Goal: Transaction & Acquisition: Book appointment/travel/reservation

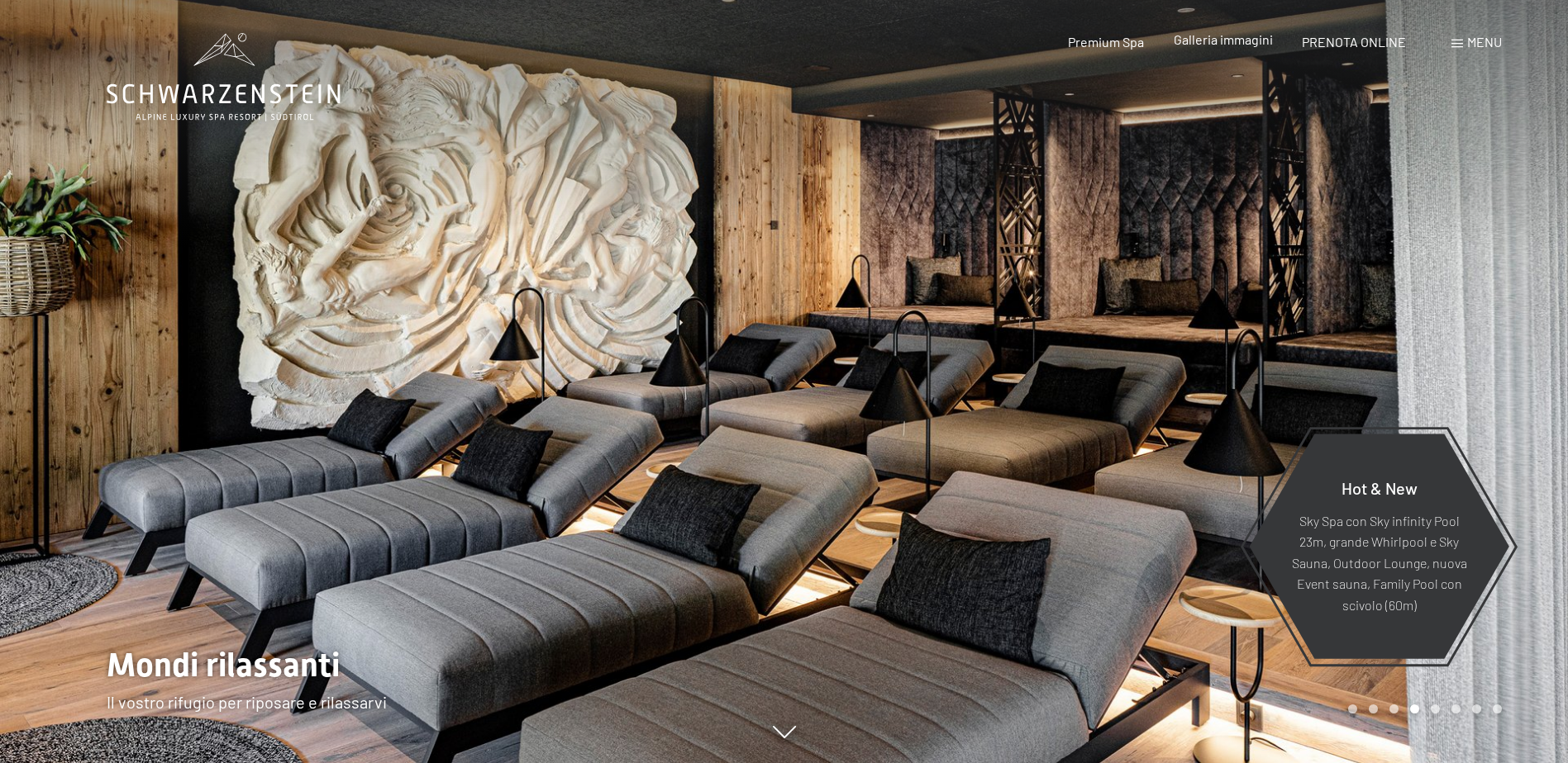
click at [1247, 40] on span "Galleria immagini" at bounding box center [1222, 39] width 99 height 16
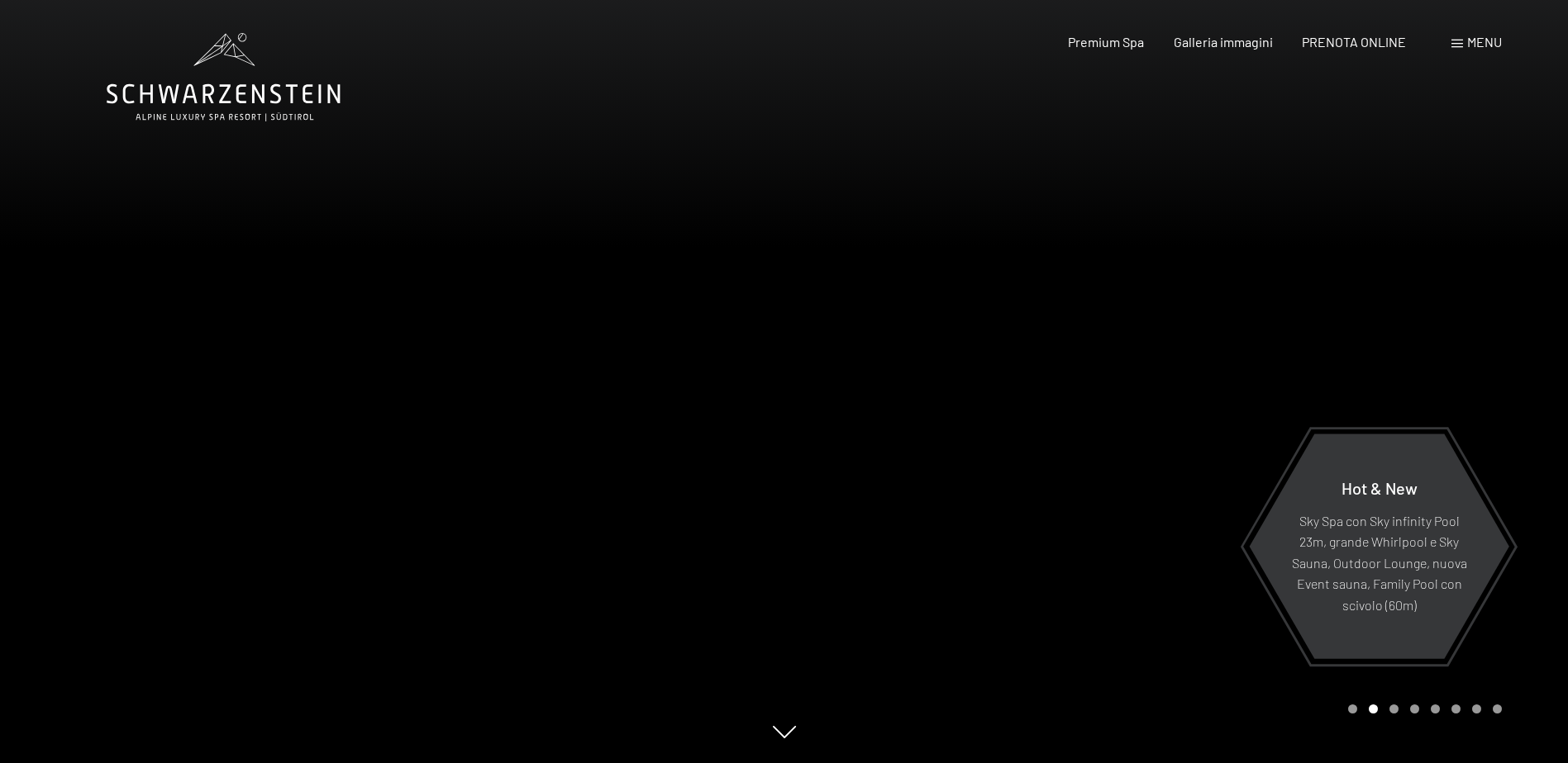
click at [1473, 39] on span "Menu" at bounding box center [1483, 41] width 35 height 16
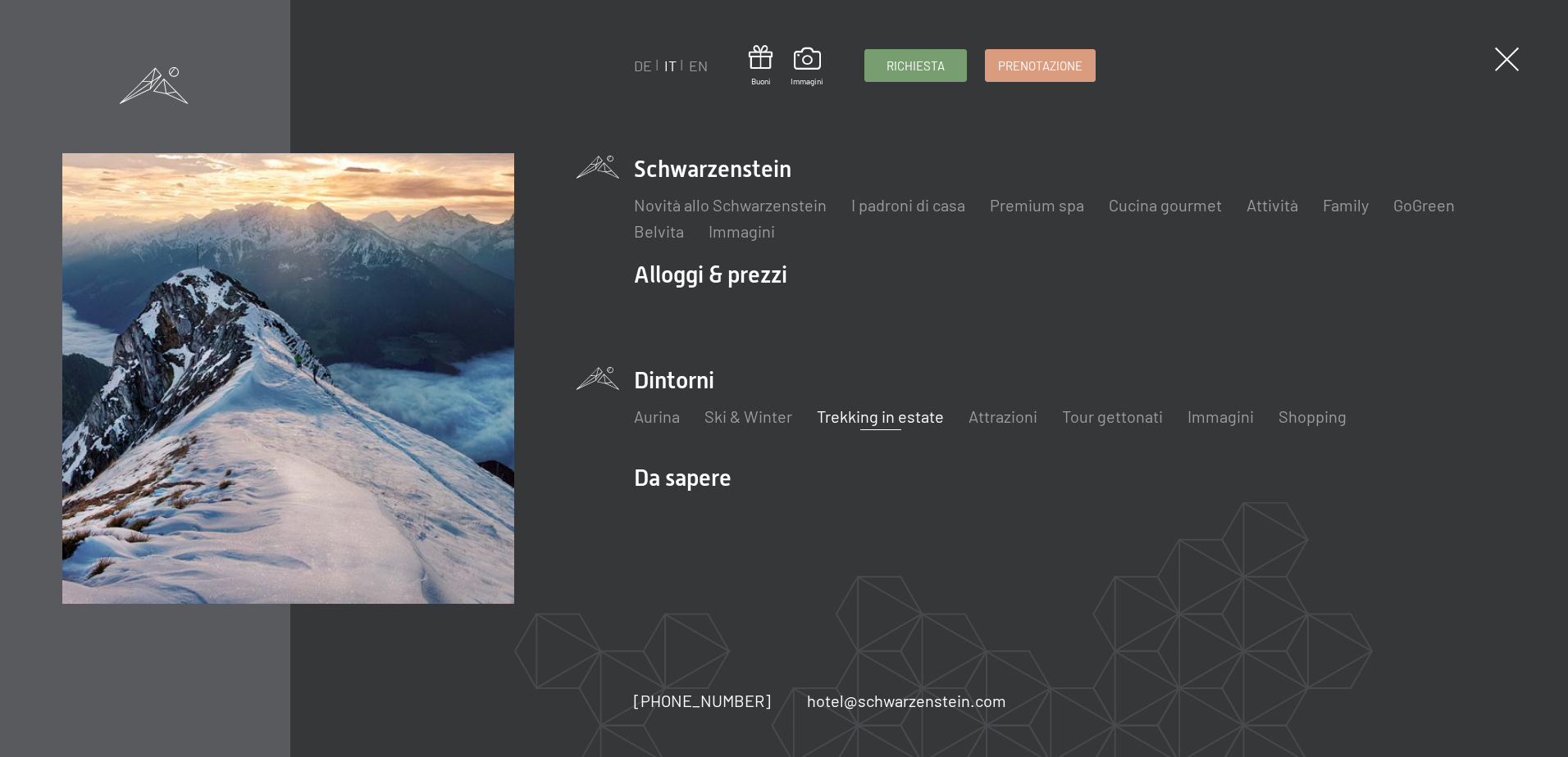
click at [887, 417] on link "Trekking in estate" at bounding box center [881, 416] width 127 height 20
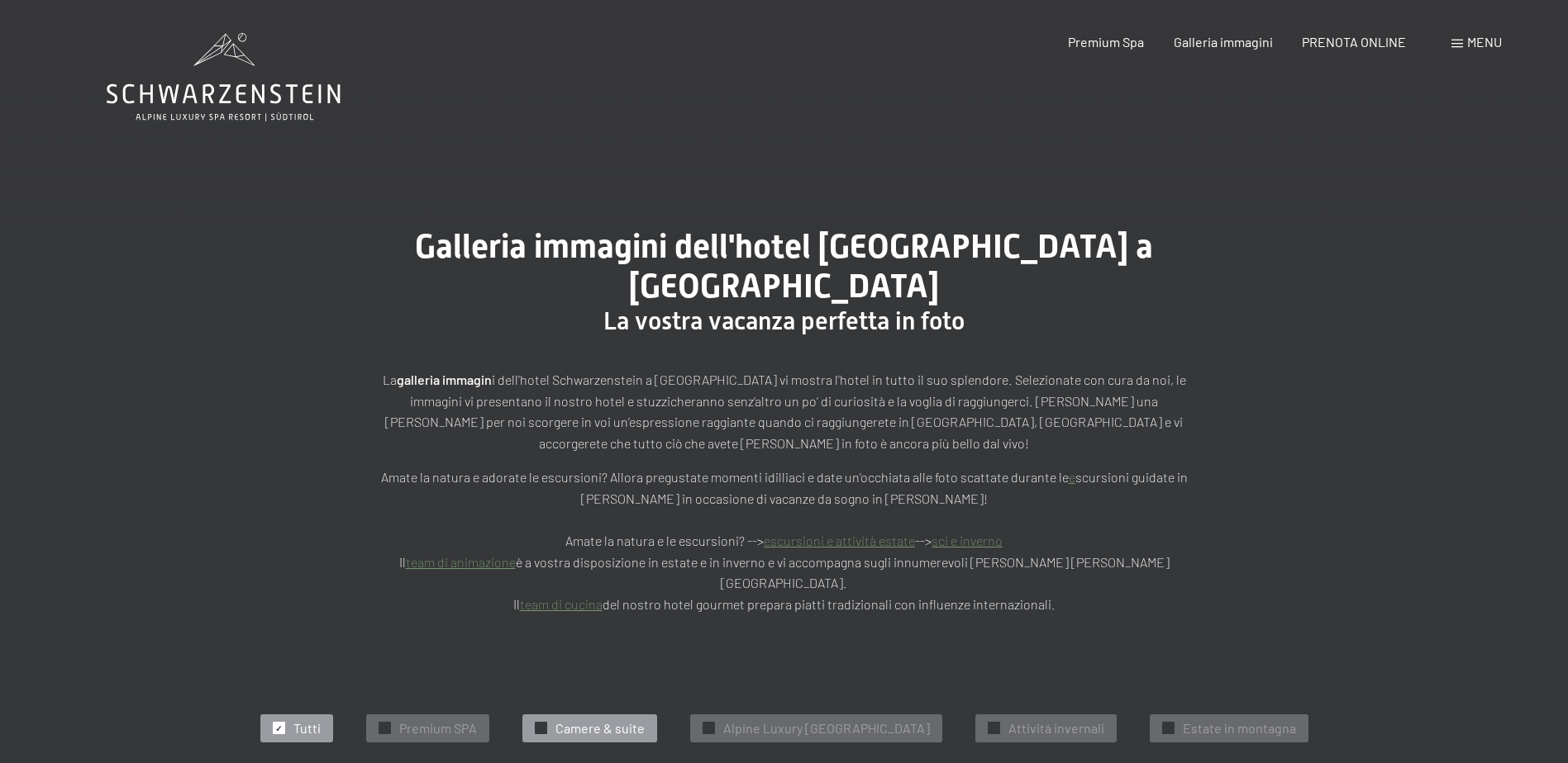
click at [579, 720] on span "Camere & suite" at bounding box center [600, 728] width 89 height 18
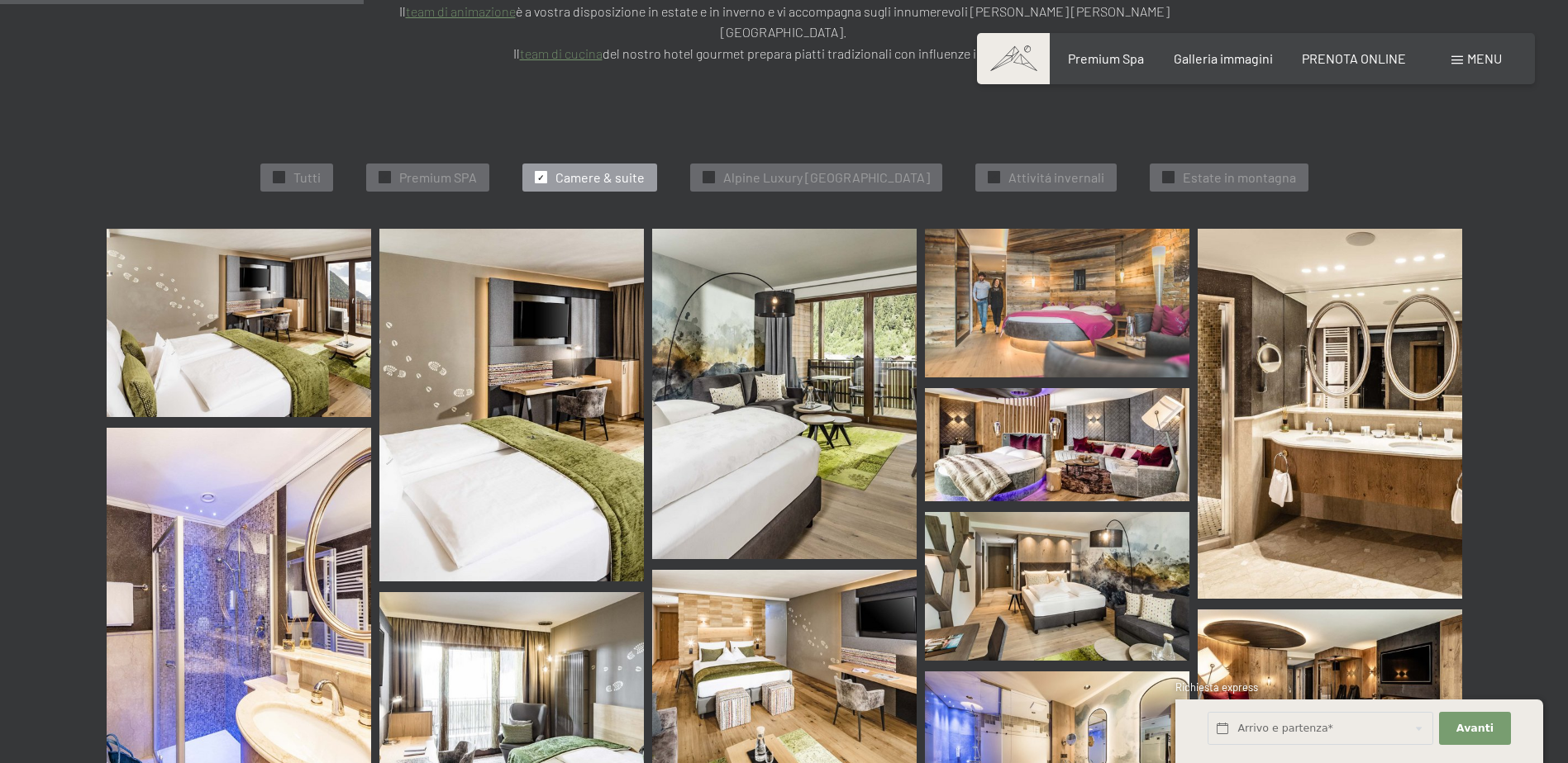
scroll to position [418, 0]
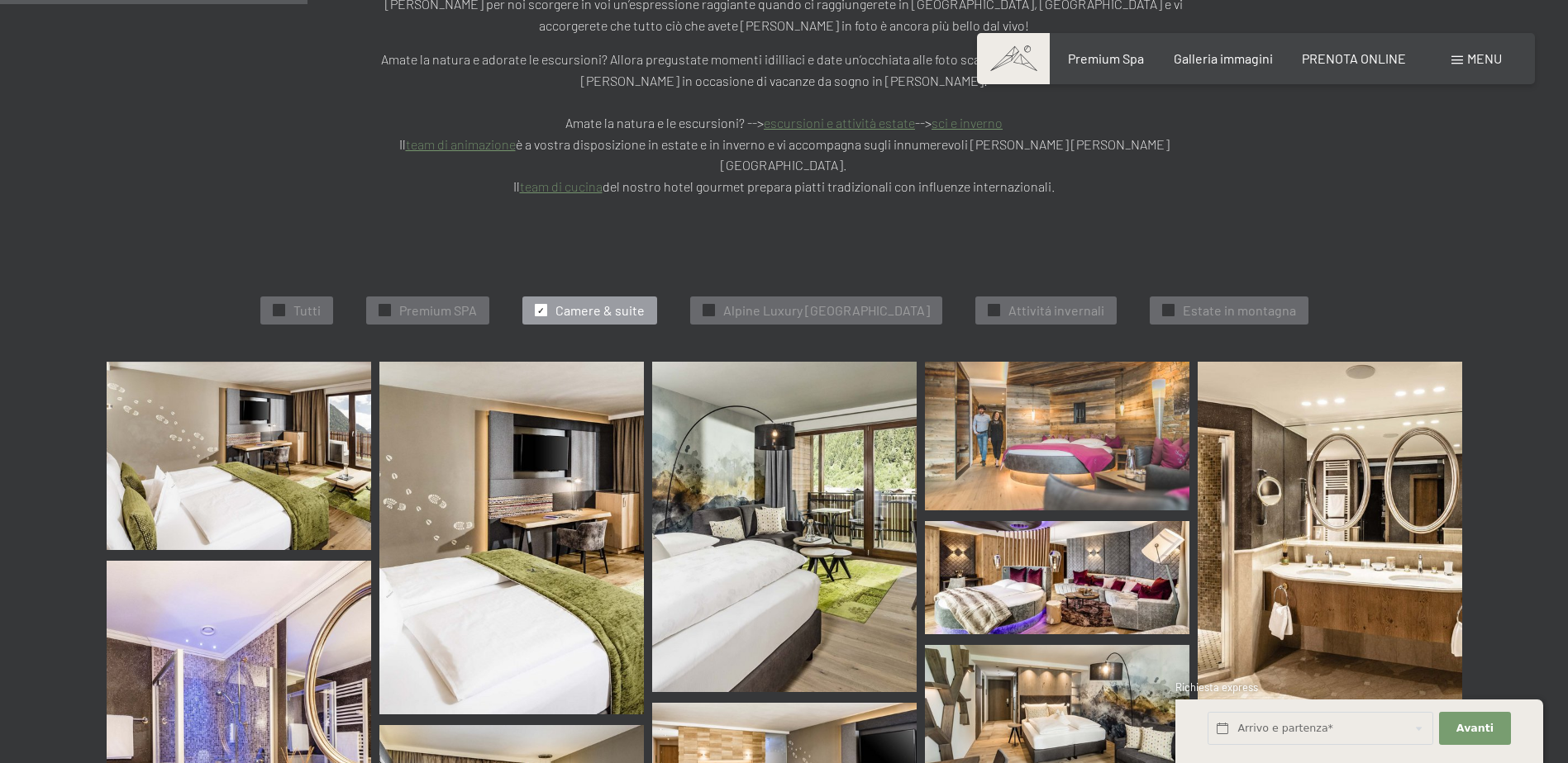
click at [219, 415] on img at bounding box center [238, 456] width 264 height 189
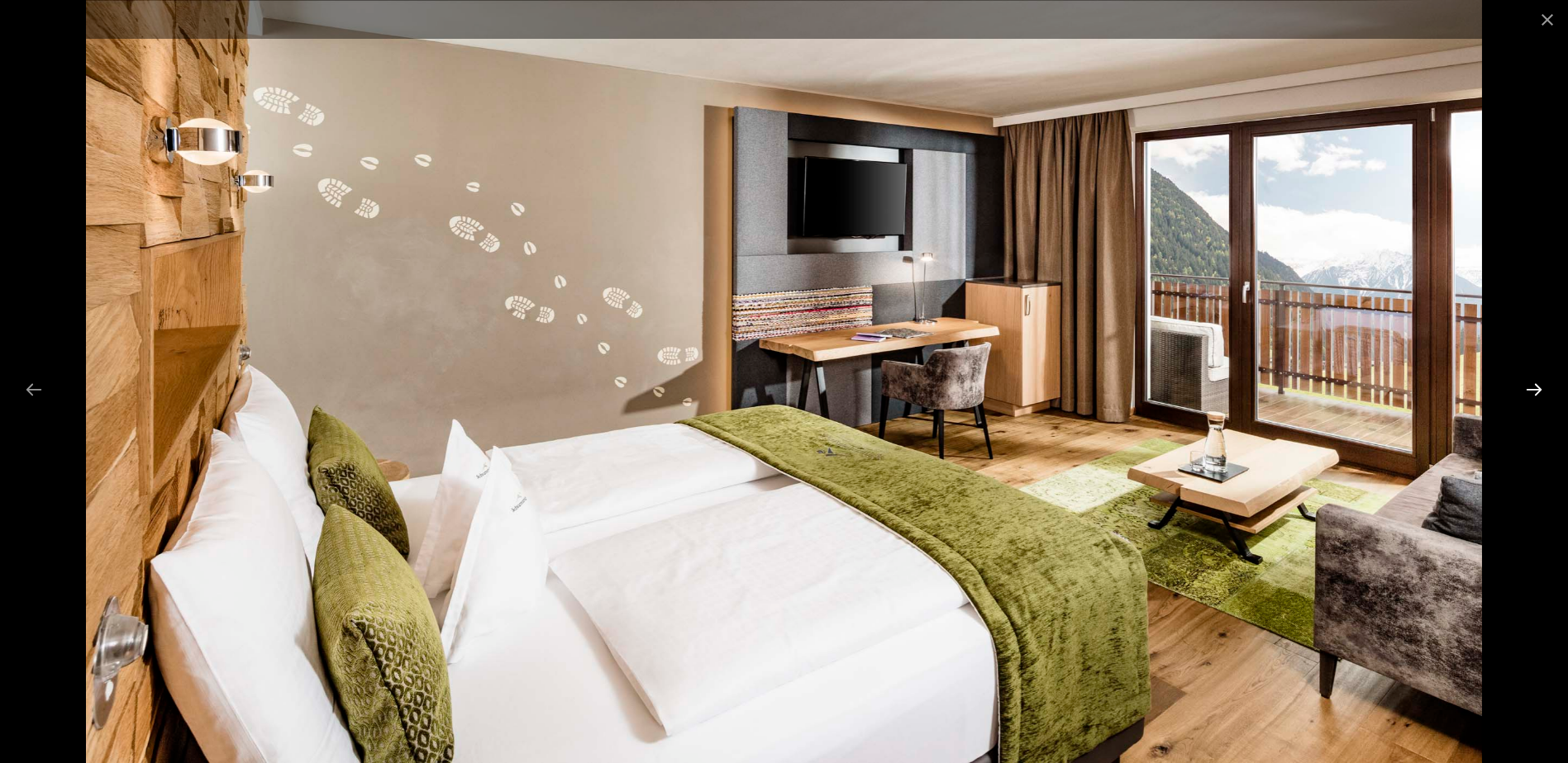
click at [1535, 391] on button "Next slide" at bounding box center [1533, 389] width 35 height 32
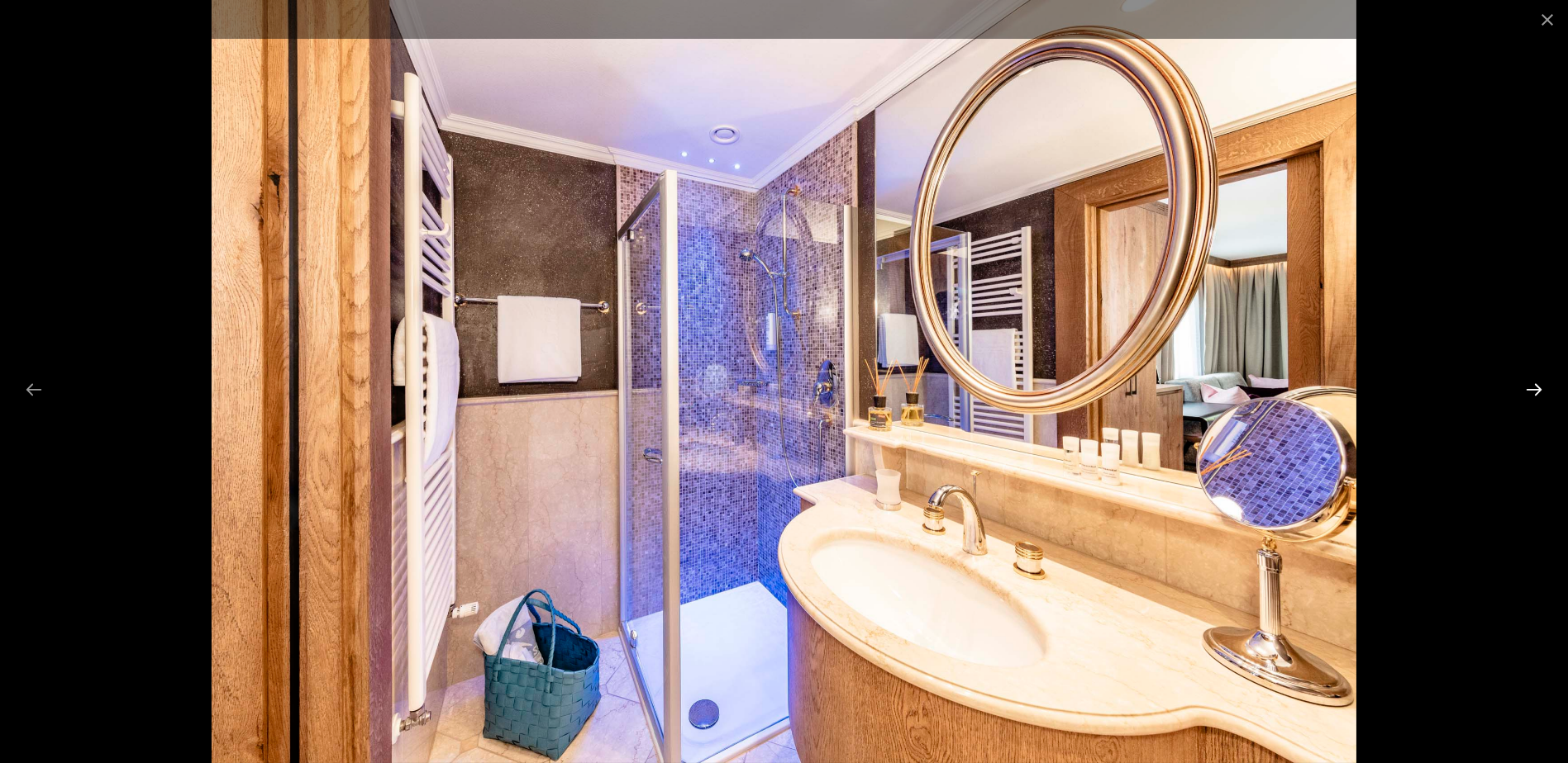
click at [1536, 391] on button "Next slide" at bounding box center [1533, 389] width 35 height 32
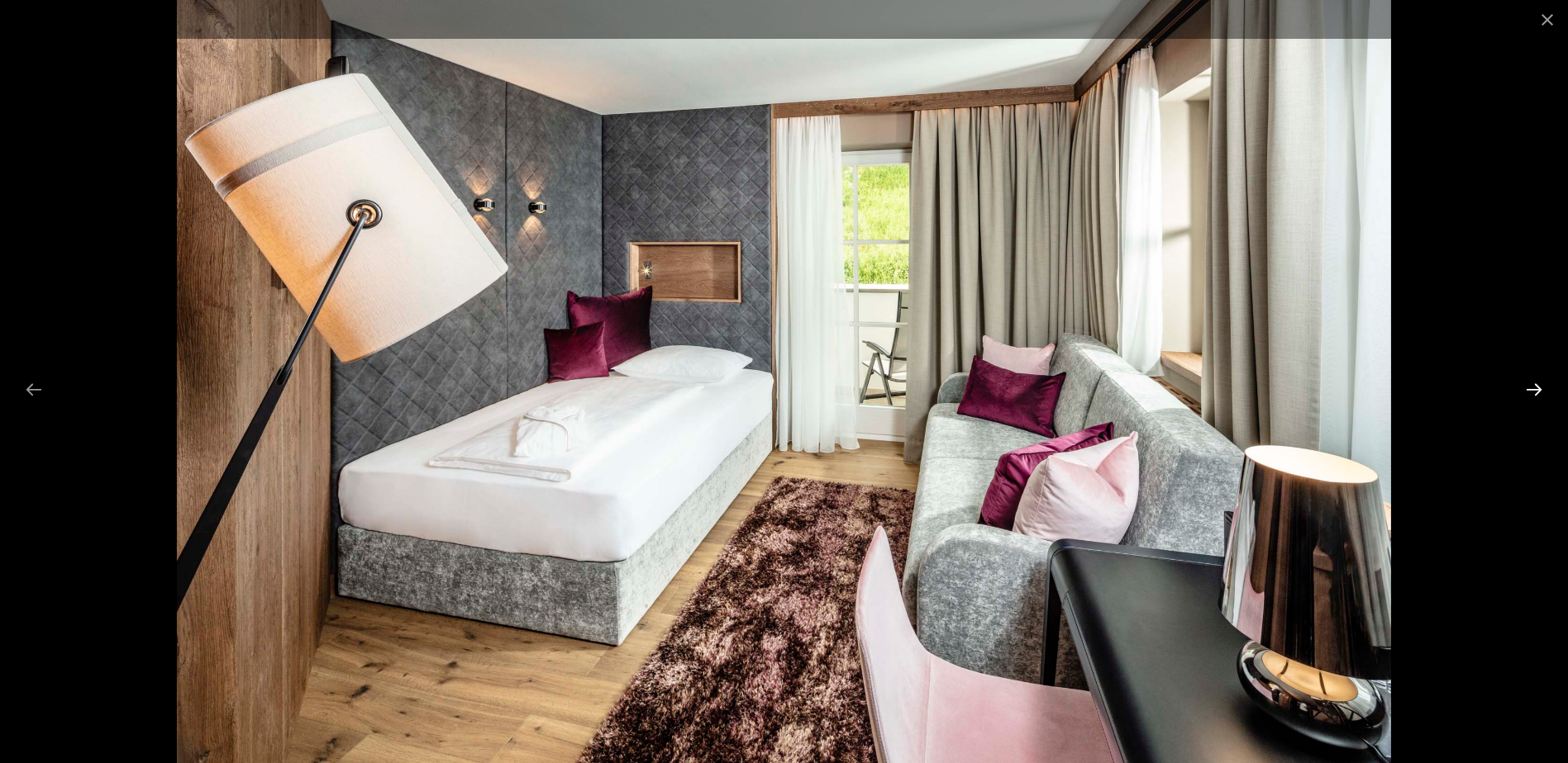
click at [1536, 391] on button "Next slide" at bounding box center [1533, 389] width 35 height 32
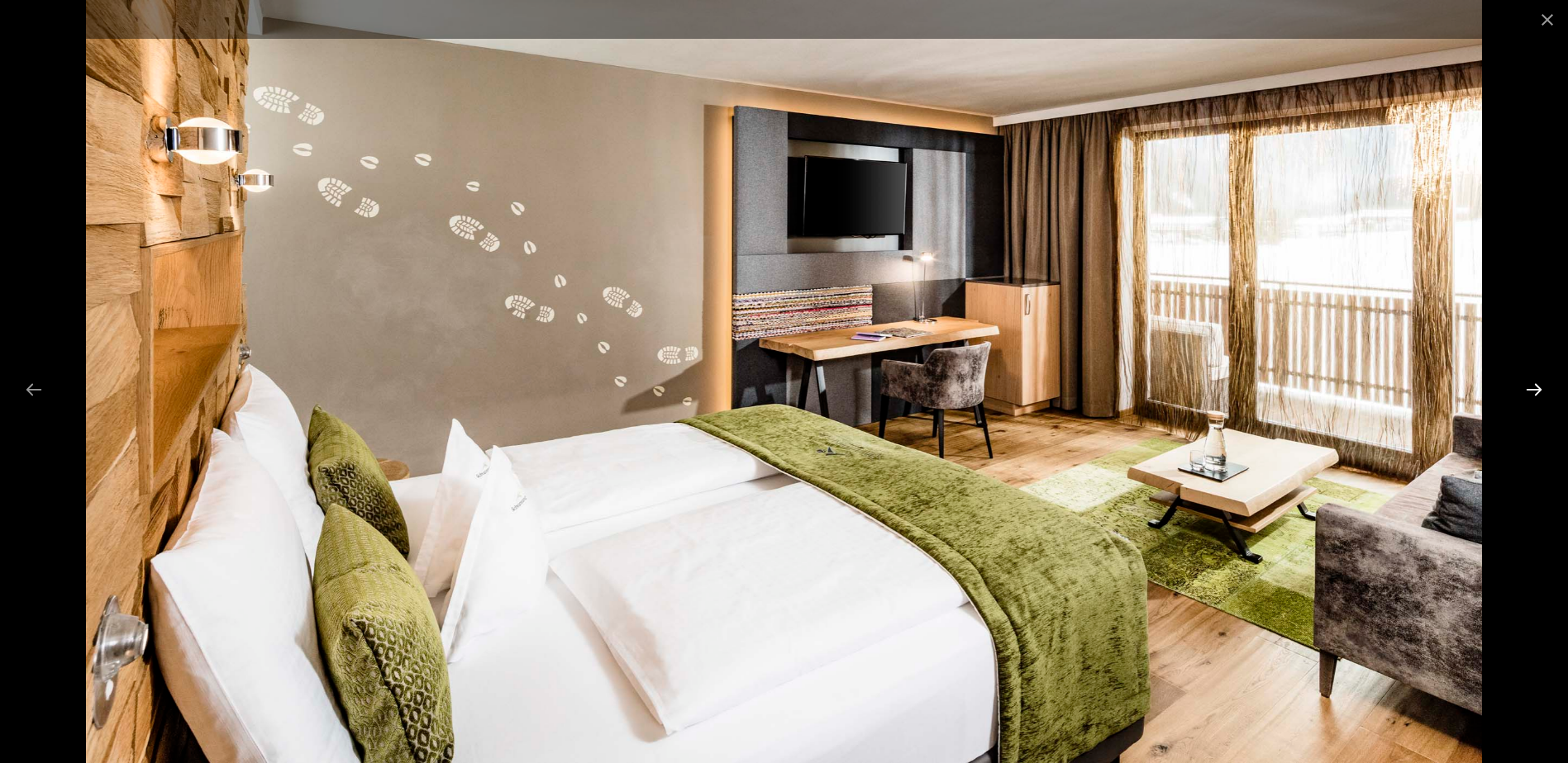
click at [1536, 391] on button "Next slide" at bounding box center [1533, 389] width 35 height 32
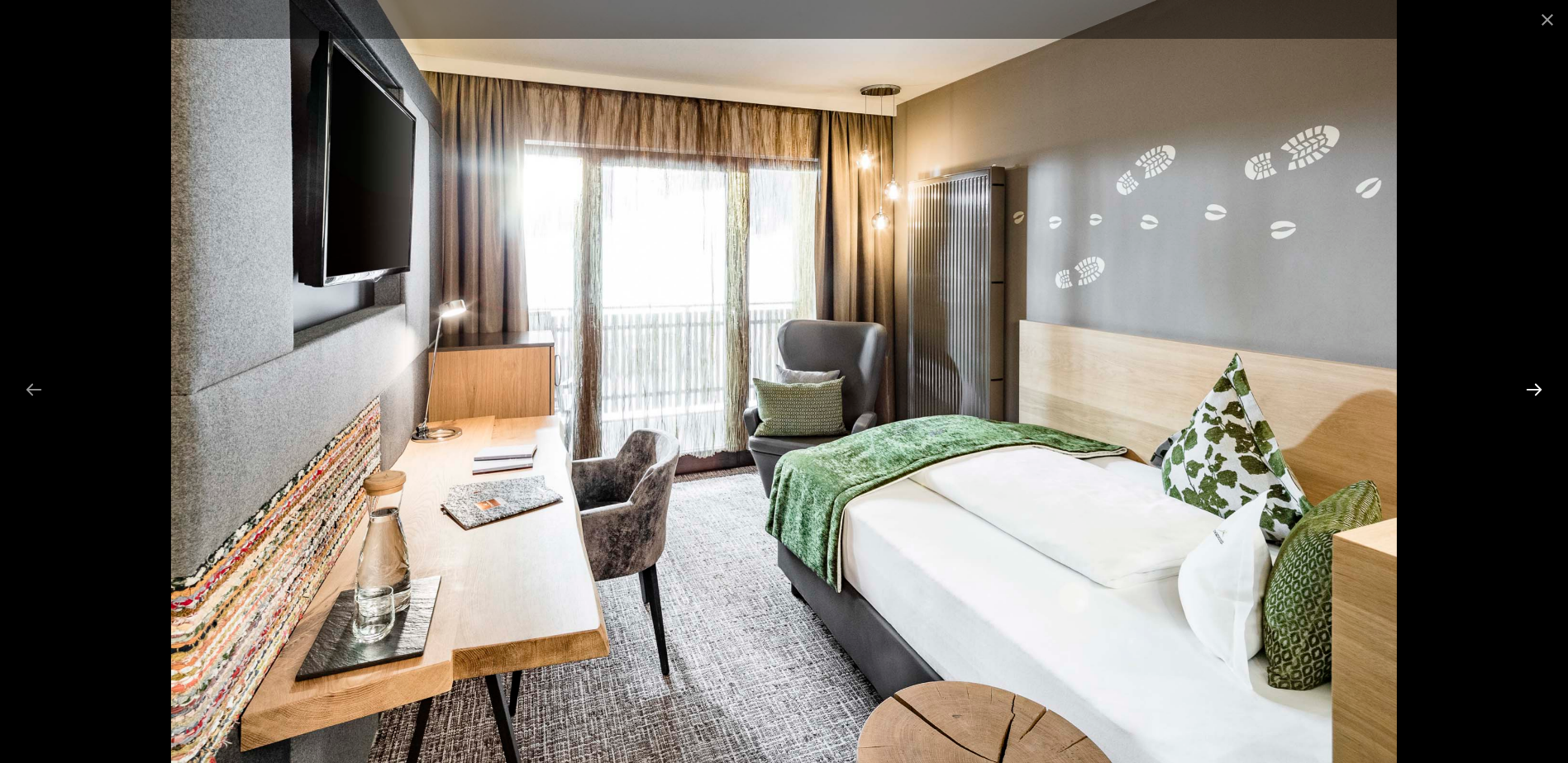
click at [1536, 391] on button "Next slide" at bounding box center [1533, 389] width 35 height 32
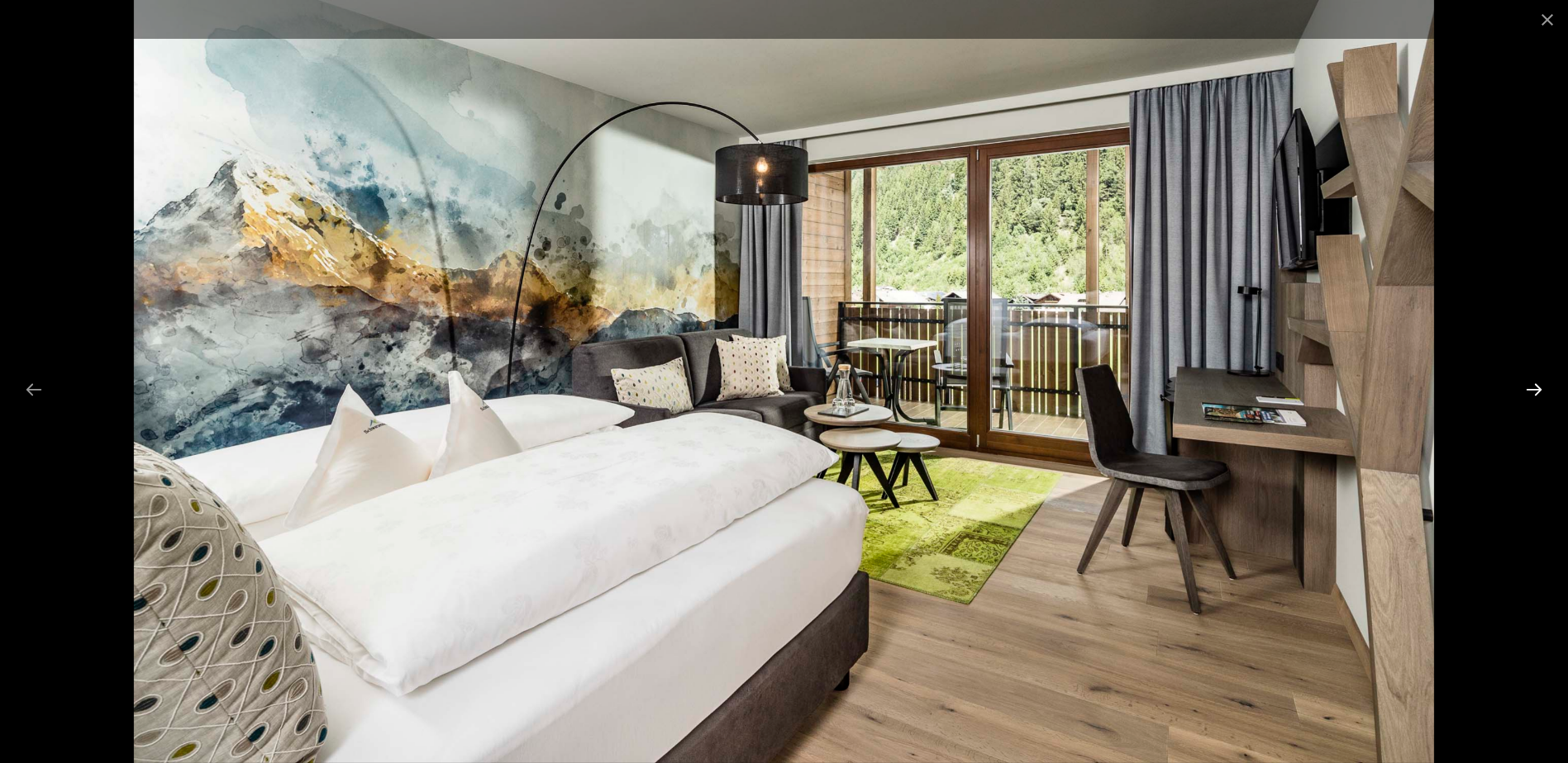
click at [1536, 391] on button "Next slide" at bounding box center [1533, 389] width 35 height 32
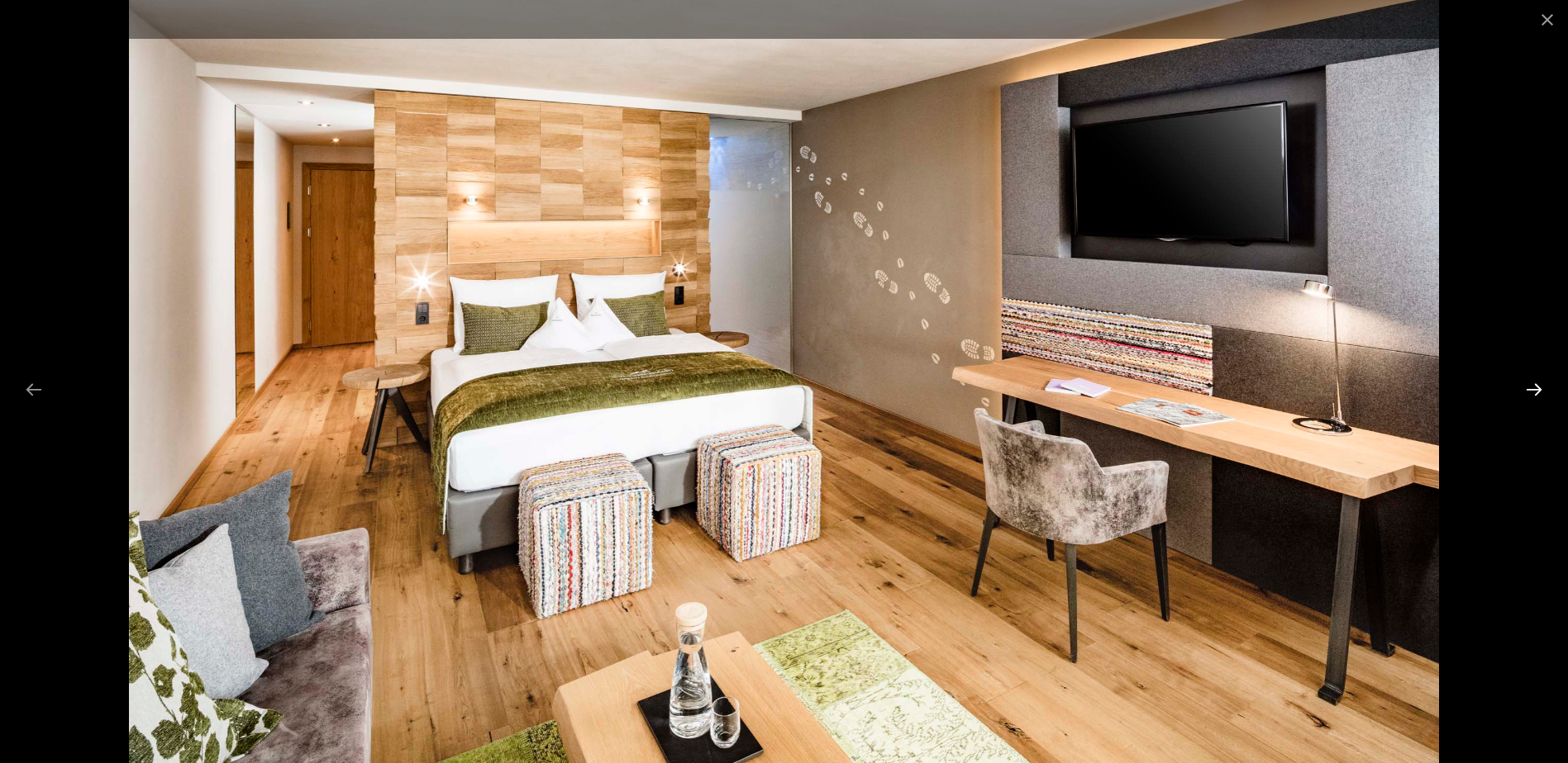
click at [1537, 391] on button "Next slide" at bounding box center [1533, 389] width 35 height 32
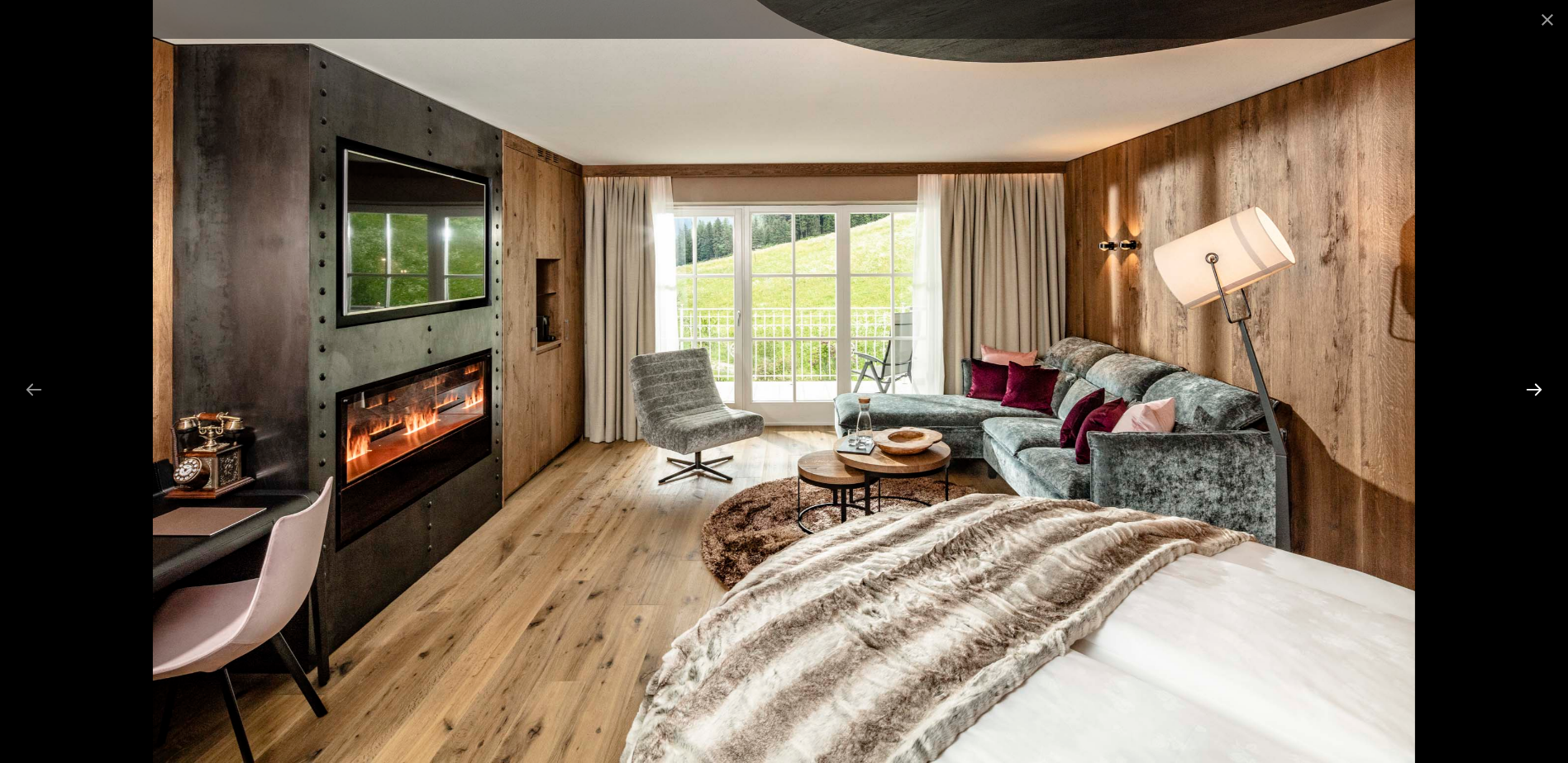
click at [1537, 391] on button "Next slide" at bounding box center [1533, 389] width 35 height 32
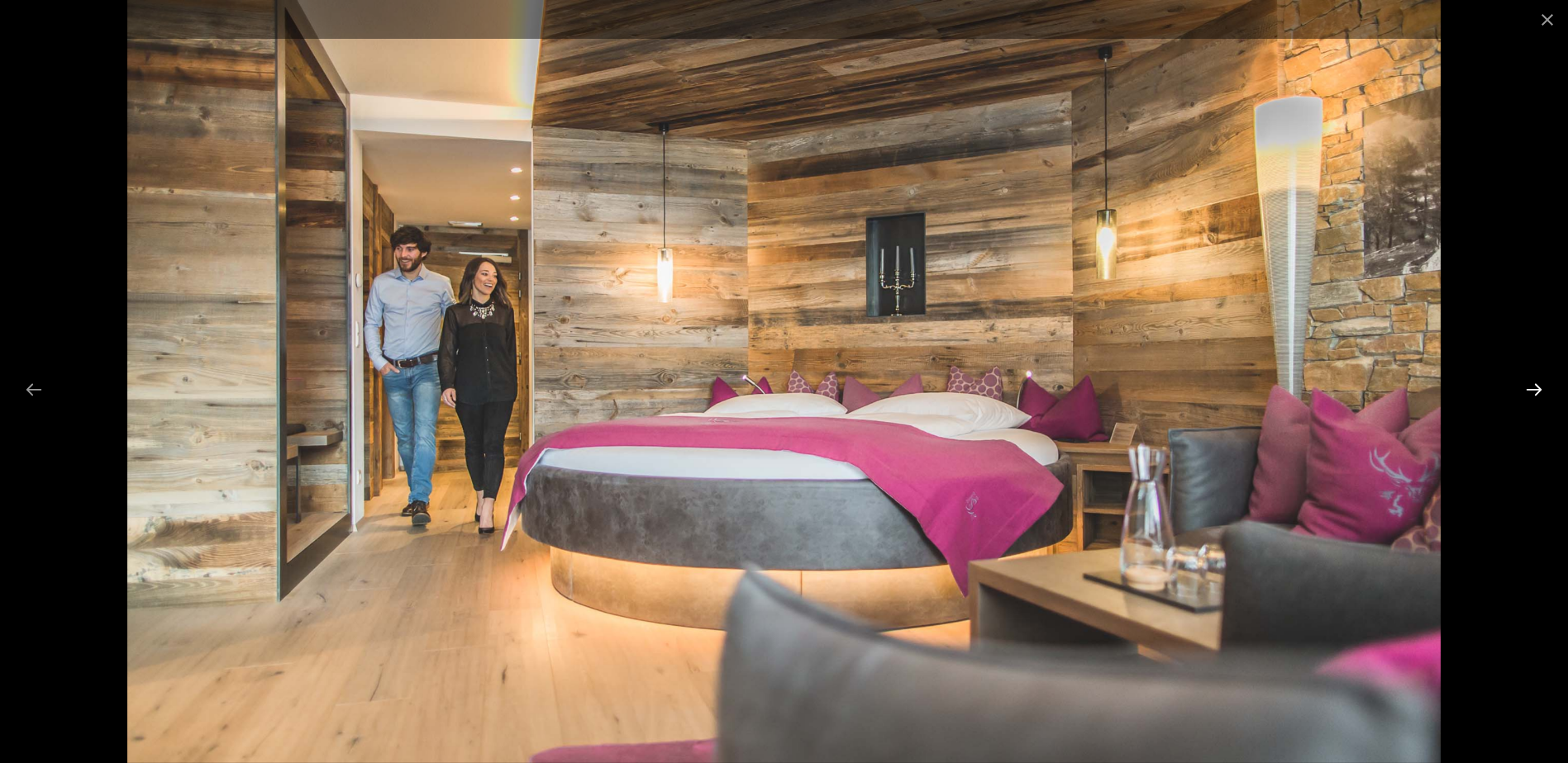
click at [1537, 391] on button "Next slide" at bounding box center [1533, 389] width 35 height 32
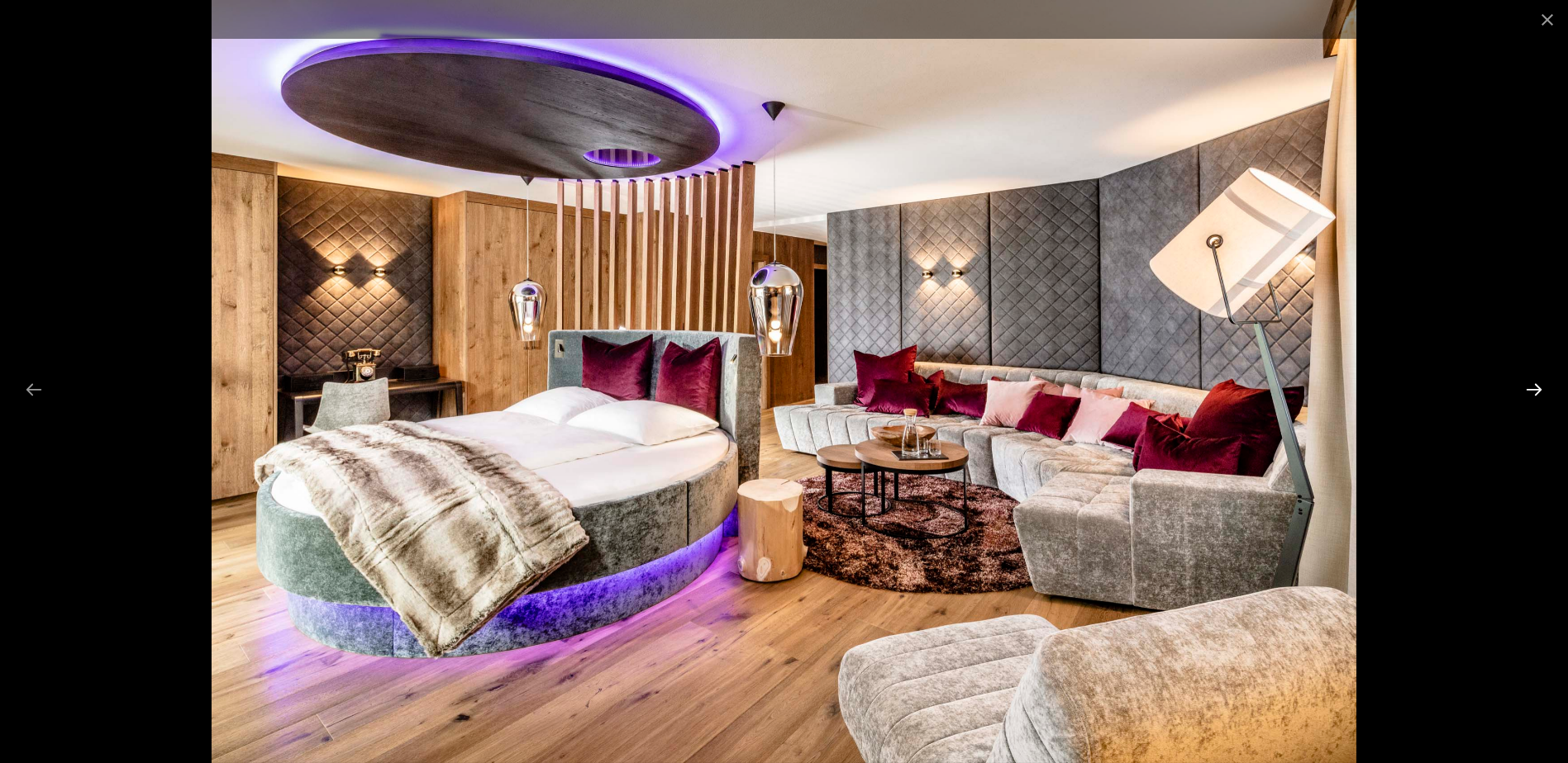
click at [1537, 391] on button "Next slide" at bounding box center [1533, 389] width 35 height 32
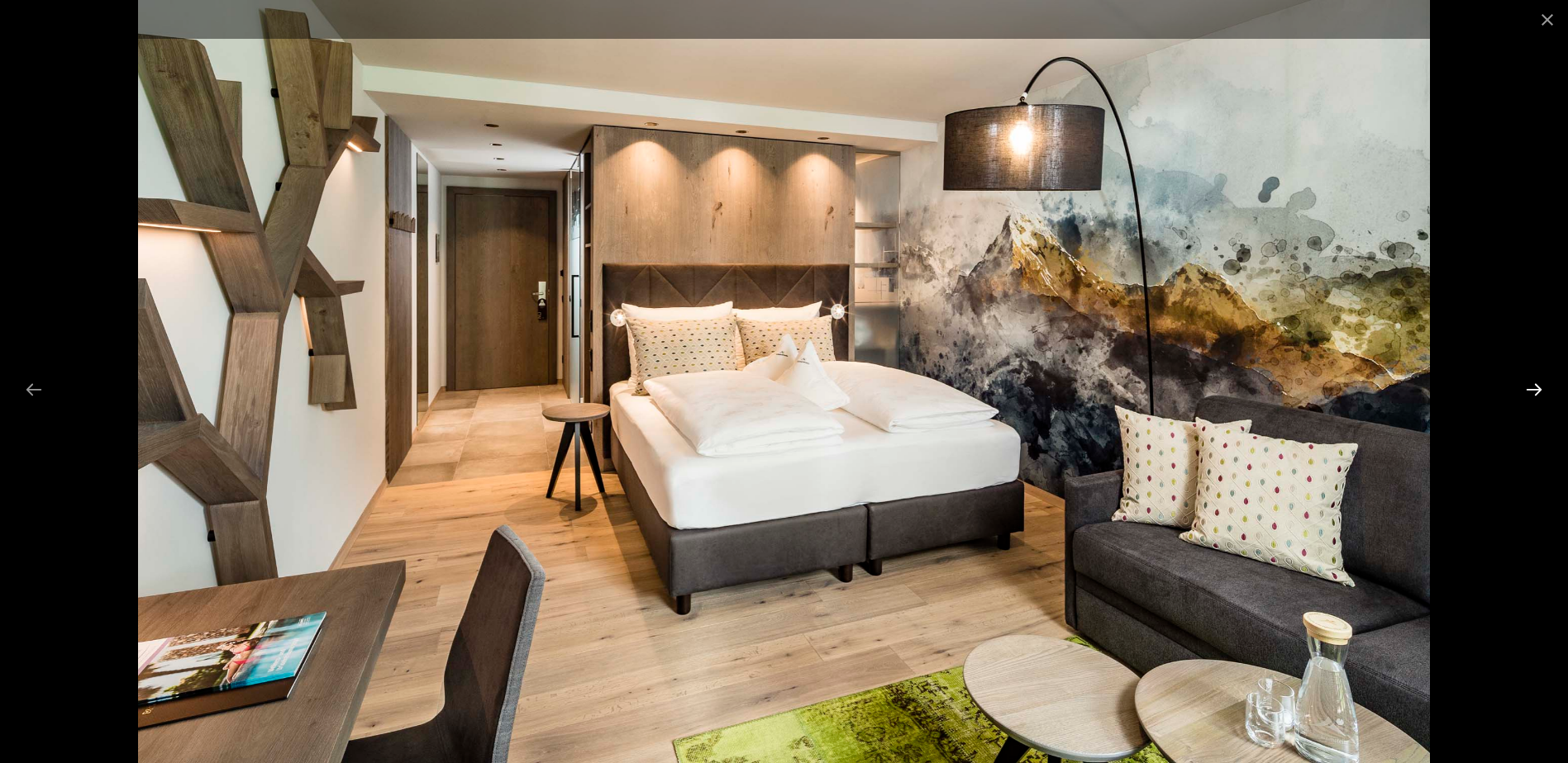
click at [1537, 391] on button "Next slide" at bounding box center [1533, 389] width 35 height 32
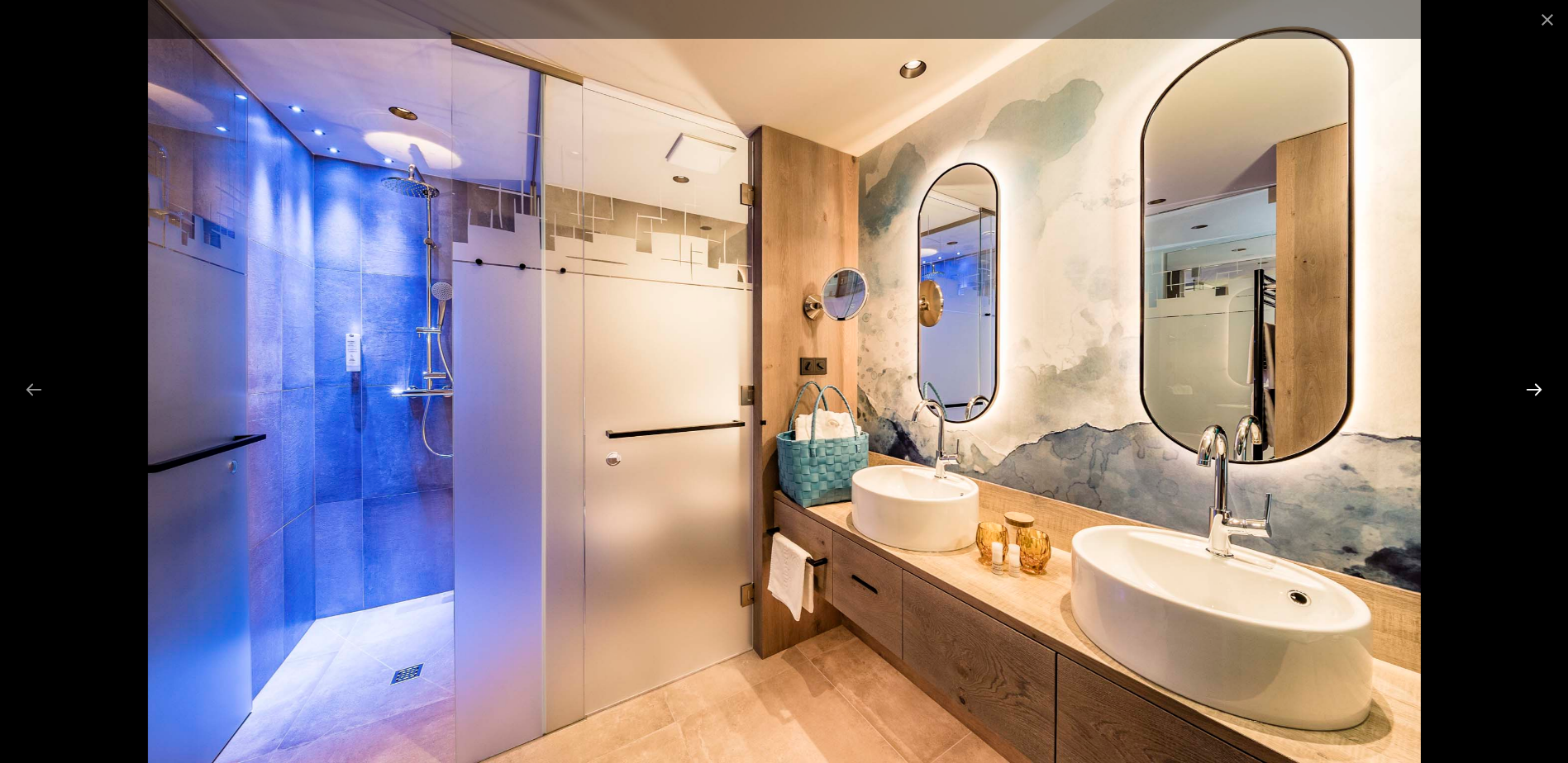
click at [1537, 391] on button "Next slide" at bounding box center [1533, 389] width 35 height 32
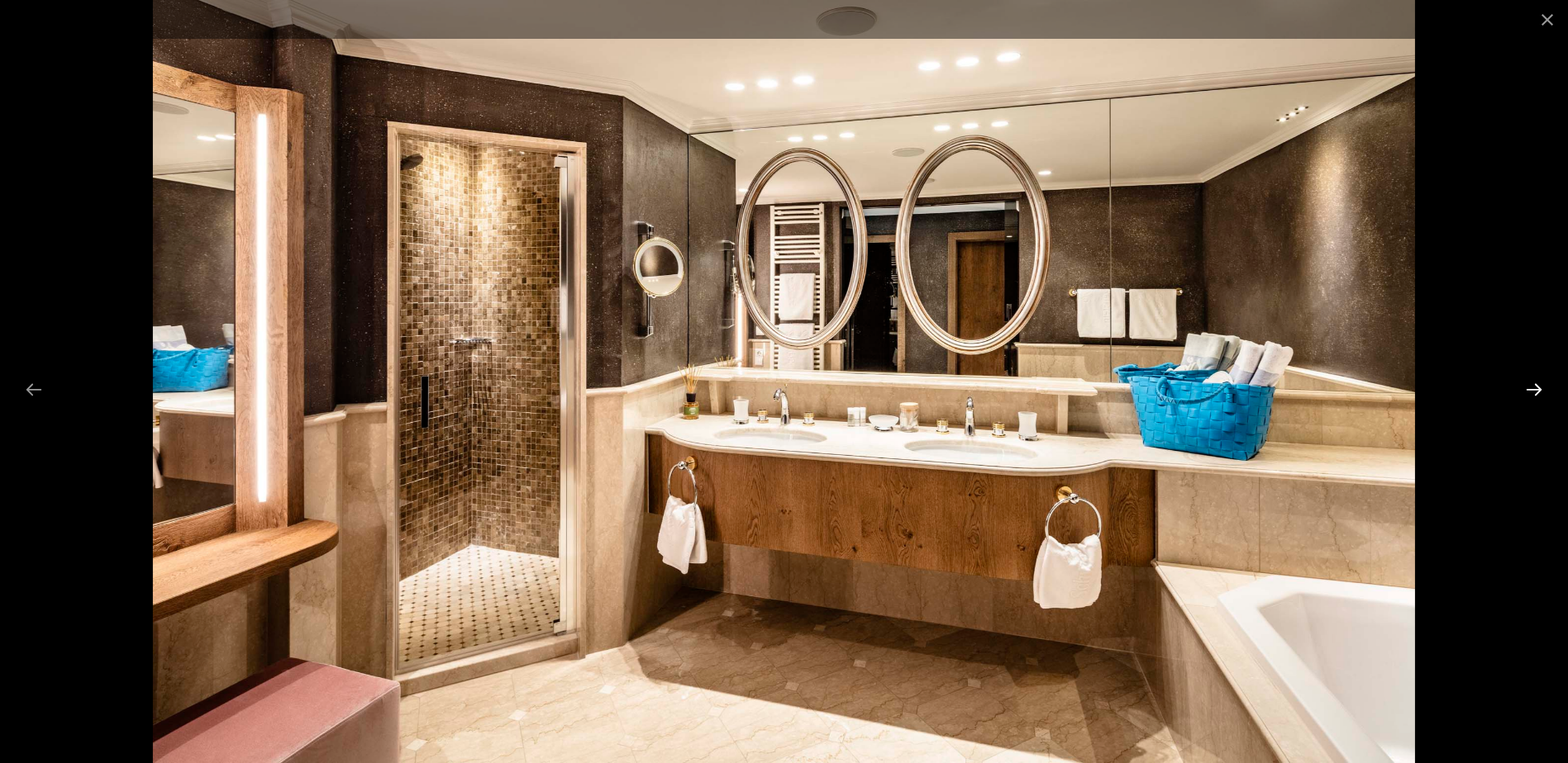
click at [1537, 391] on button "Next slide" at bounding box center [1533, 389] width 35 height 32
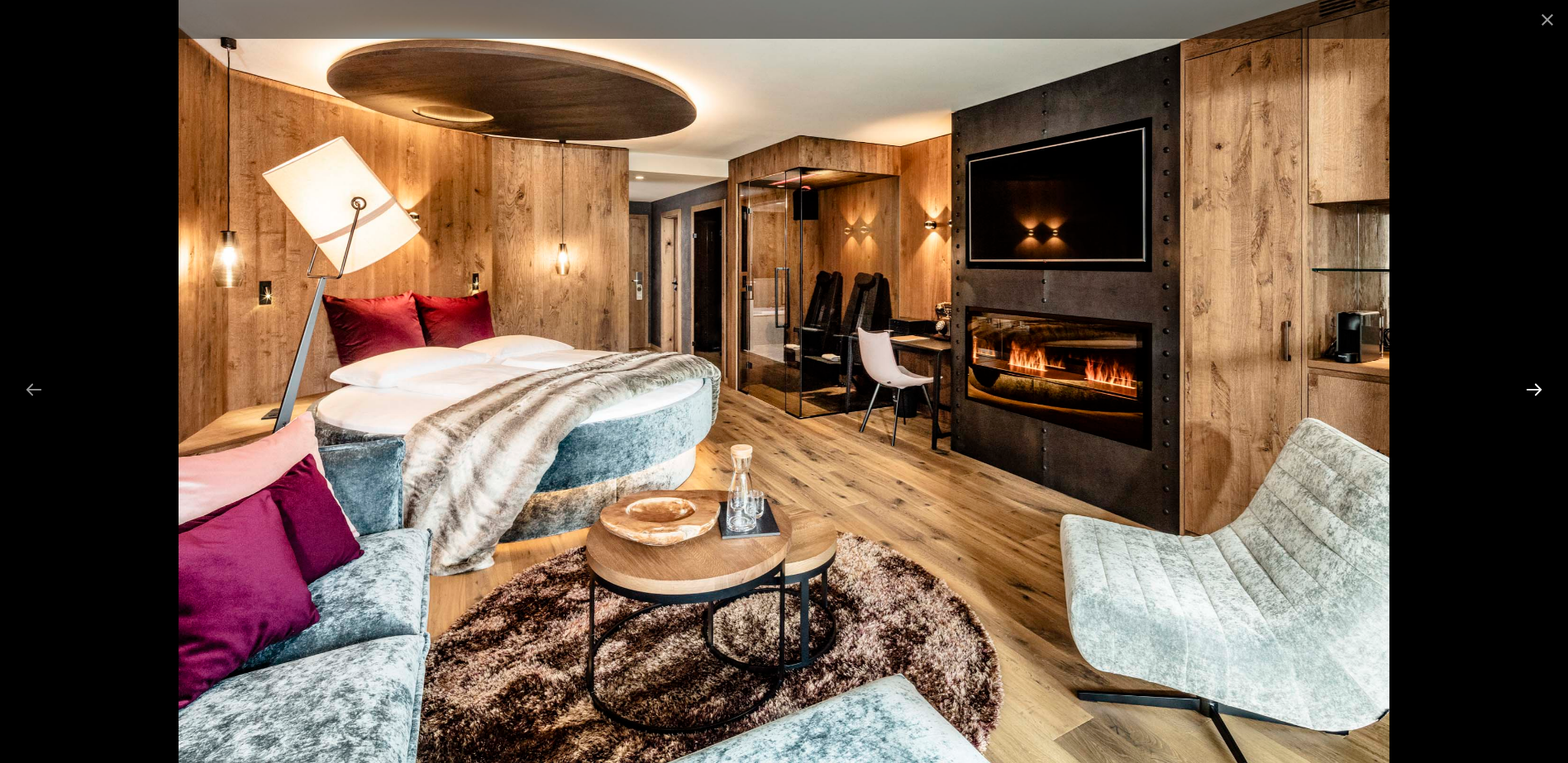
click at [1537, 391] on button "Next slide" at bounding box center [1533, 389] width 35 height 32
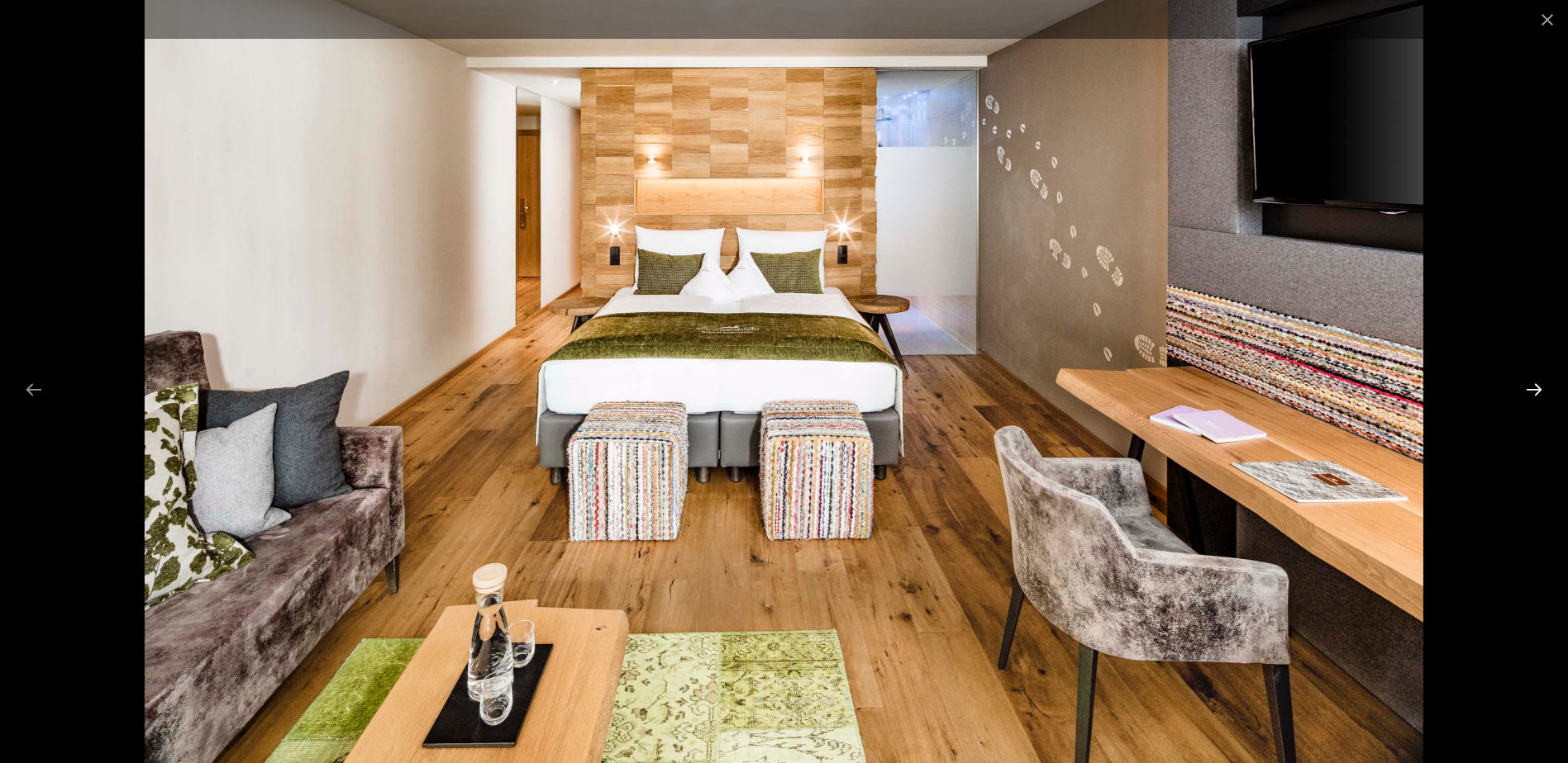
click at [1537, 391] on button "Next slide" at bounding box center [1533, 389] width 35 height 32
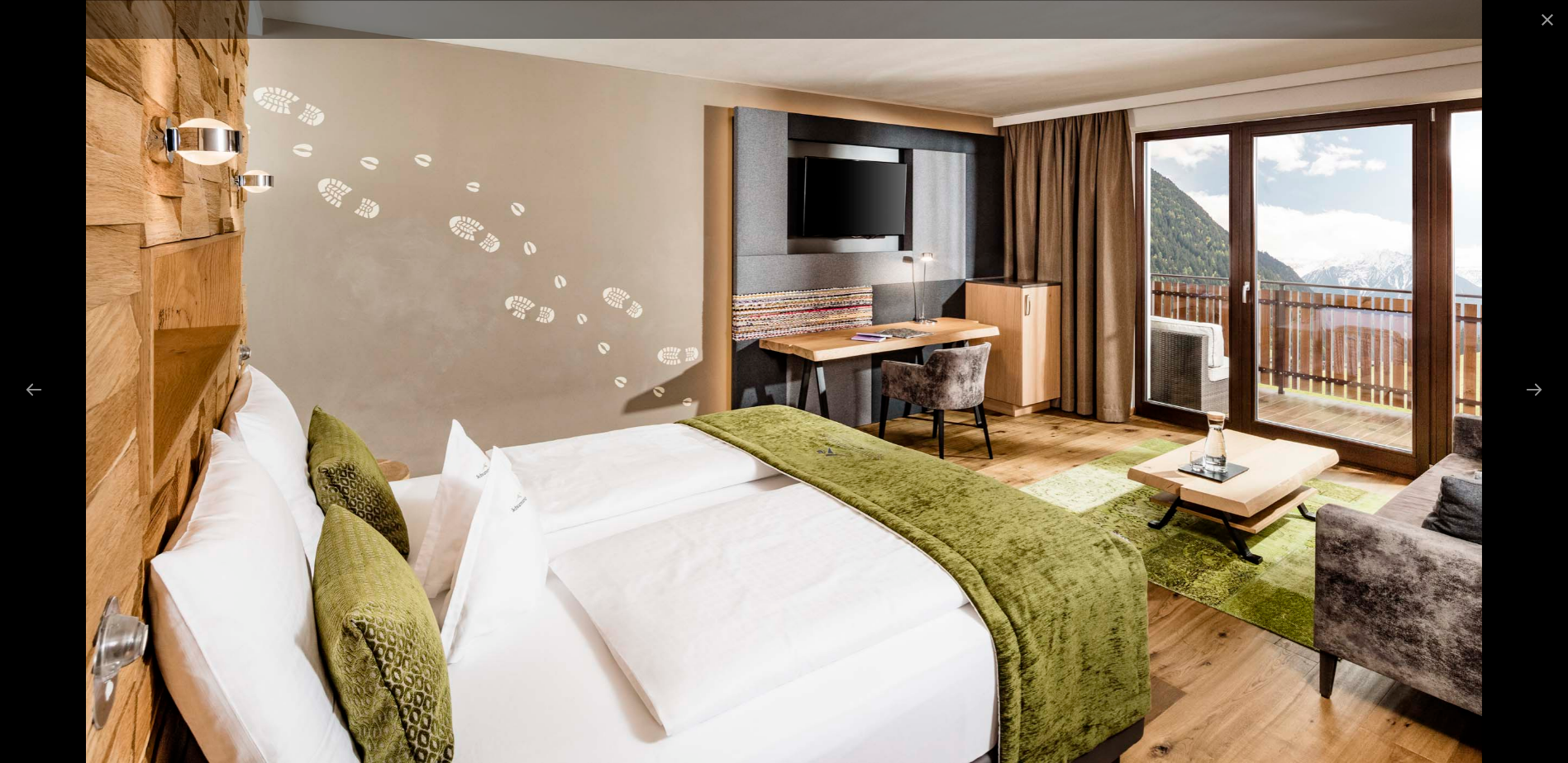
scroll to position [0, 0]
click at [1550, 17] on button "Close gallery" at bounding box center [1547, 19] width 41 height 39
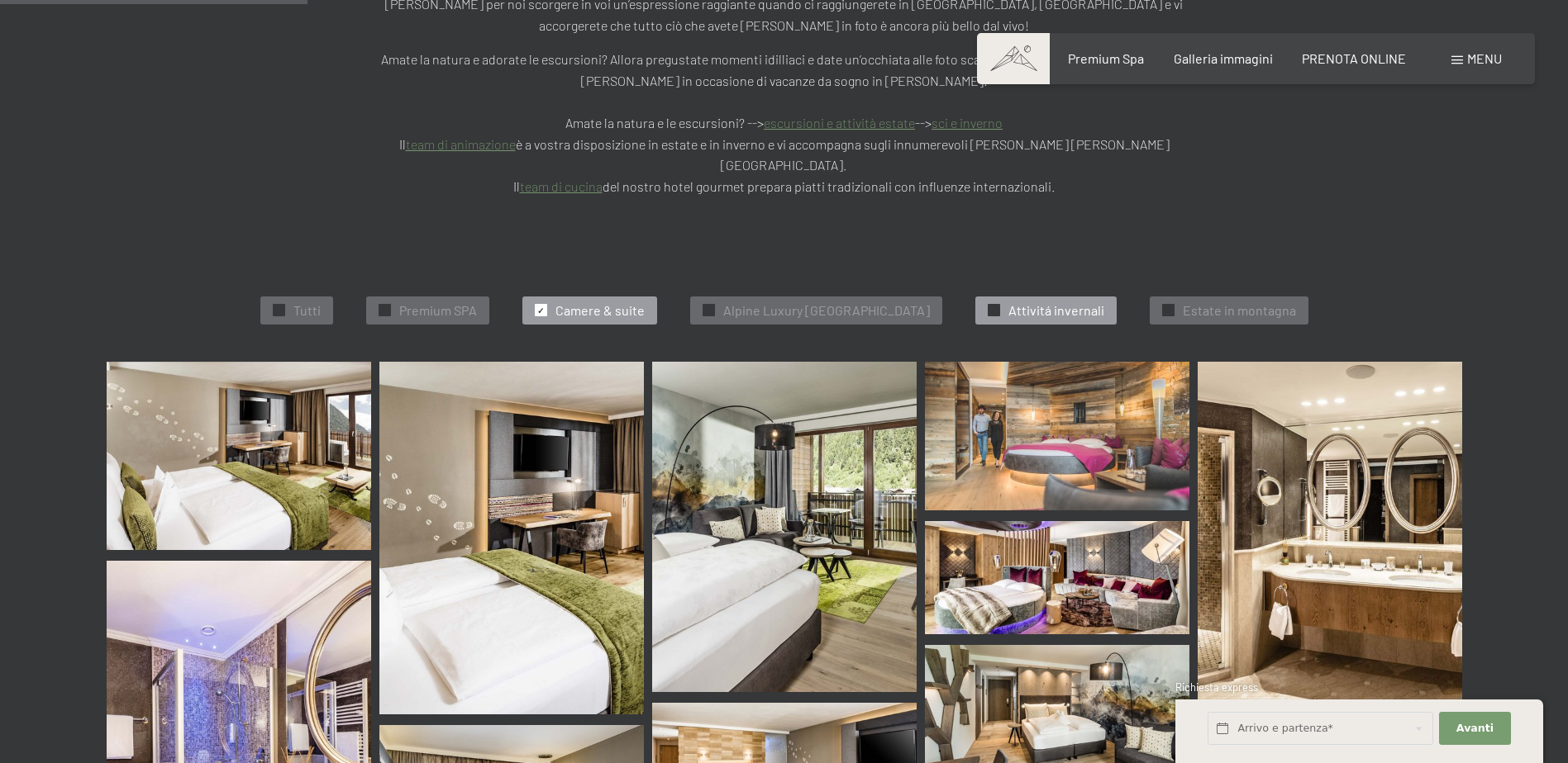
click at [1068, 302] on span "Attivitá invernali" at bounding box center [1057, 310] width 96 height 18
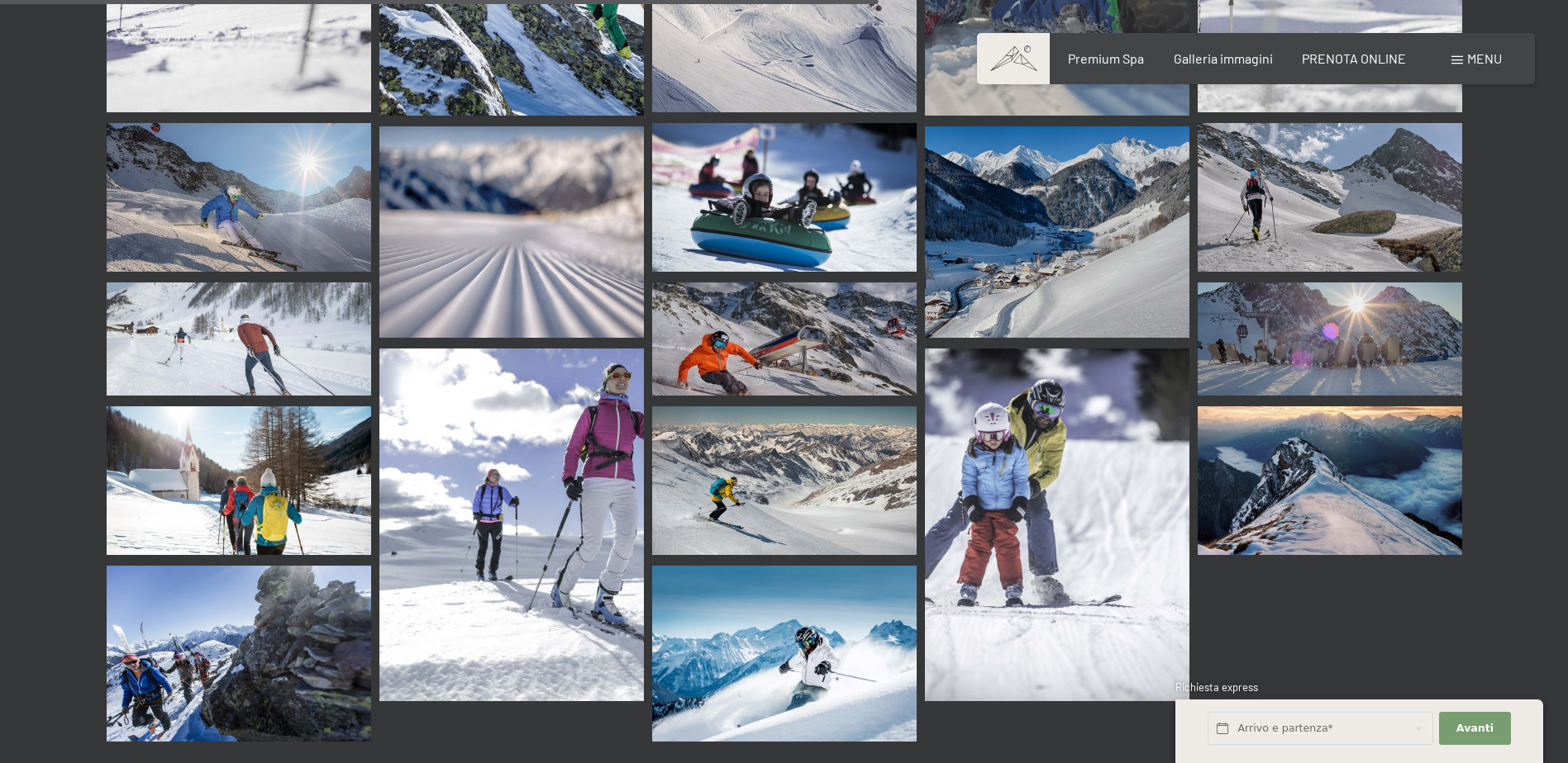
scroll to position [1739, 0]
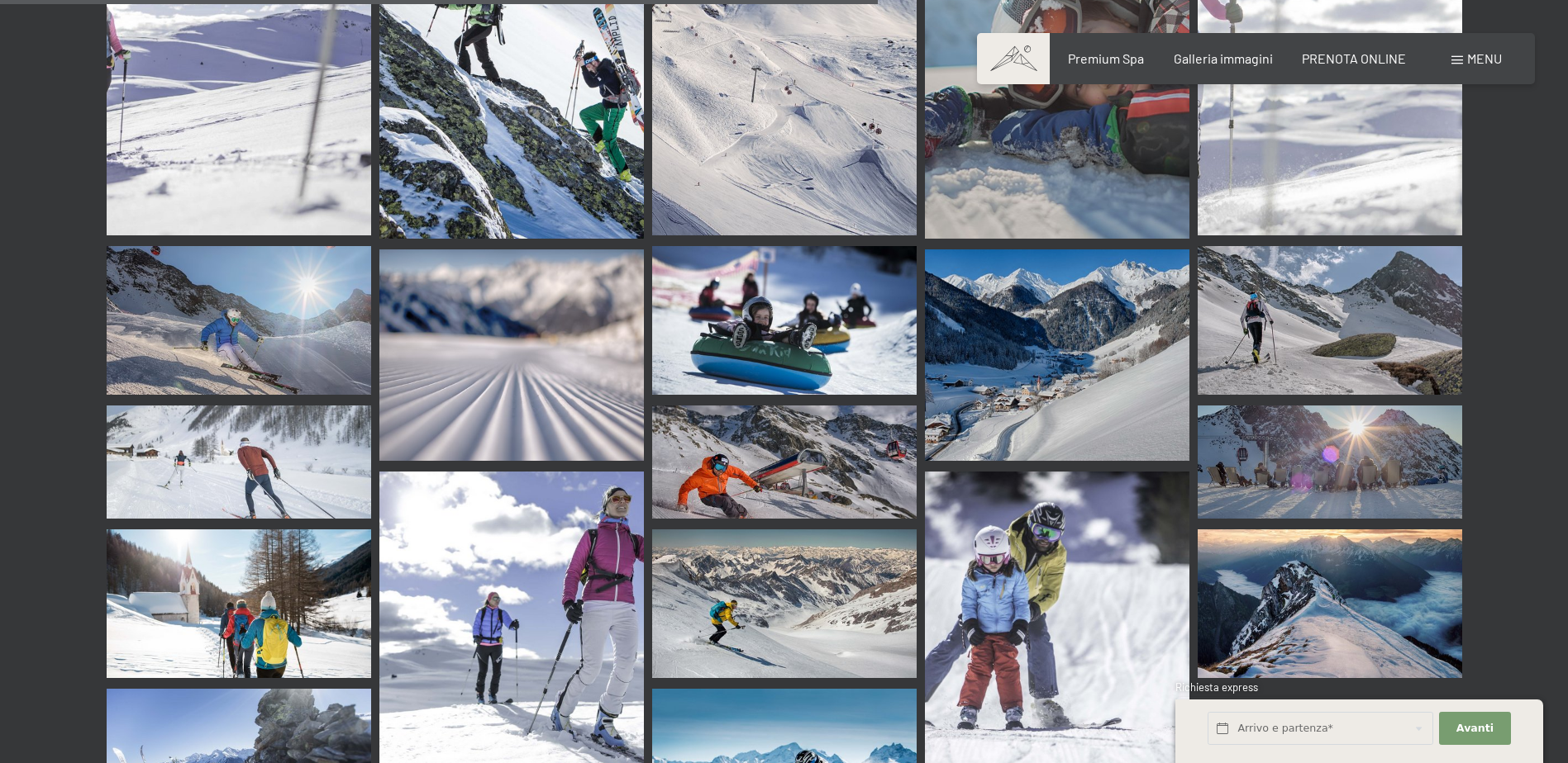
click at [797, 416] on img at bounding box center [784, 462] width 264 height 113
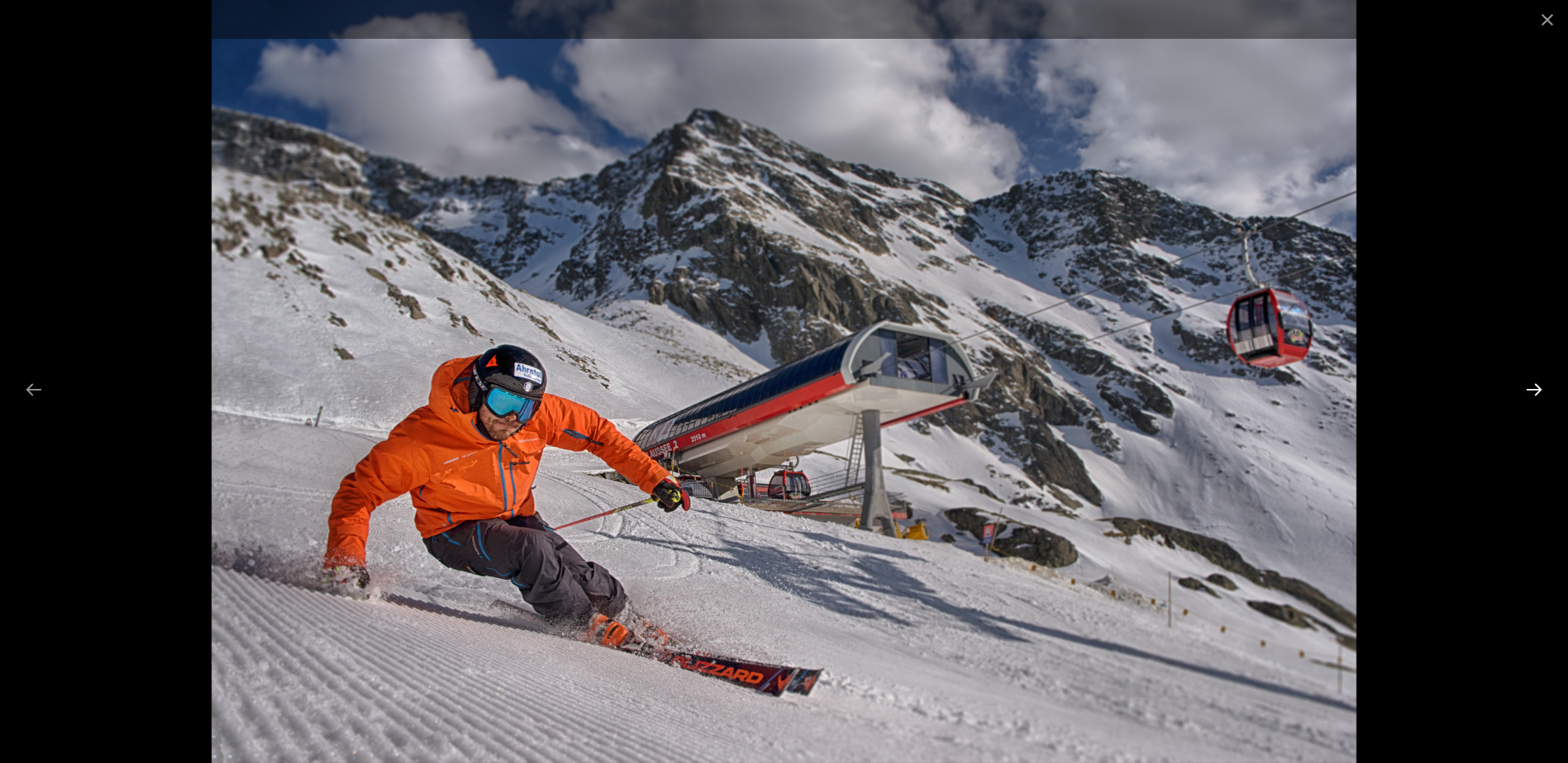
click at [1534, 387] on button "Next slide" at bounding box center [1533, 389] width 35 height 32
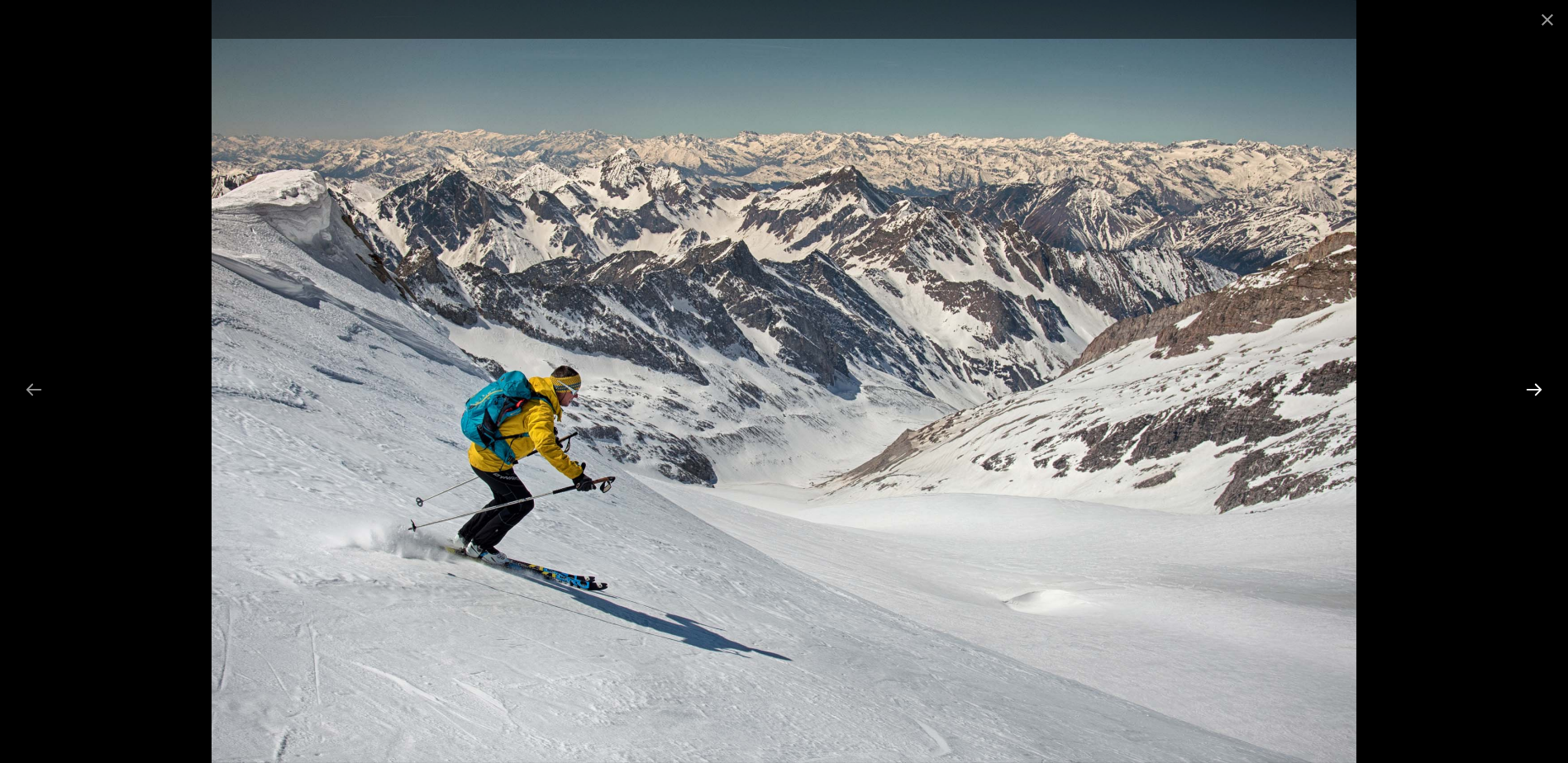
click at [1529, 387] on button "Next slide" at bounding box center [1533, 389] width 35 height 32
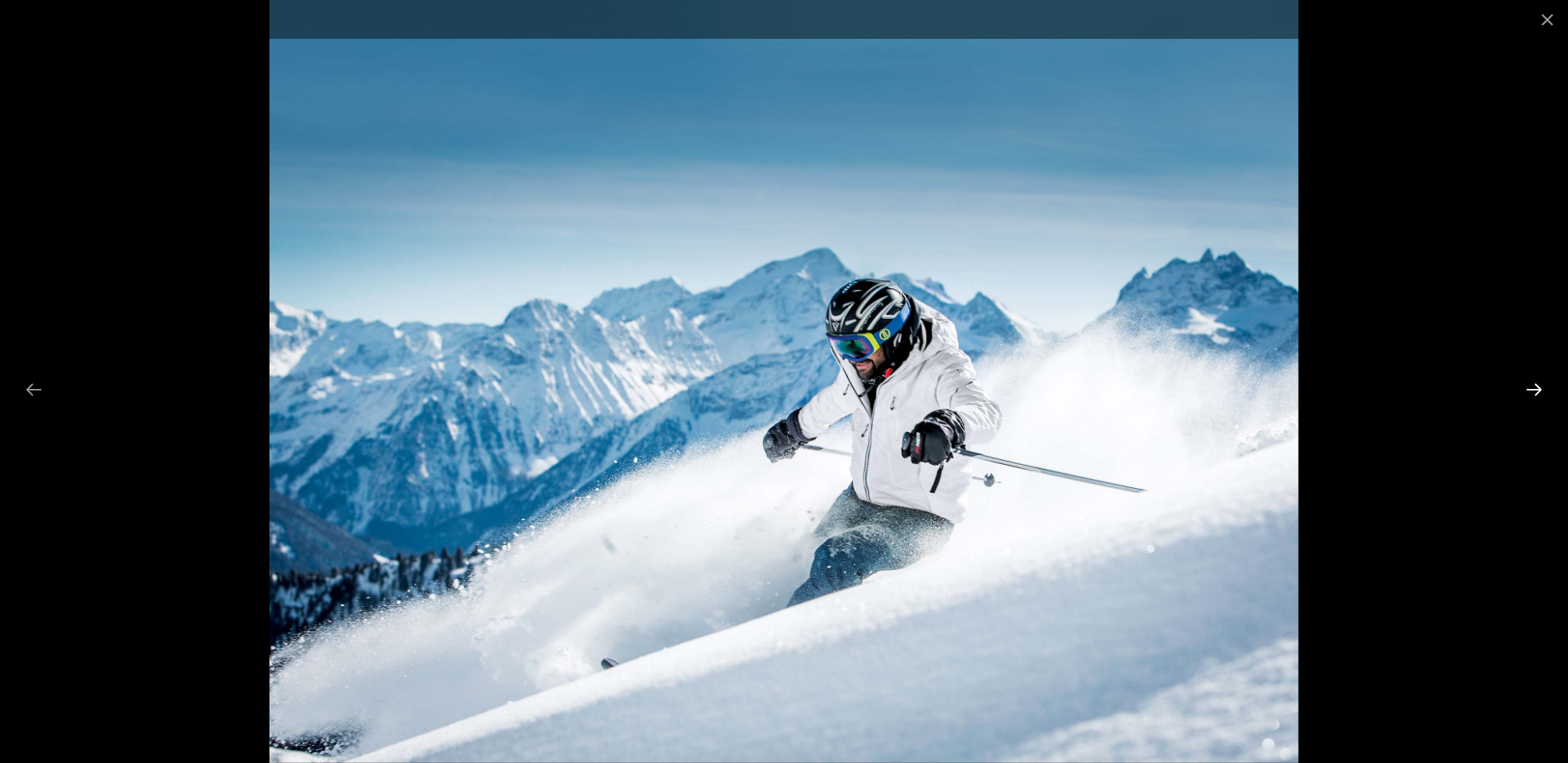
click at [1529, 387] on button "Next slide" at bounding box center [1533, 389] width 35 height 32
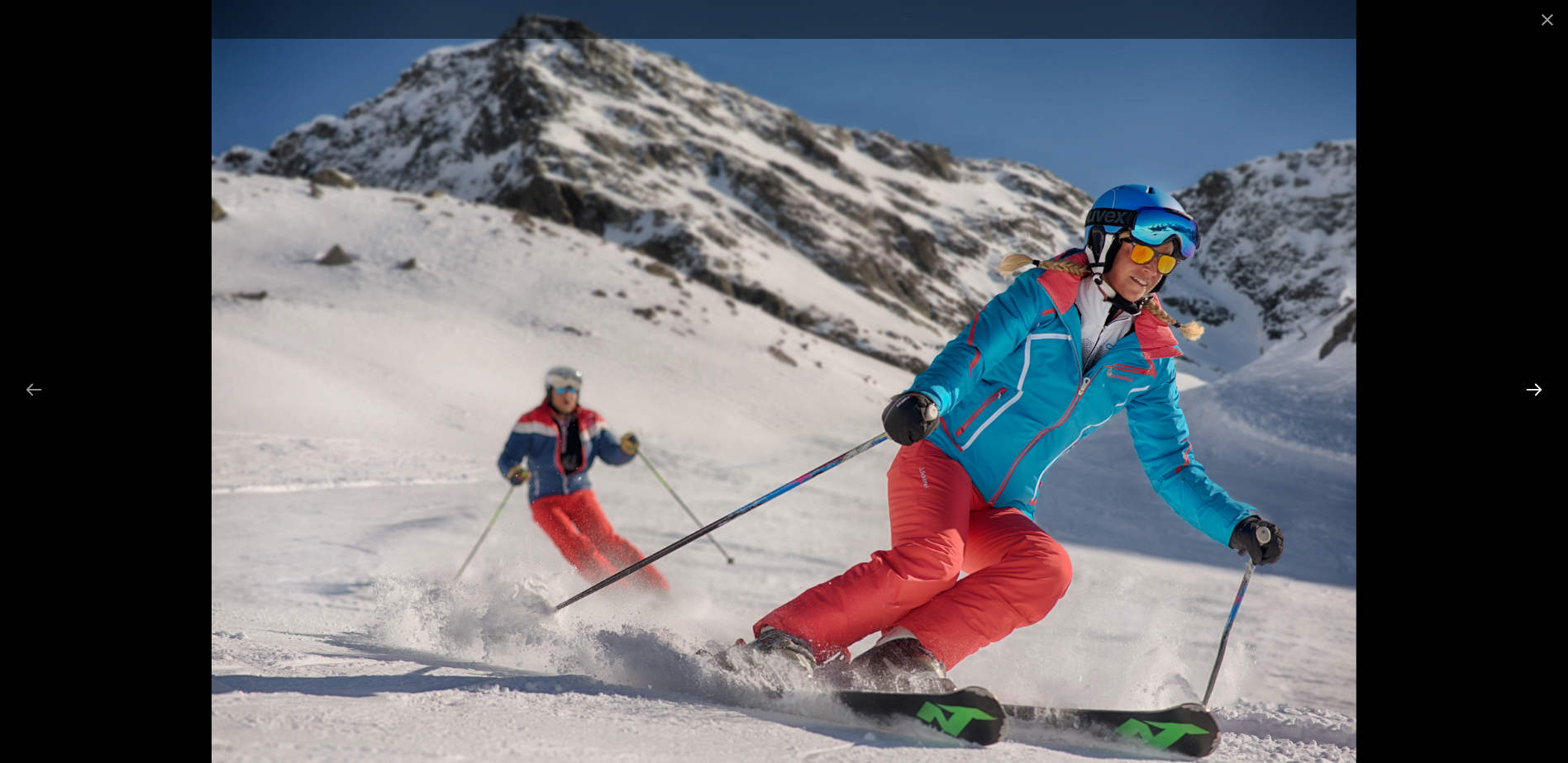
click at [1529, 387] on button "Next slide" at bounding box center [1533, 389] width 35 height 32
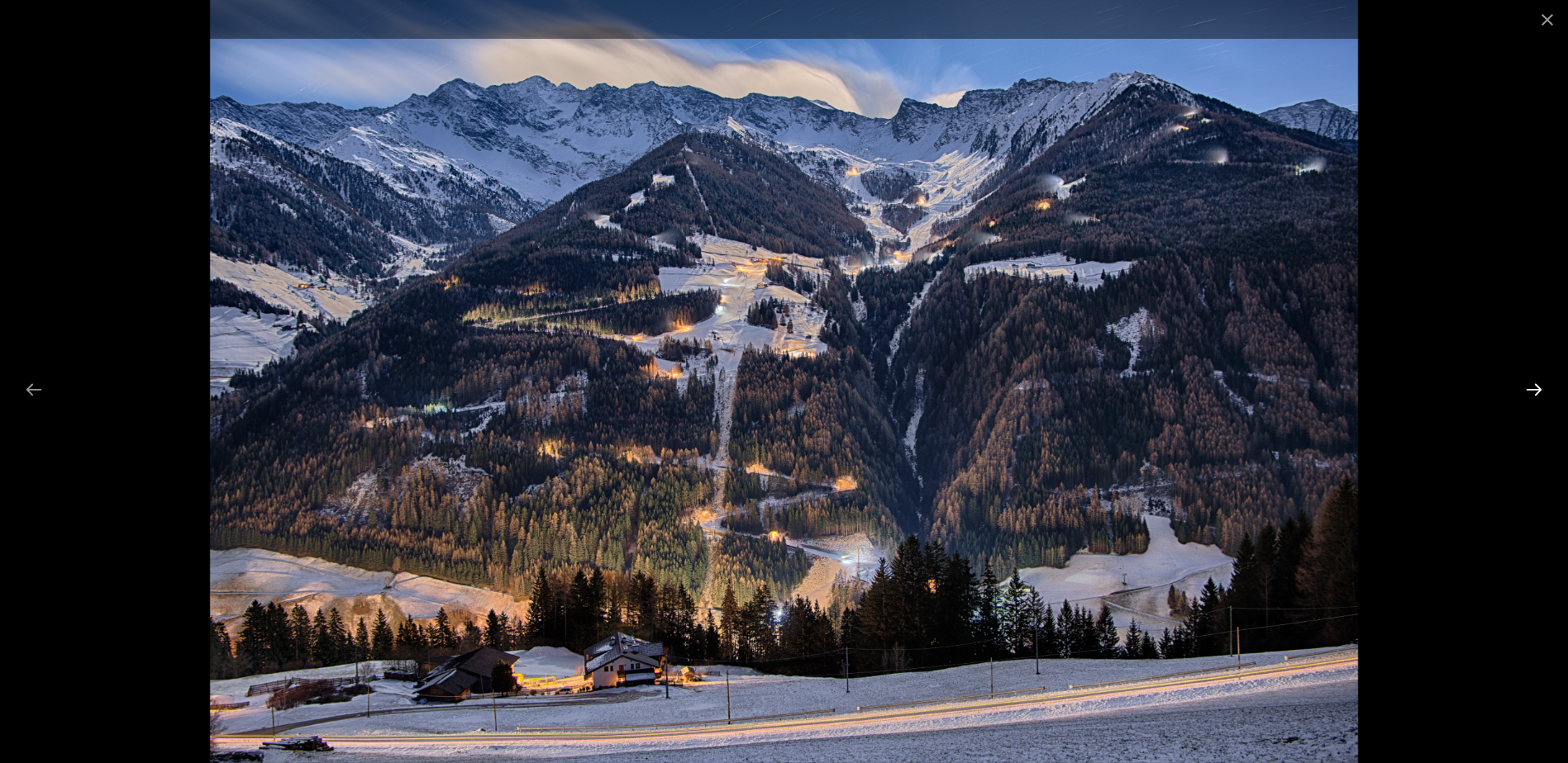
click at [1528, 388] on button "Next slide" at bounding box center [1533, 389] width 35 height 32
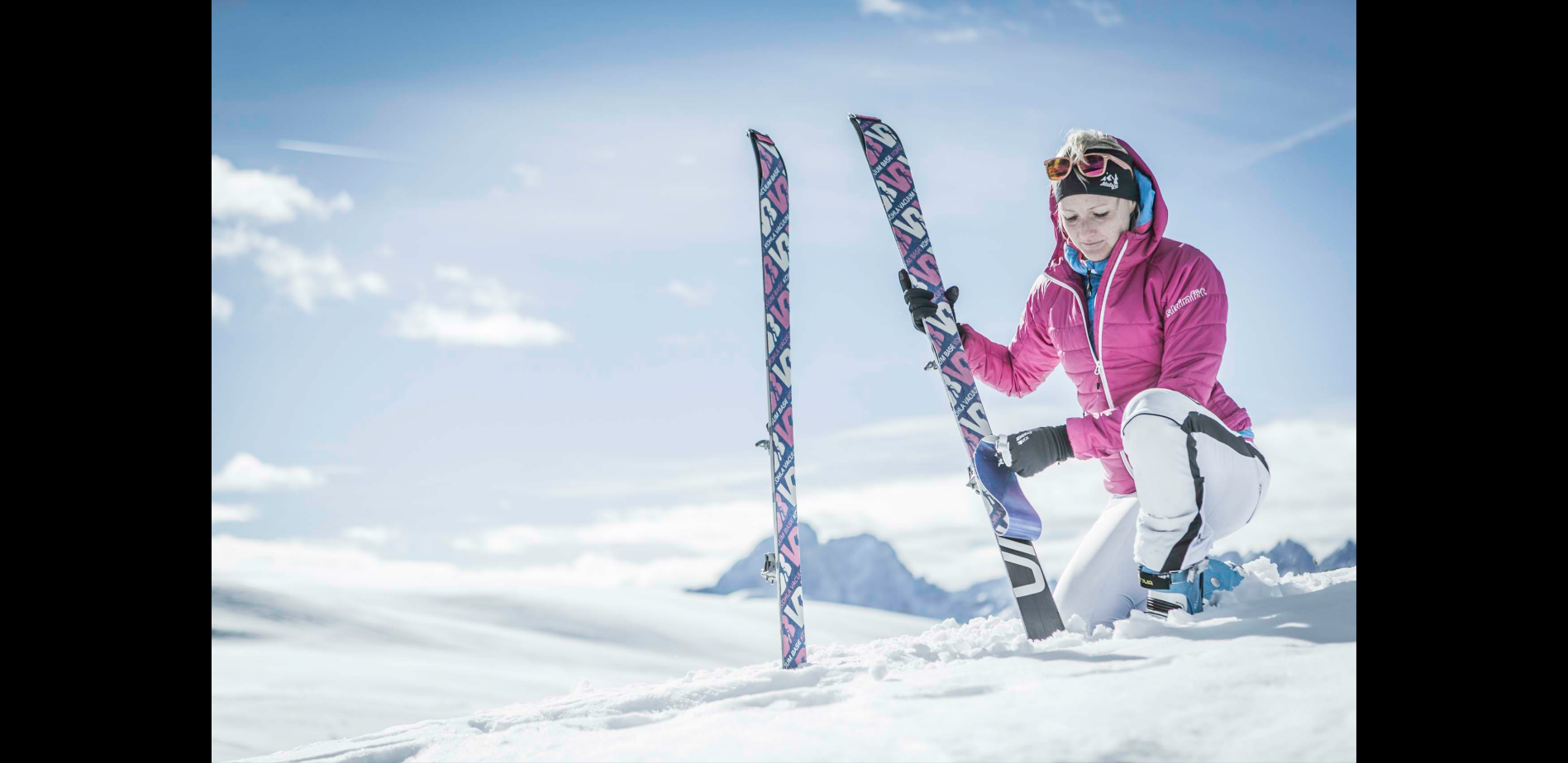
click at [1528, 388] on button "Next slide" at bounding box center [1542, 389] width 35 height 32
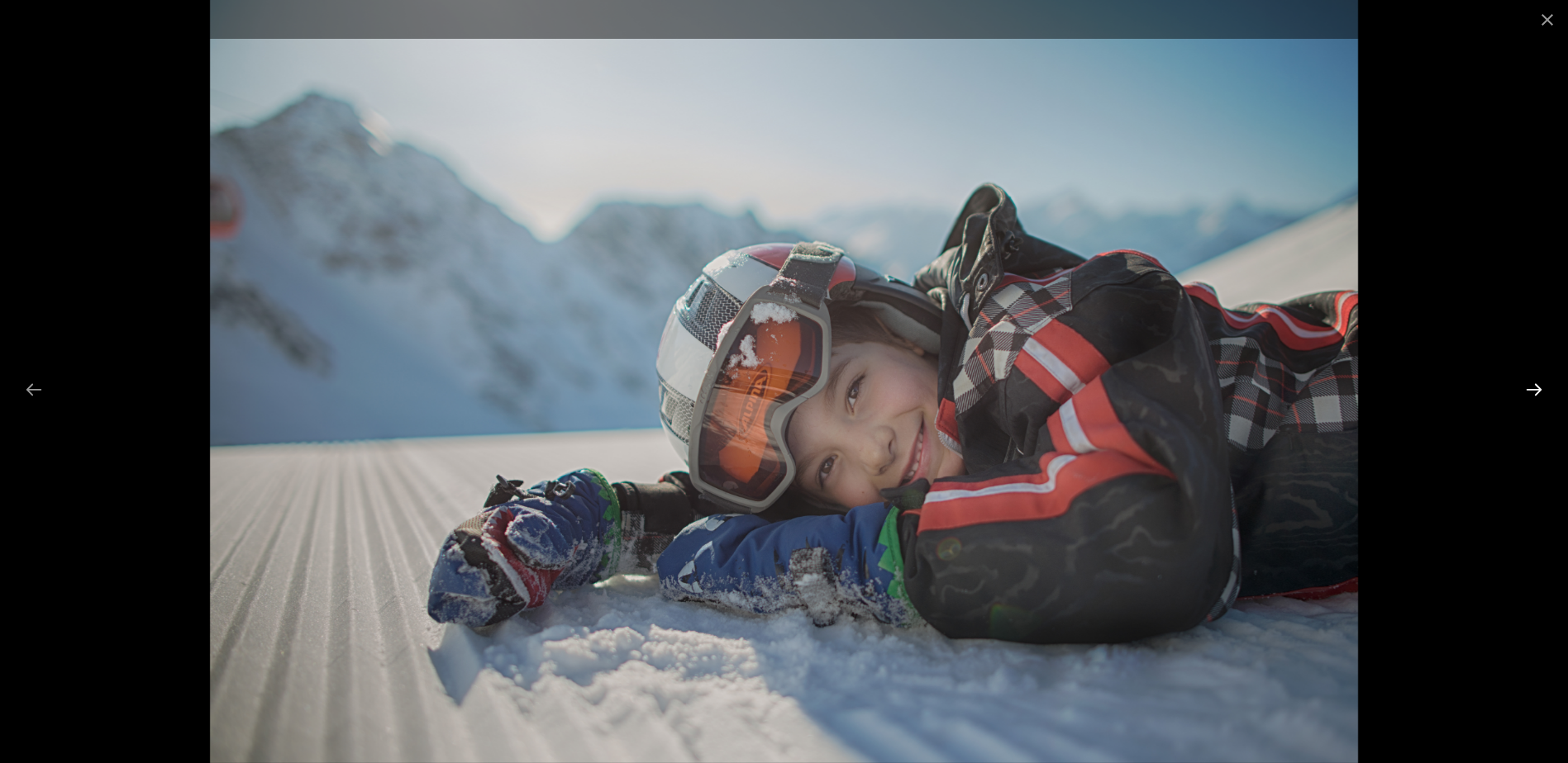
click at [1528, 388] on button "Next slide" at bounding box center [1533, 389] width 35 height 32
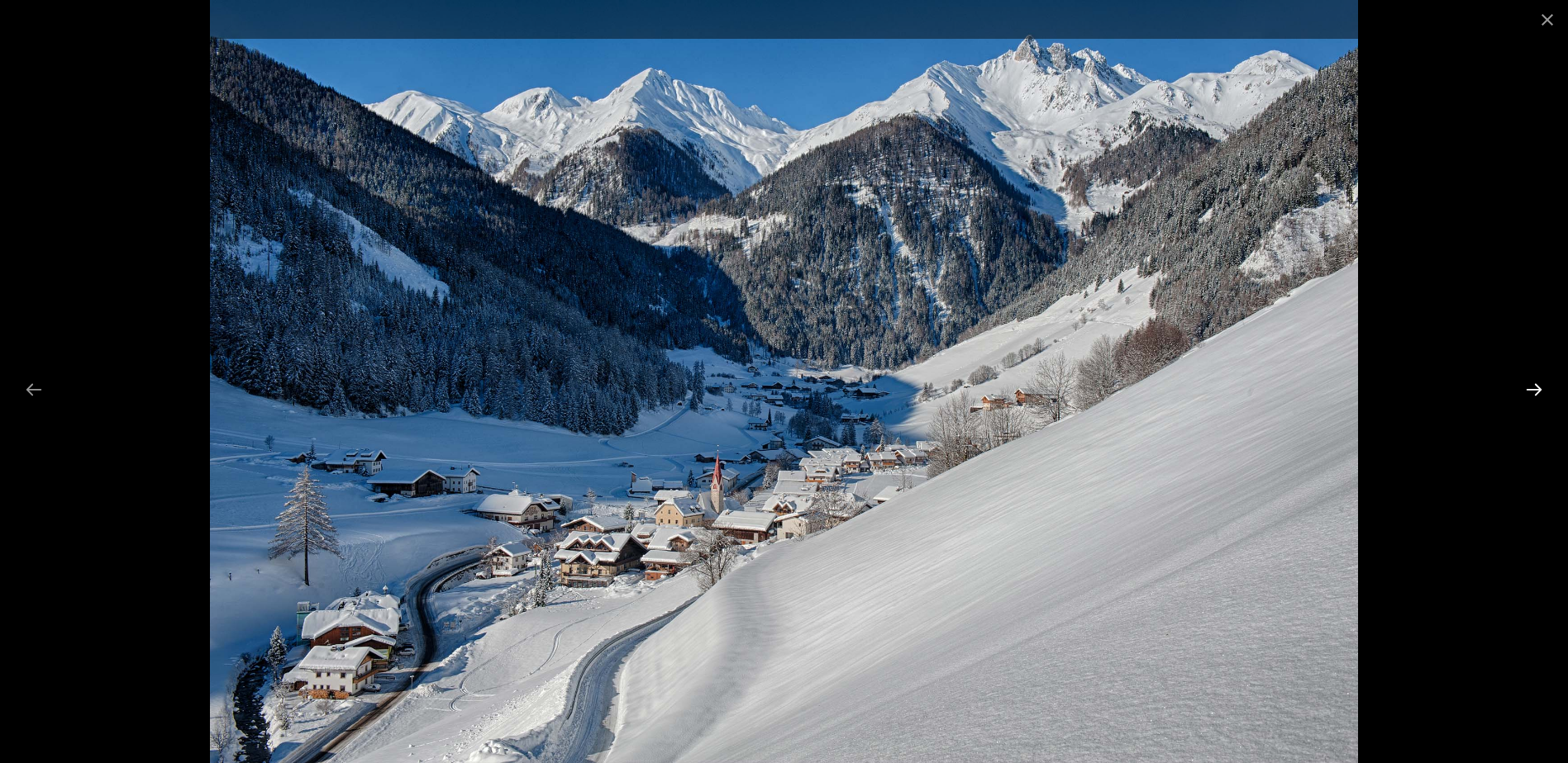
click at [1533, 383] on button "Next slide" at bounding box center [1533, 389] width 35 height 32
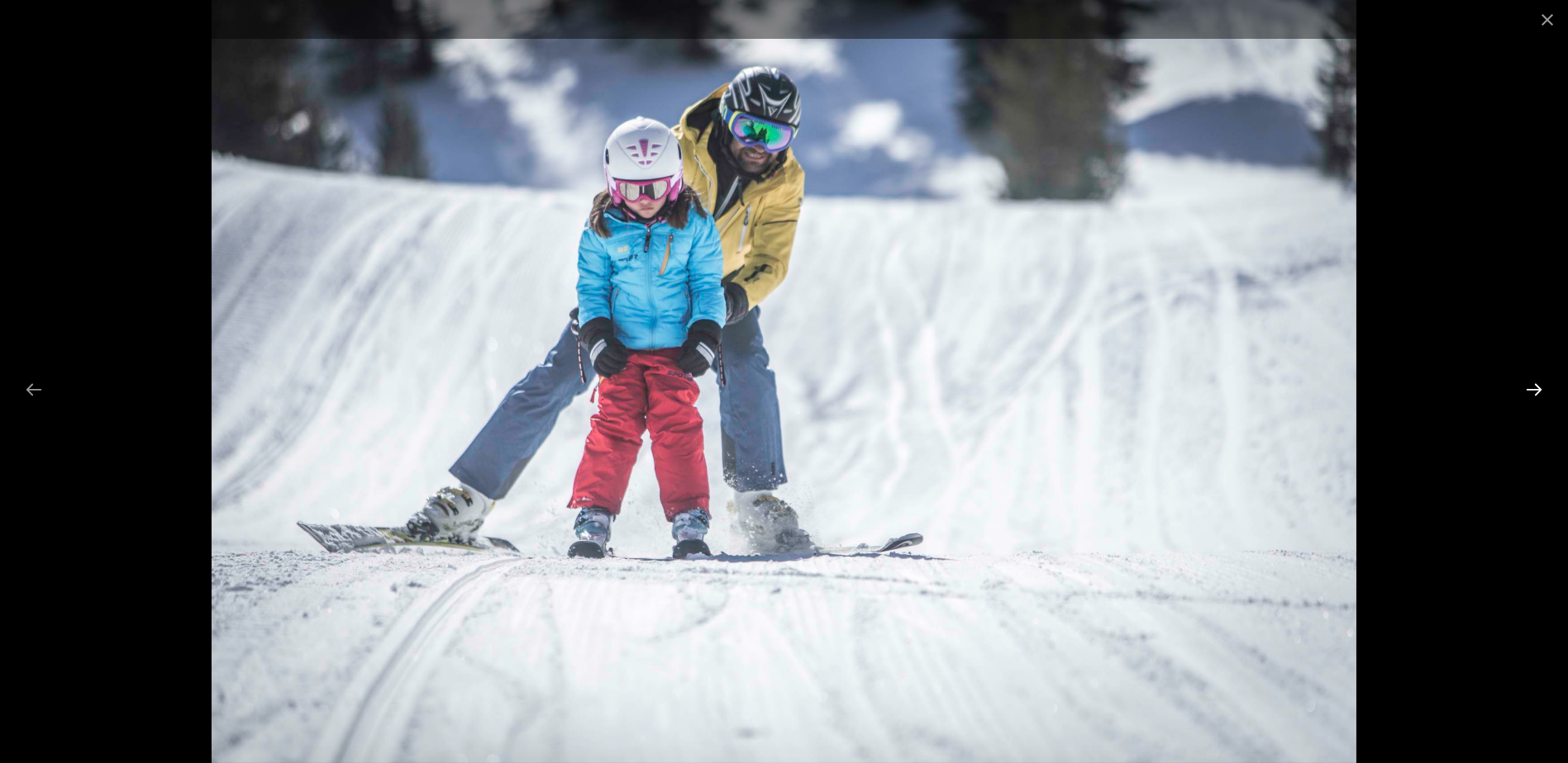
click at [1533, 384] on button "Next slide" at bounding box center [1533, 389] width 35 height 32
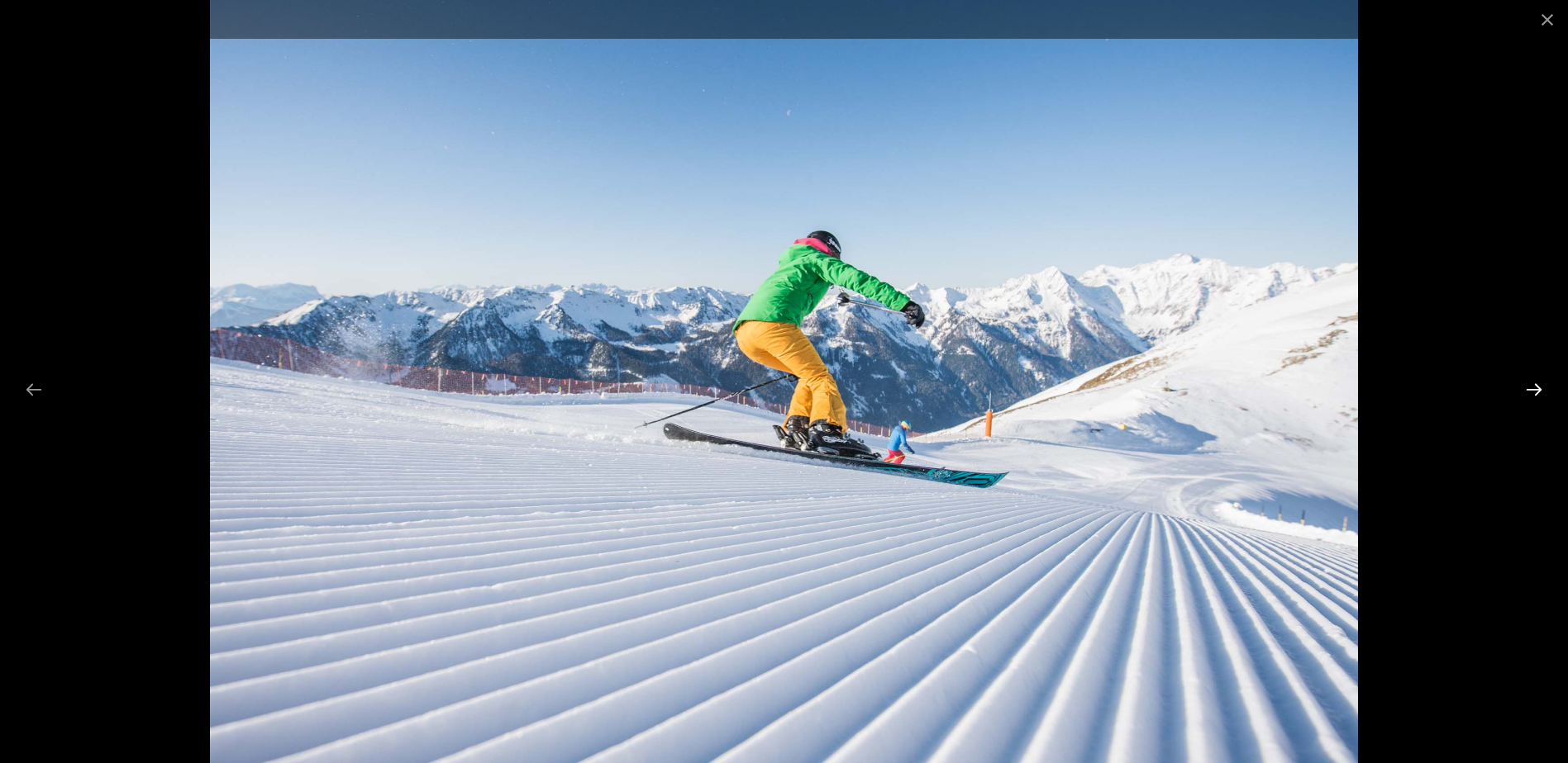
click at [1533, 384] on button "Next slide" at bounding box center [1533, 389] width 35 height 32
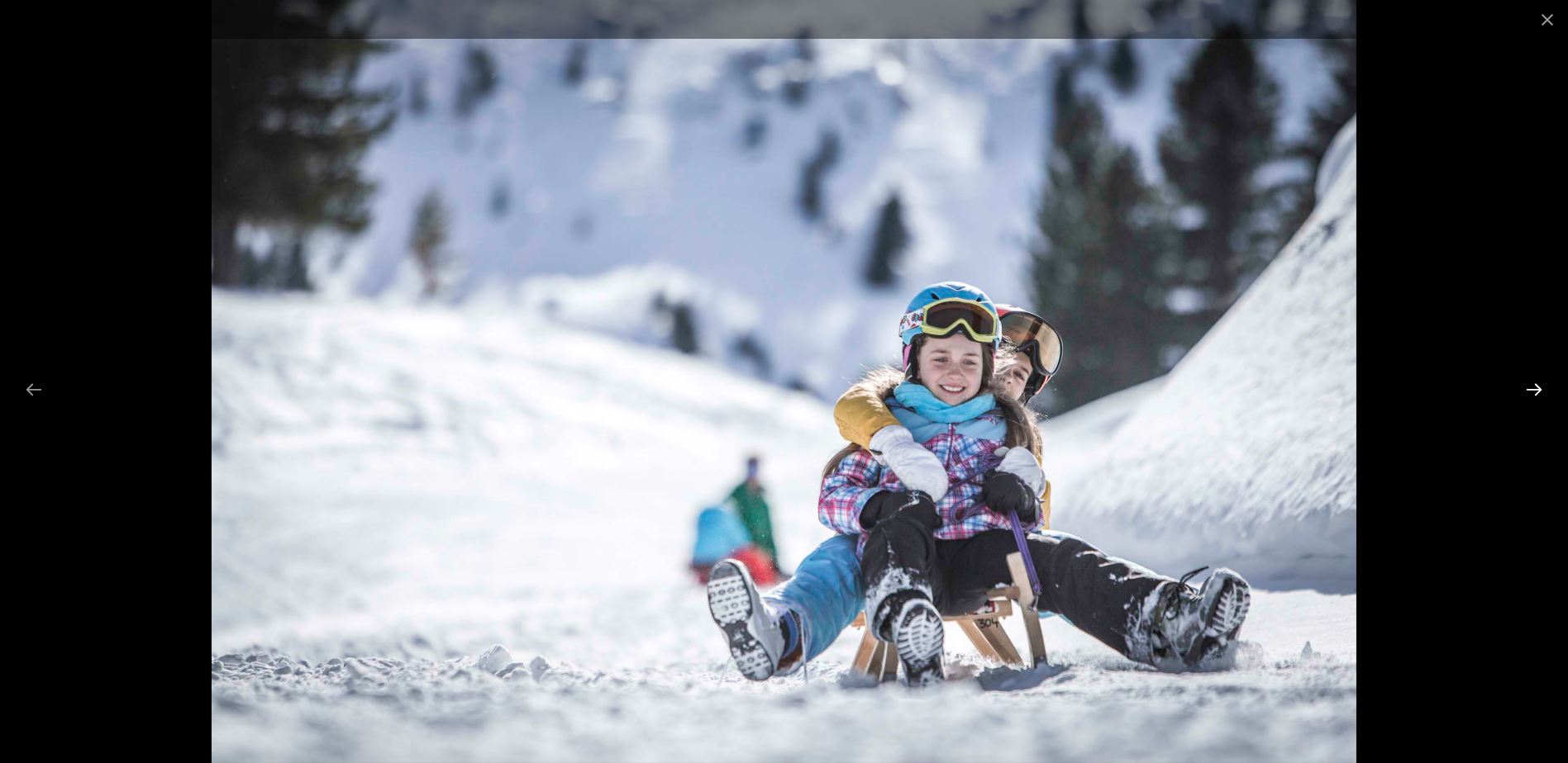
click at [1533, 384] on button "Next slide" at bounding box center [1533, 389] width 35 height 32
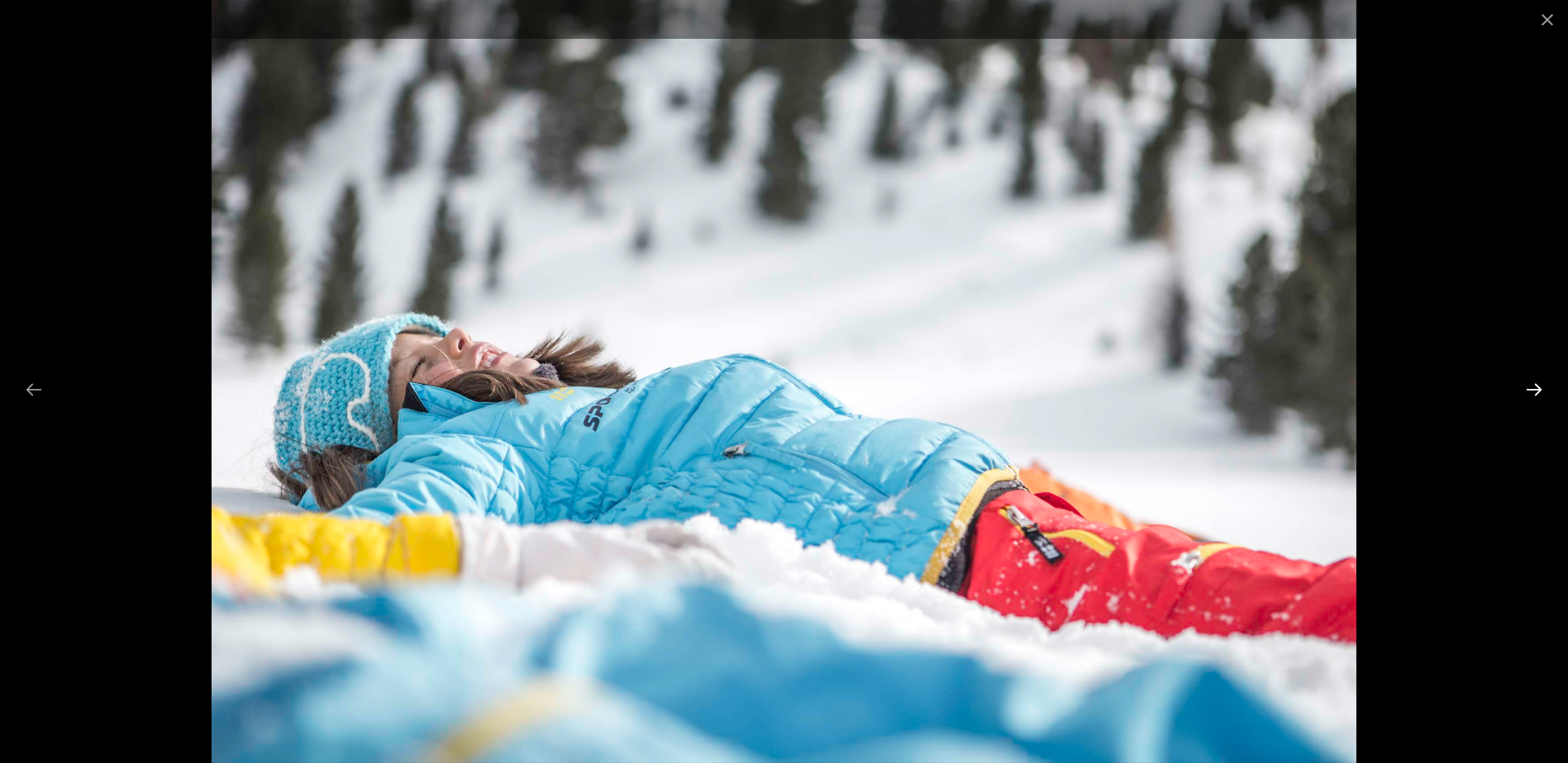
click at [1533, 384] on button "Next slide" at bounding box center [1533, 389] width 35 height 32
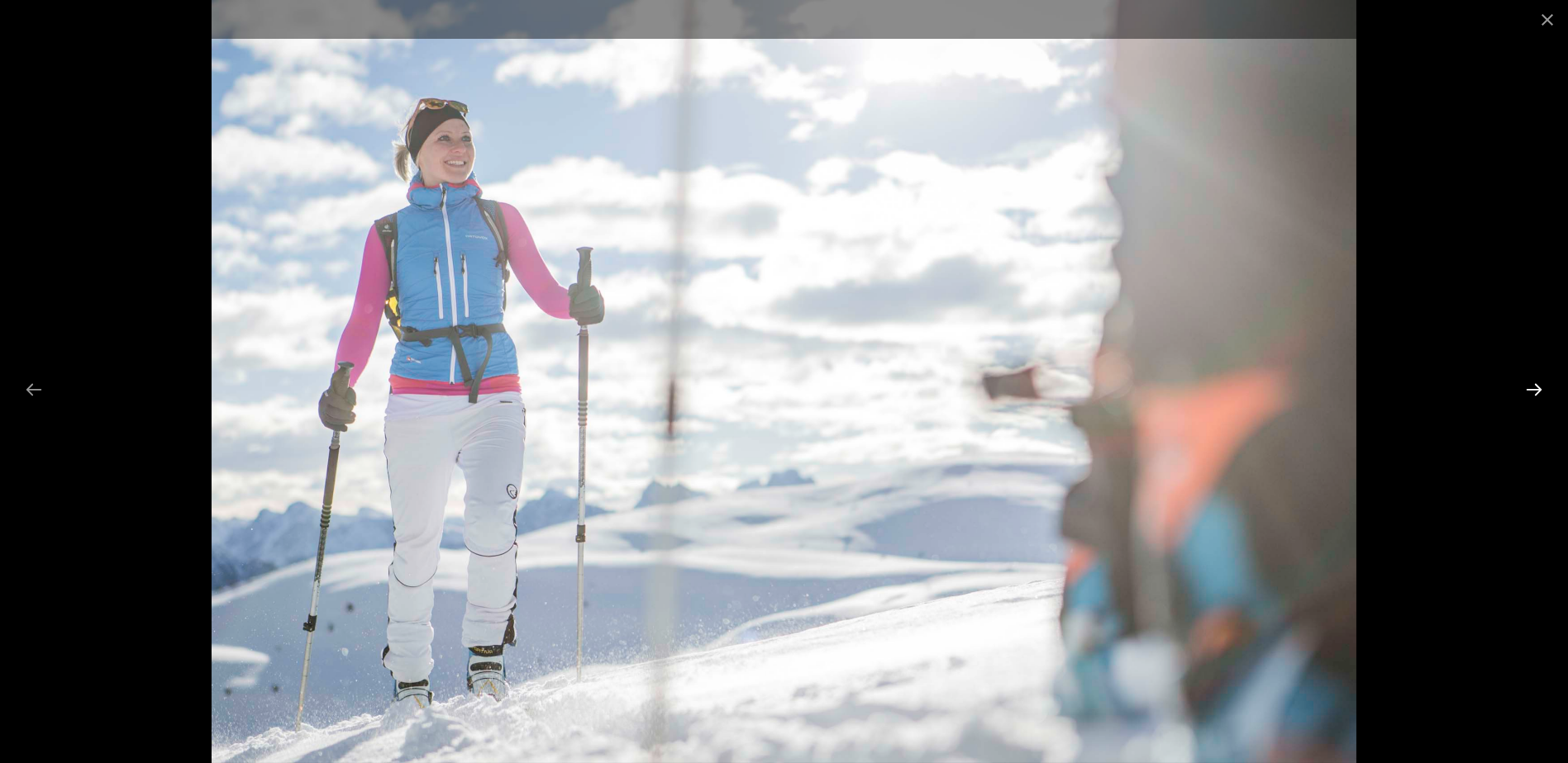
click at [1533, 384] on button "Next slide" at bounding box center [1533, 389] width 35 height 32
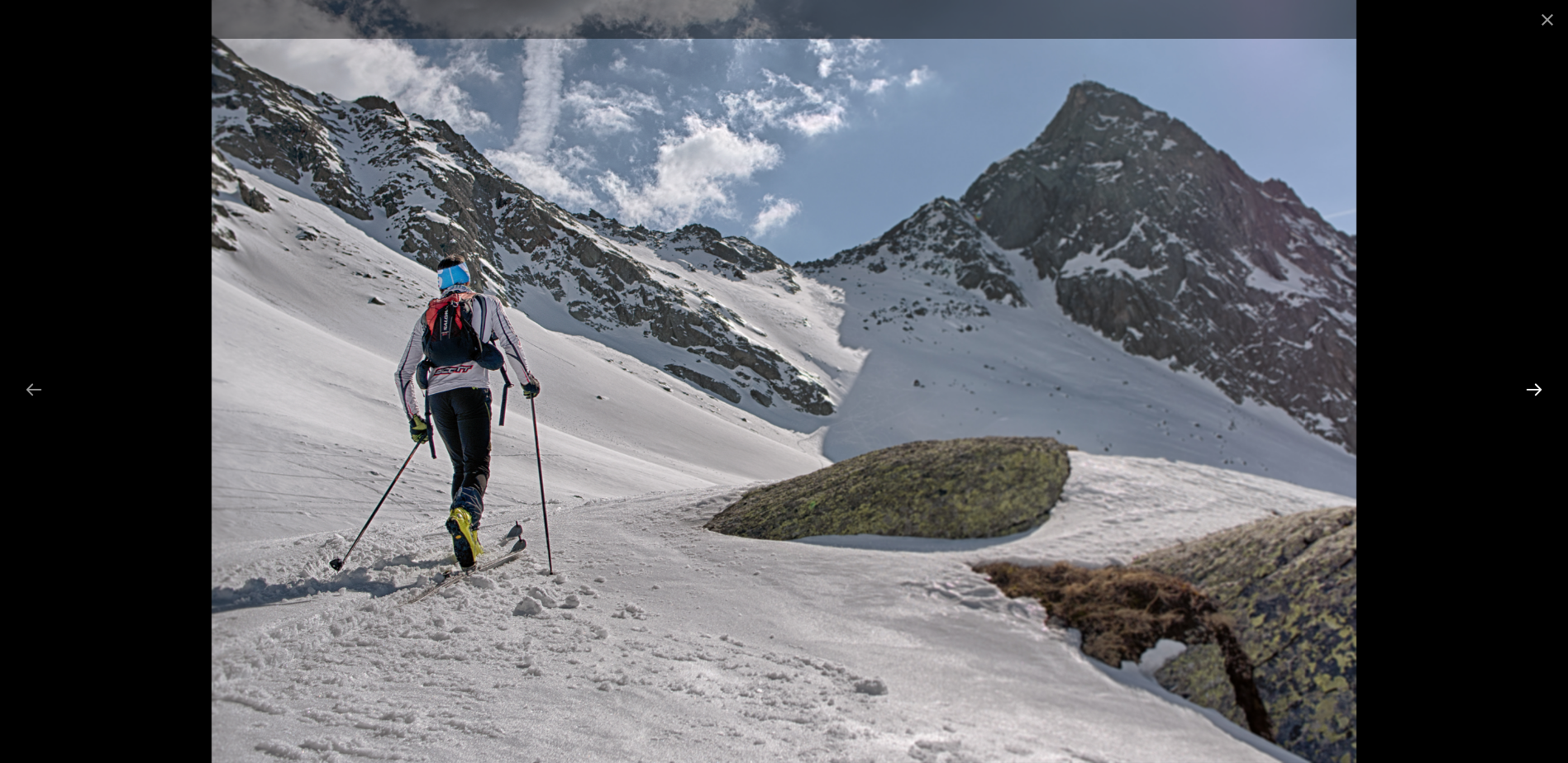
click at [1533, 384] on button "Next slide" at bounding box center [1533, 389] width 35 height 32
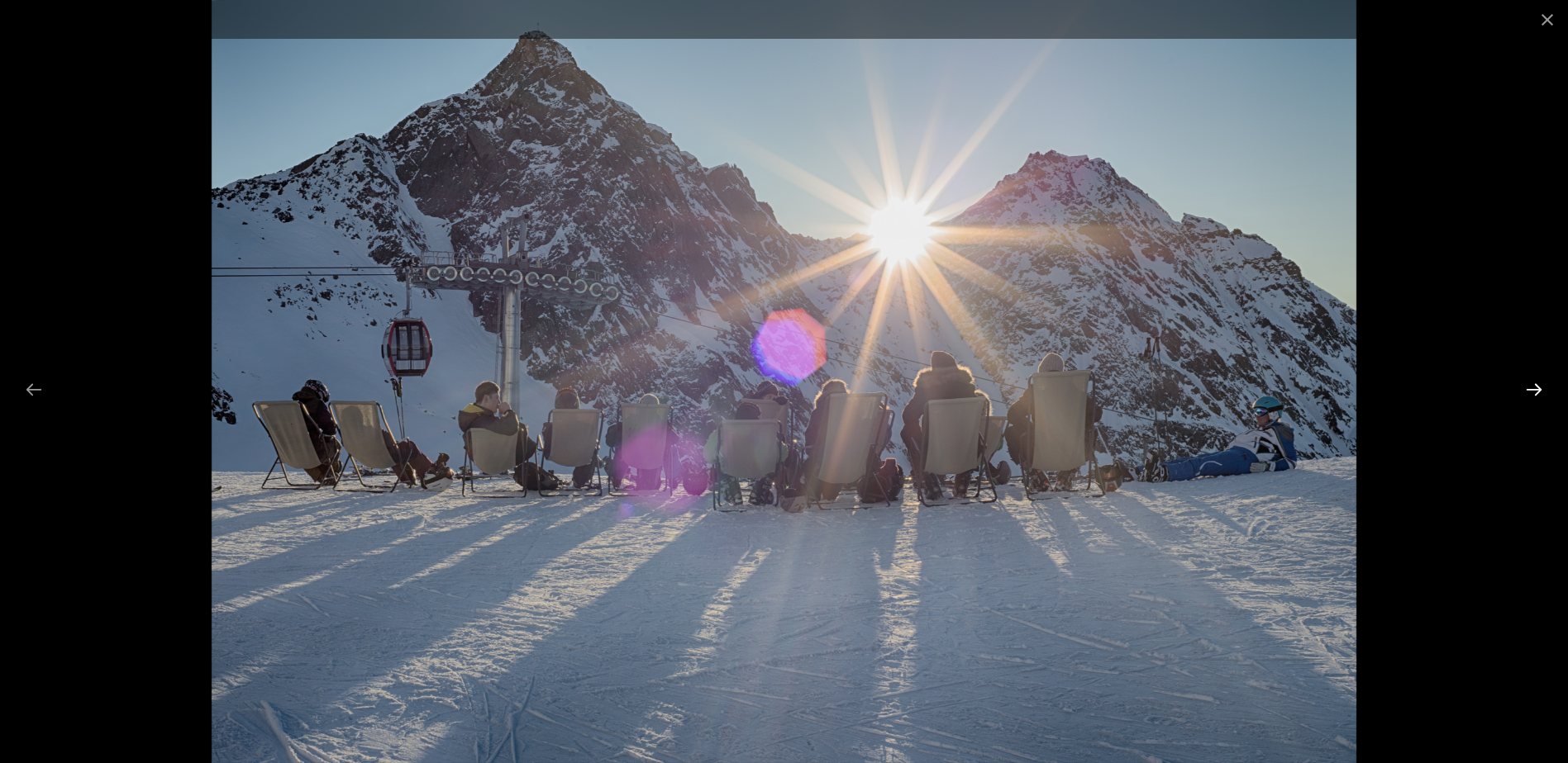
click at [1533, 384] on button "Next slide" at bounding box center [1533, 389] width 35 height 32
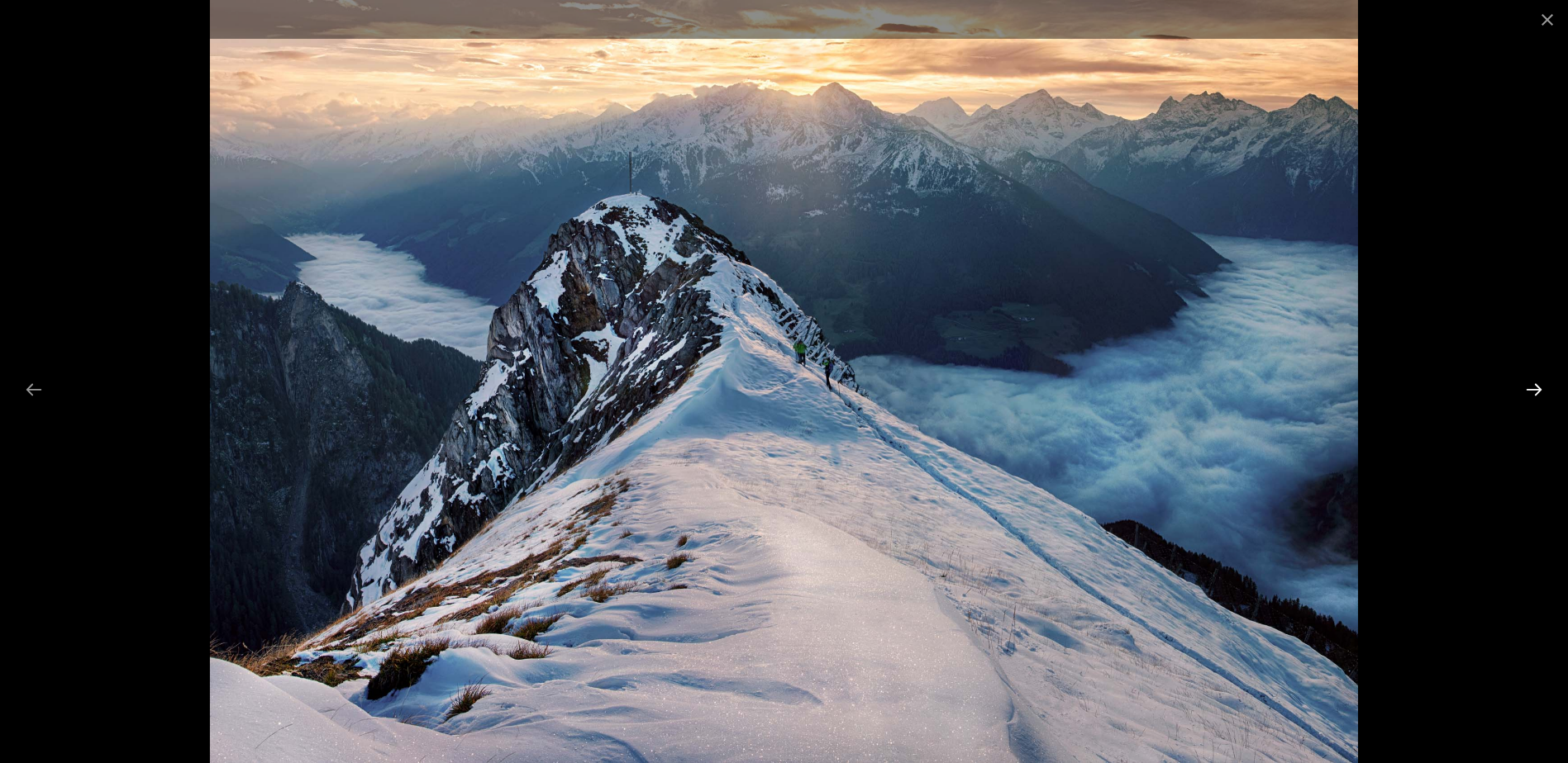
click at [1533, 384] on button "Next slide" at bounding box center [1533, 389] width 35 height 32
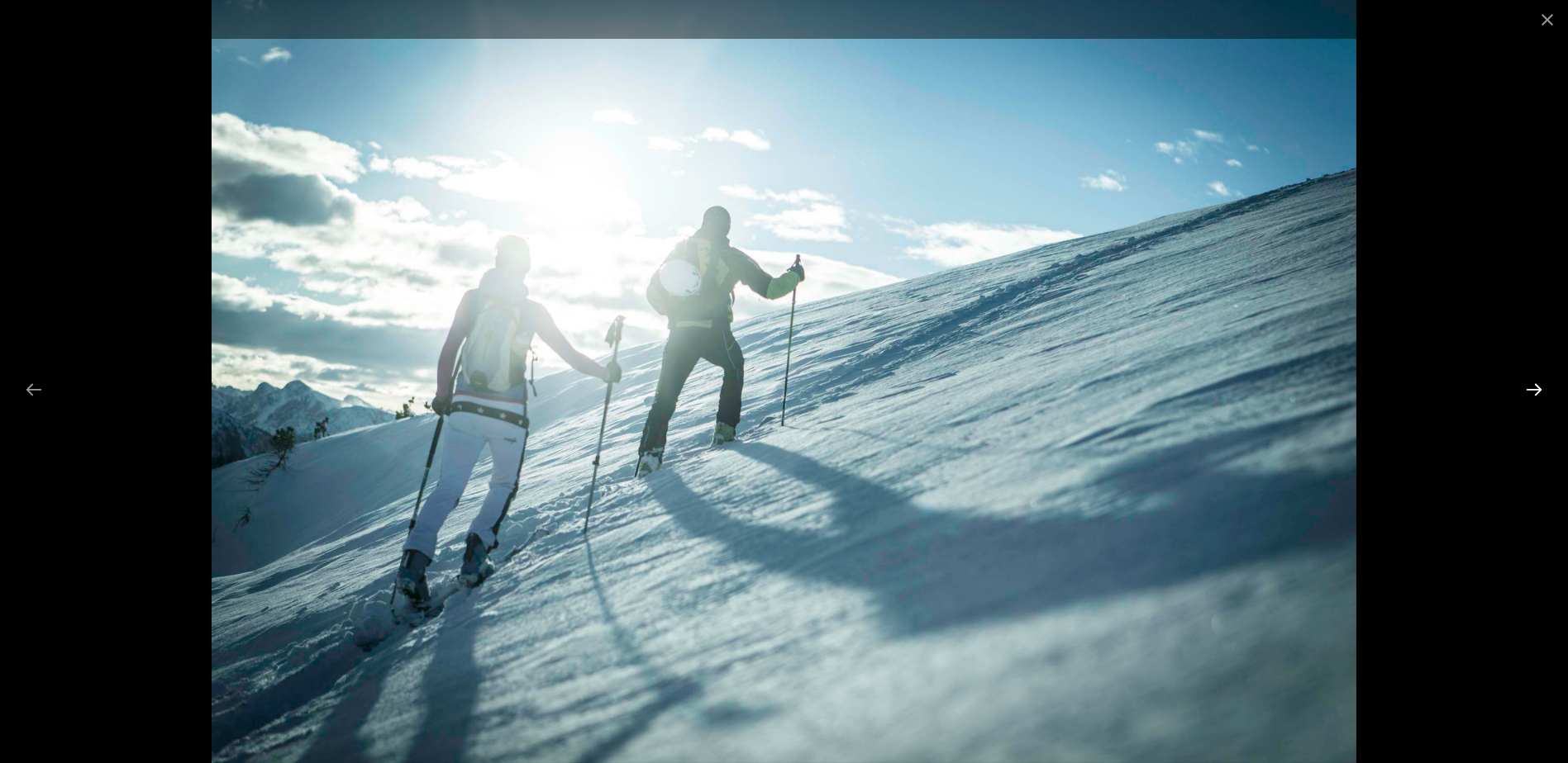
click at [1533, 384] on button "Next slide" at bounding box center [1533, 389] width 35 height 32
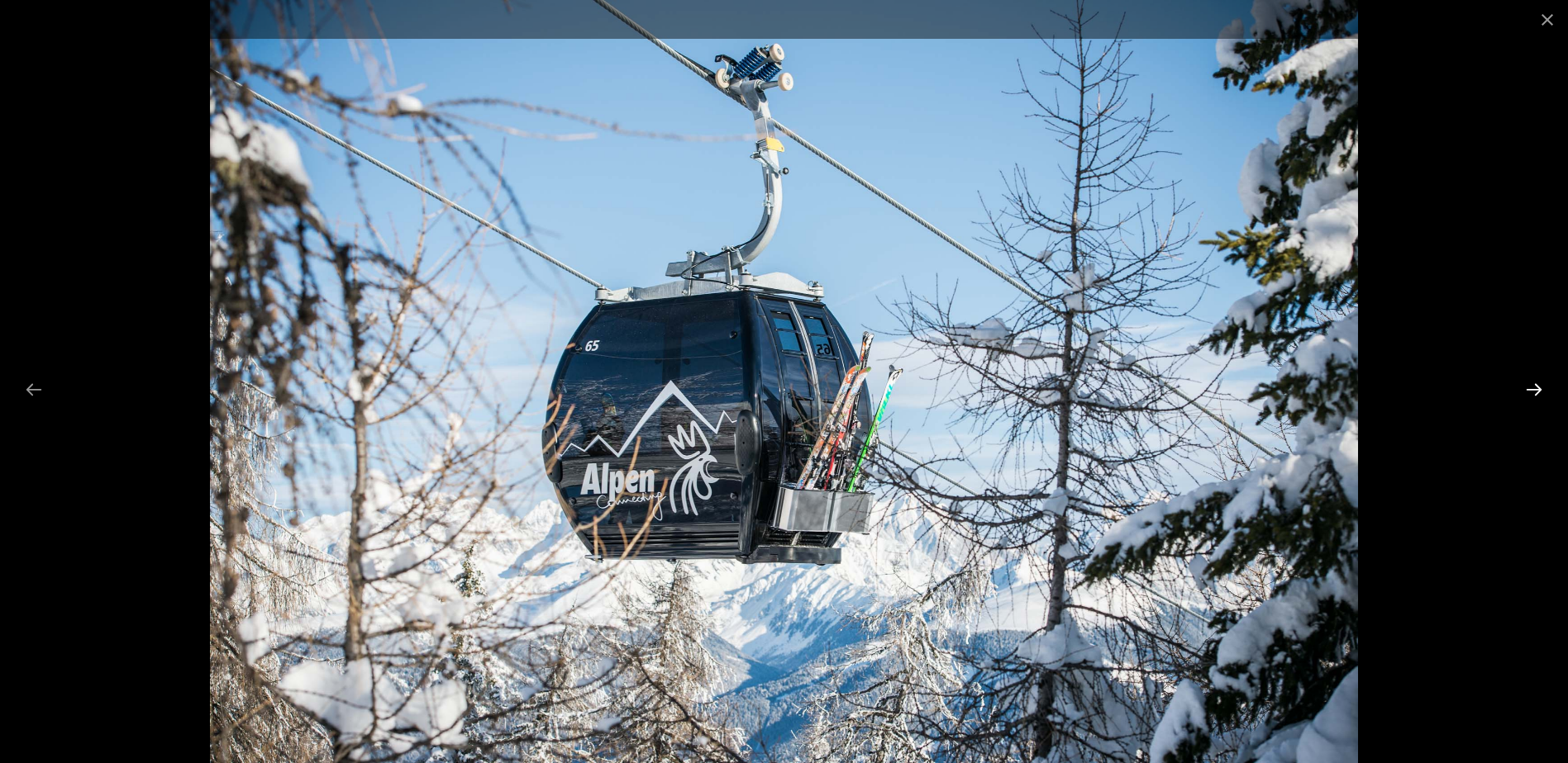
click at [1533, 385] on button "Next slide" at bounding box center [1533, 389] width 35 height 32
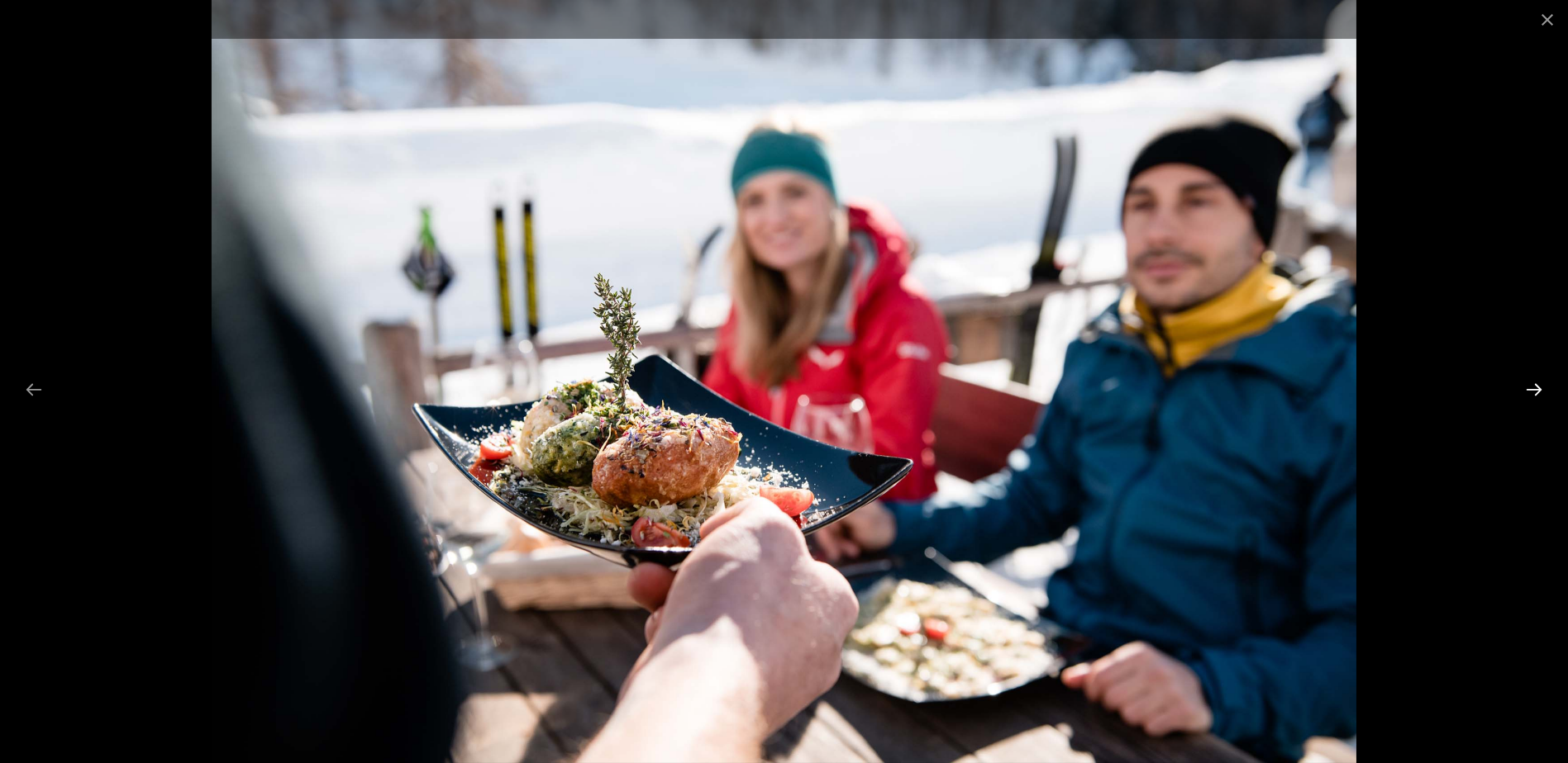
click at [1533, 385] on button "Next slide" at bounding box center [1533, 389] width 35 height 32
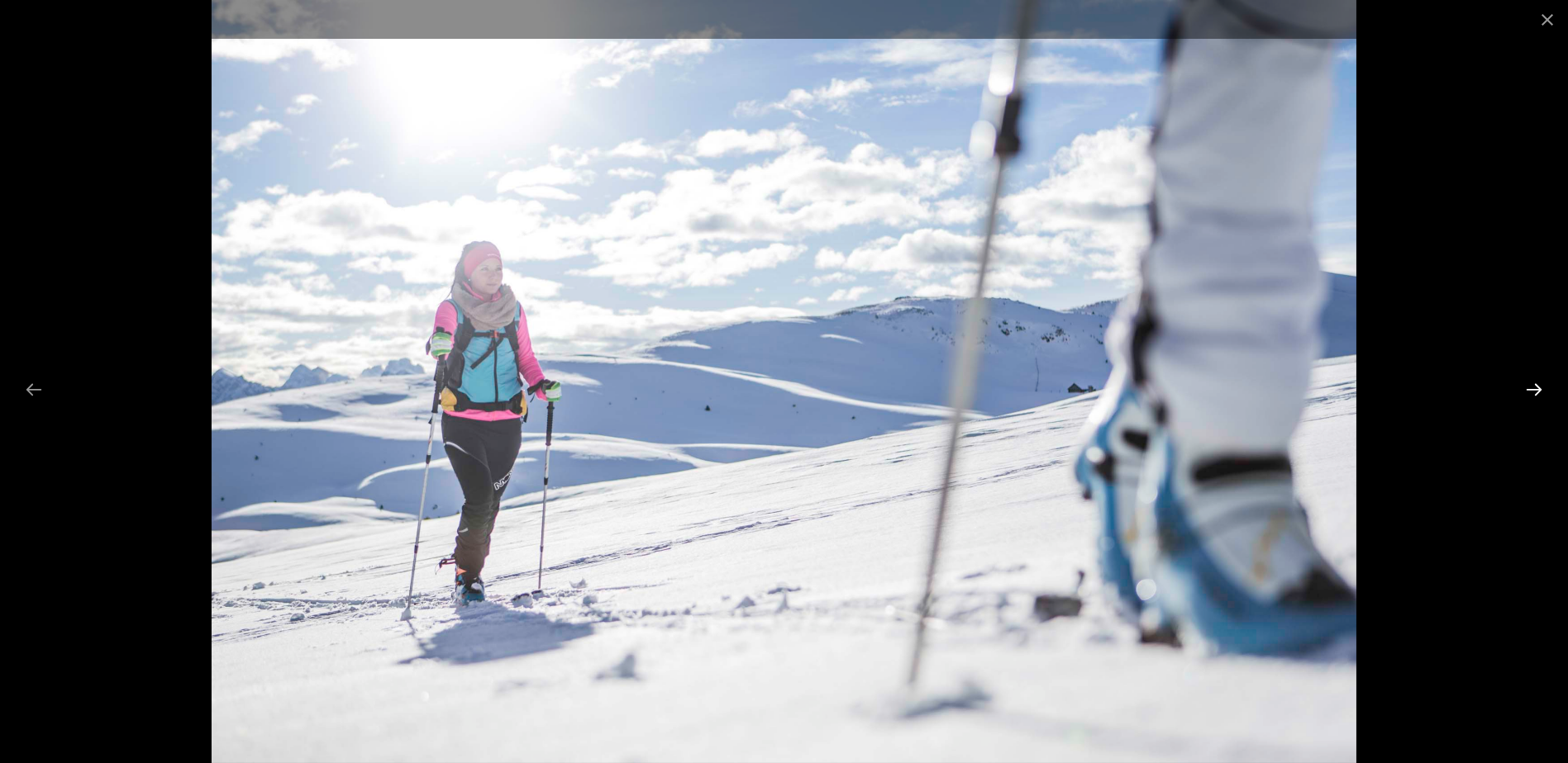
click at [1533, 385] on button "Next slide" at bounding box center [1533, 389] width 35 height 32
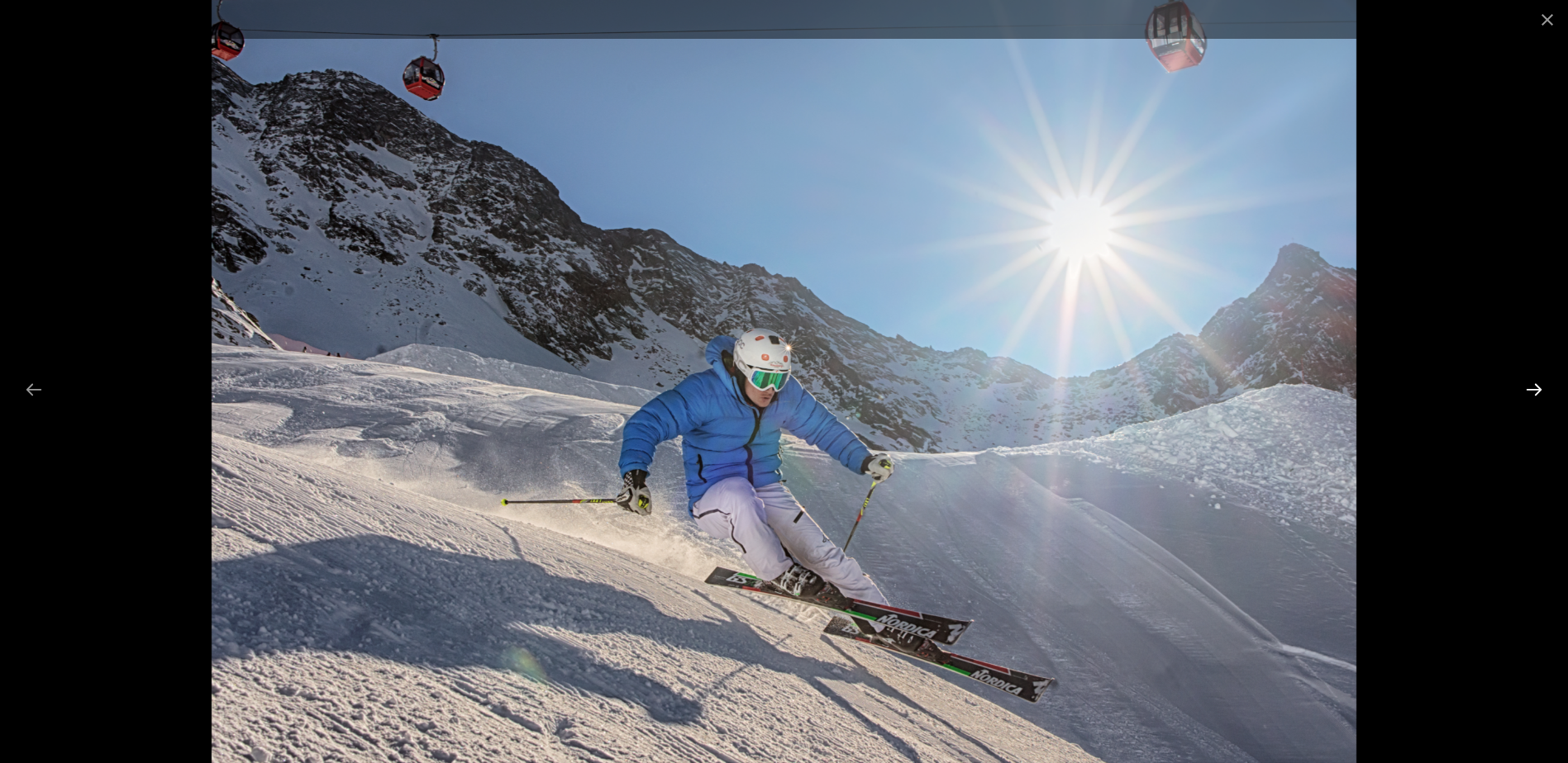
click at [1533, 385] on button "Next slide" at bounding box center [1533, 389] width 35 height 32
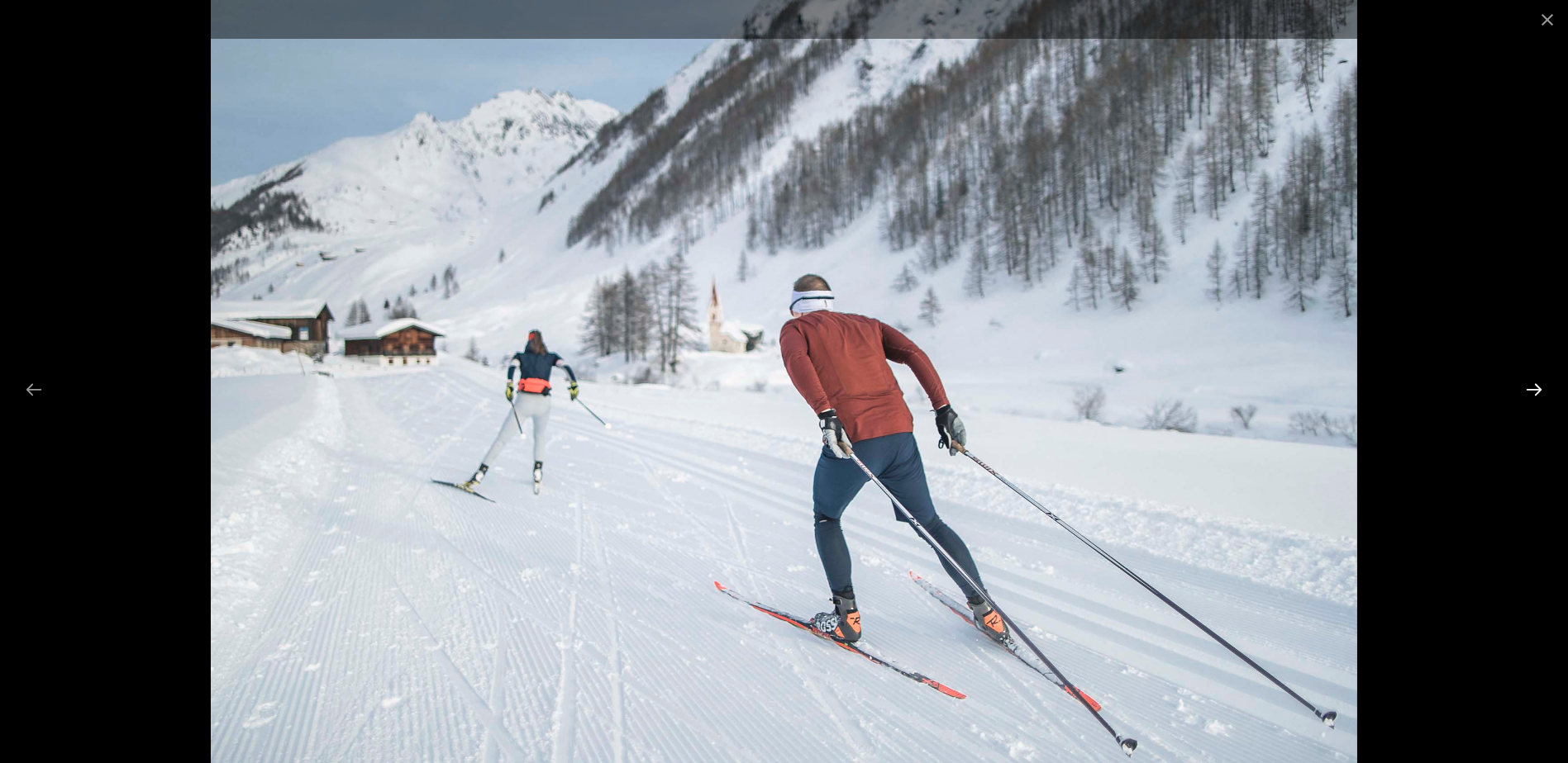
click at [1533, 385] on button "Next slide" at bounding box center [1533, 389] width 35 height 32
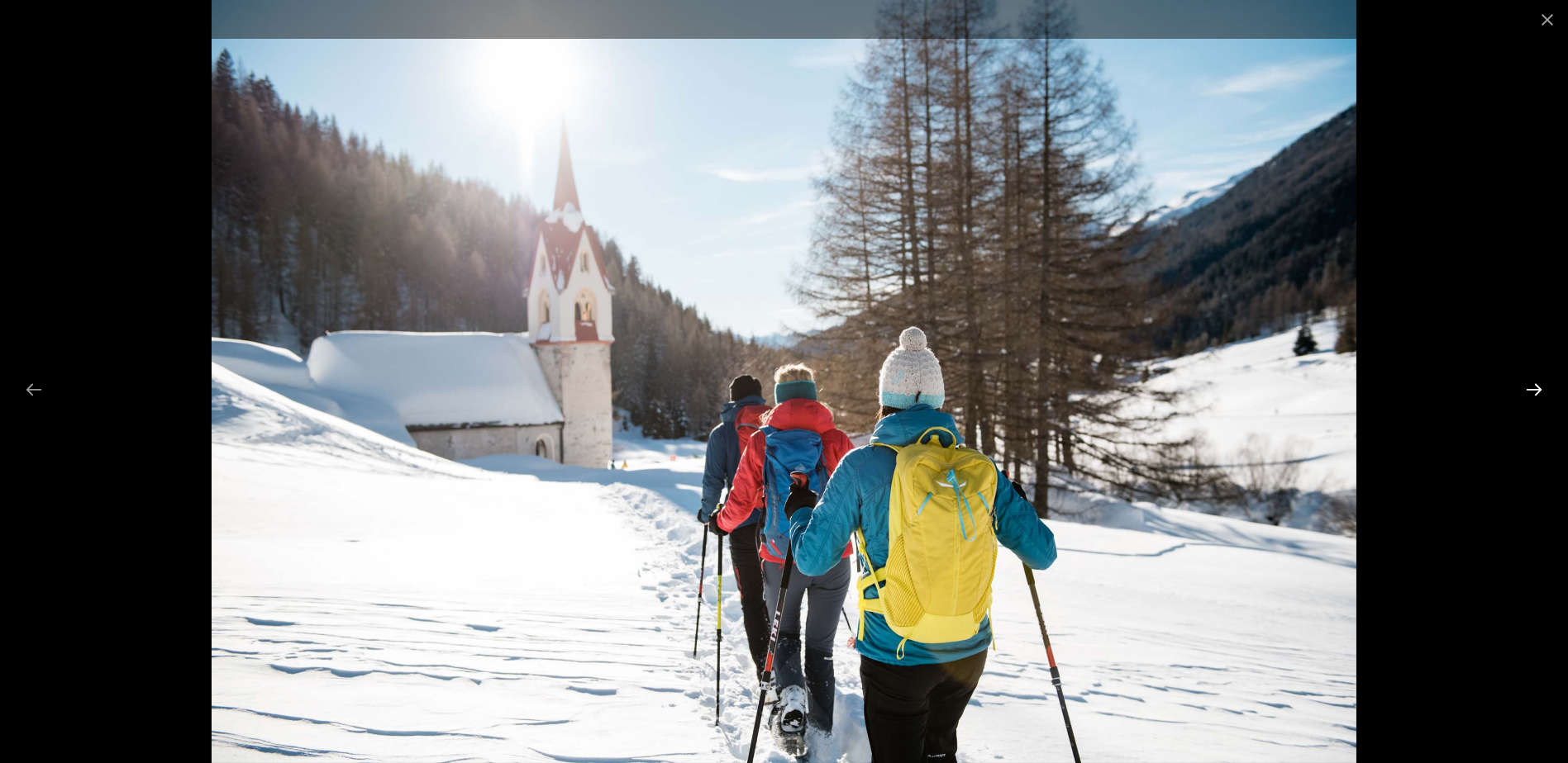
click at [1533, 385] on button "Next slide" at bounding box center [1533, 389] width 35 height 32
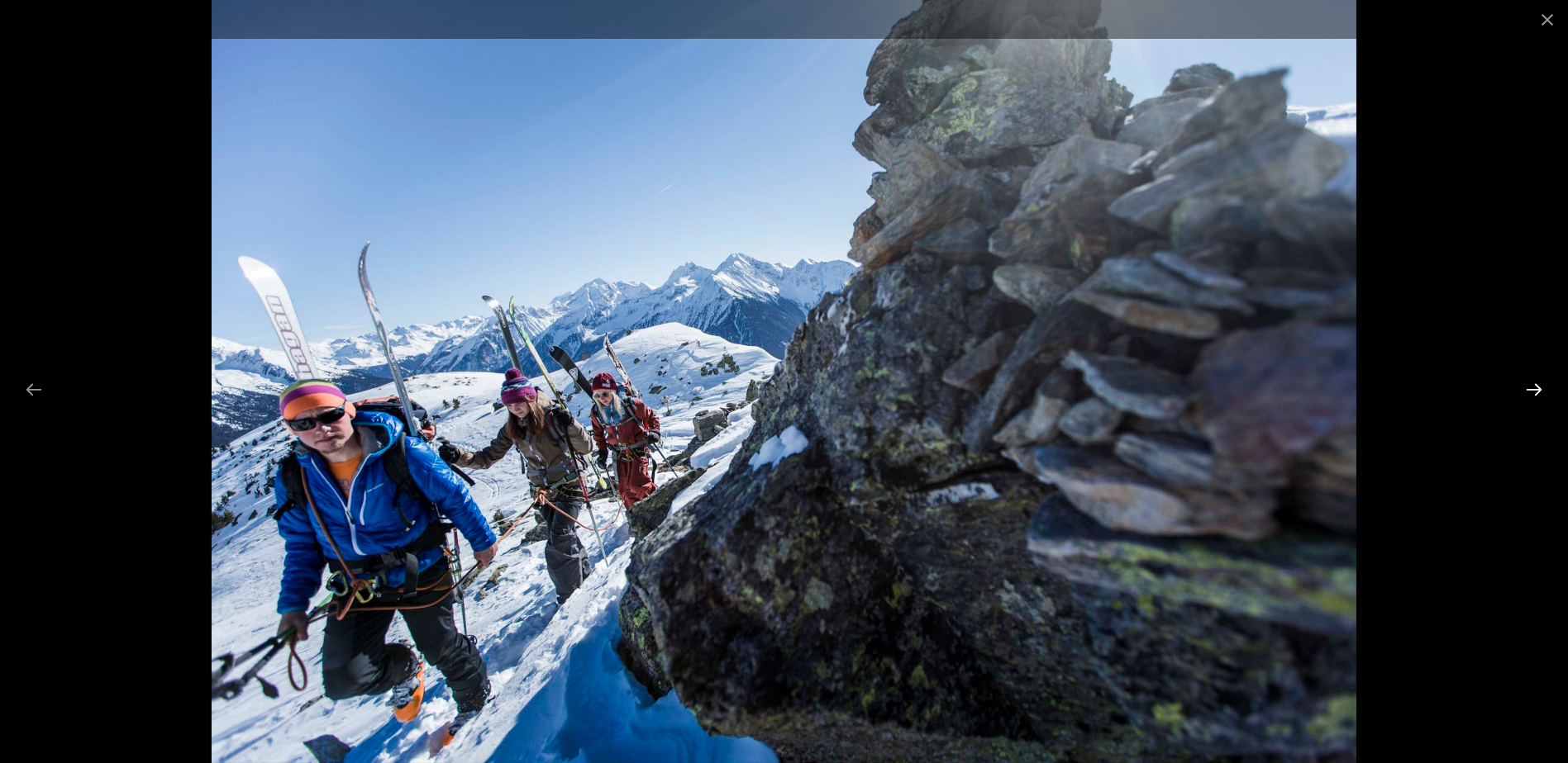
click at [1533, 386] on button "Next slide" at bounding box center [1533, 389] width 35 height 32
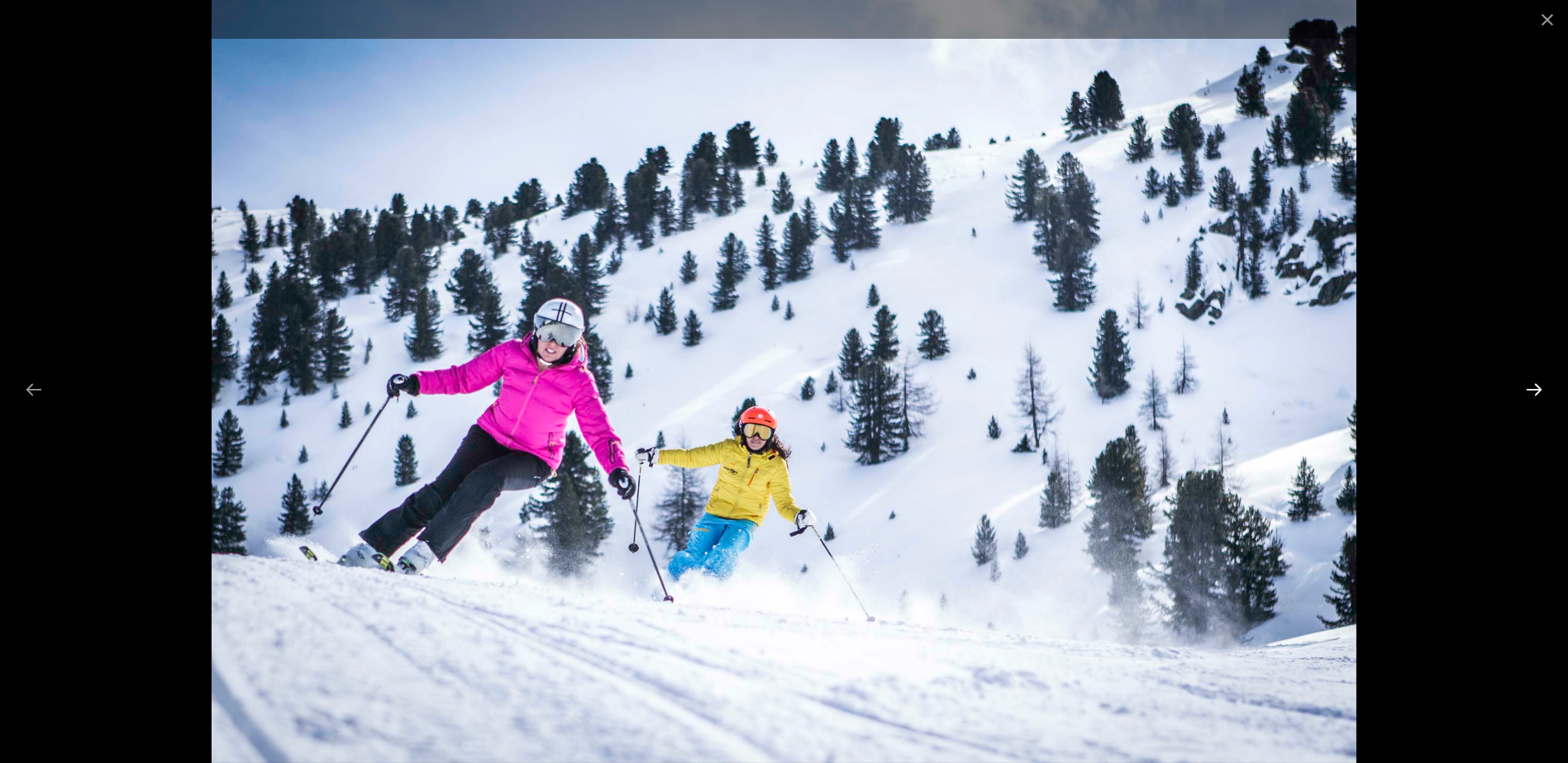
click at [1533, 386] on button "Next slide" at bounding box center [1533, 389] width 35 height 32
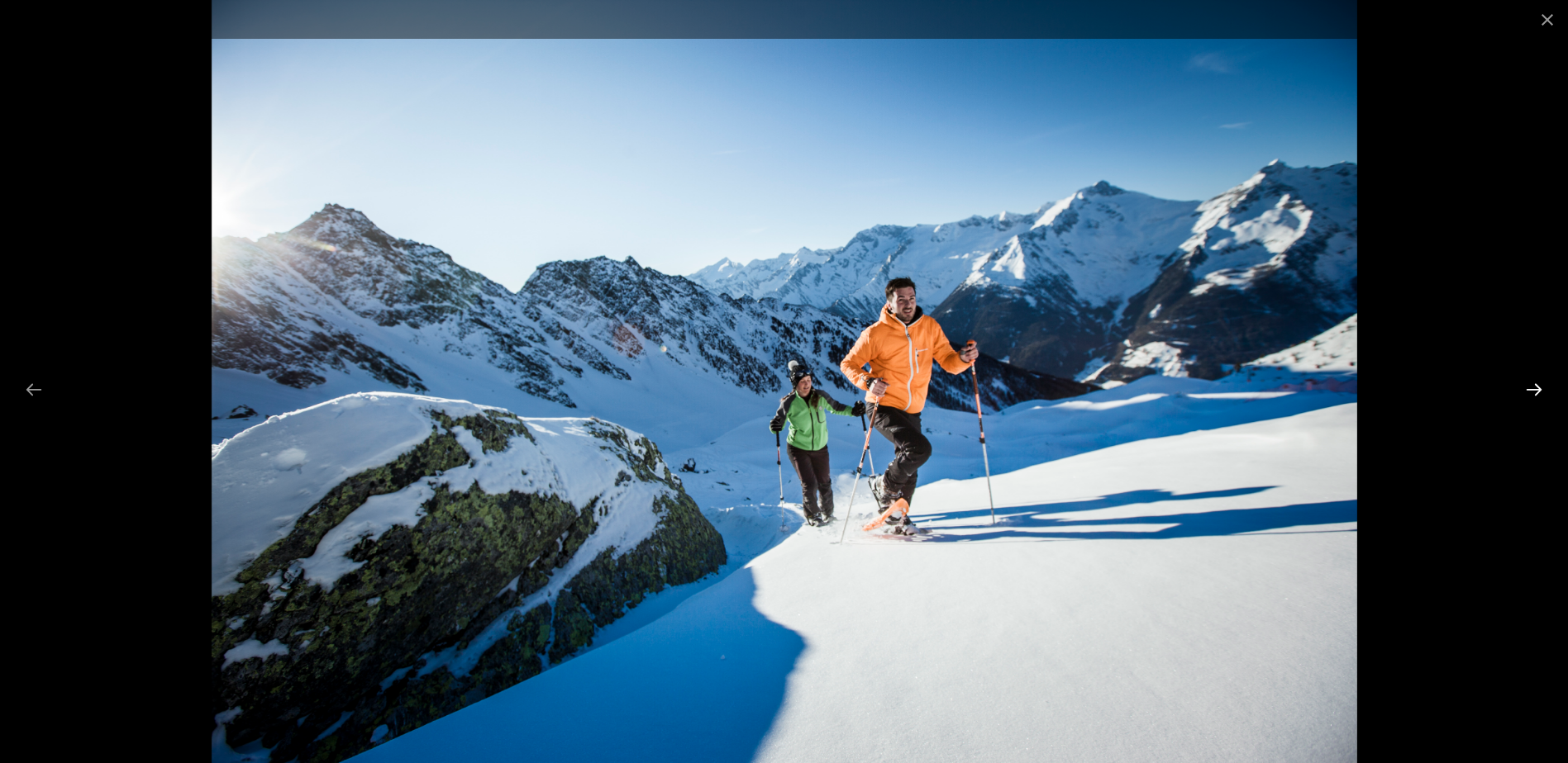
click at [1533, 387] on button "Next slide" at bounding box center [1533, 389] width 35 height 32
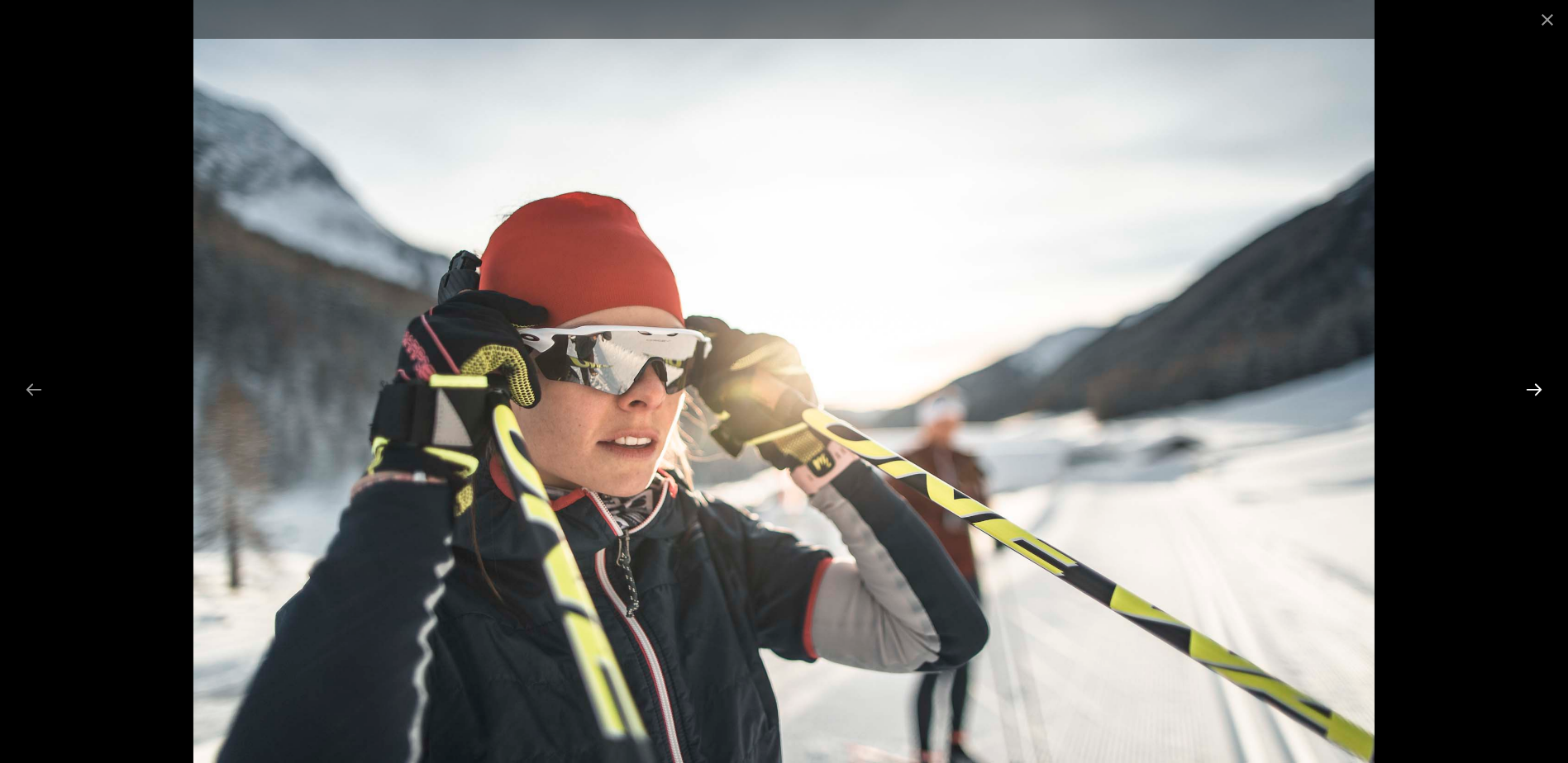
click at [1533, 387] on button "Next slide" at bounding box center [1533, 389] width 35 height 32
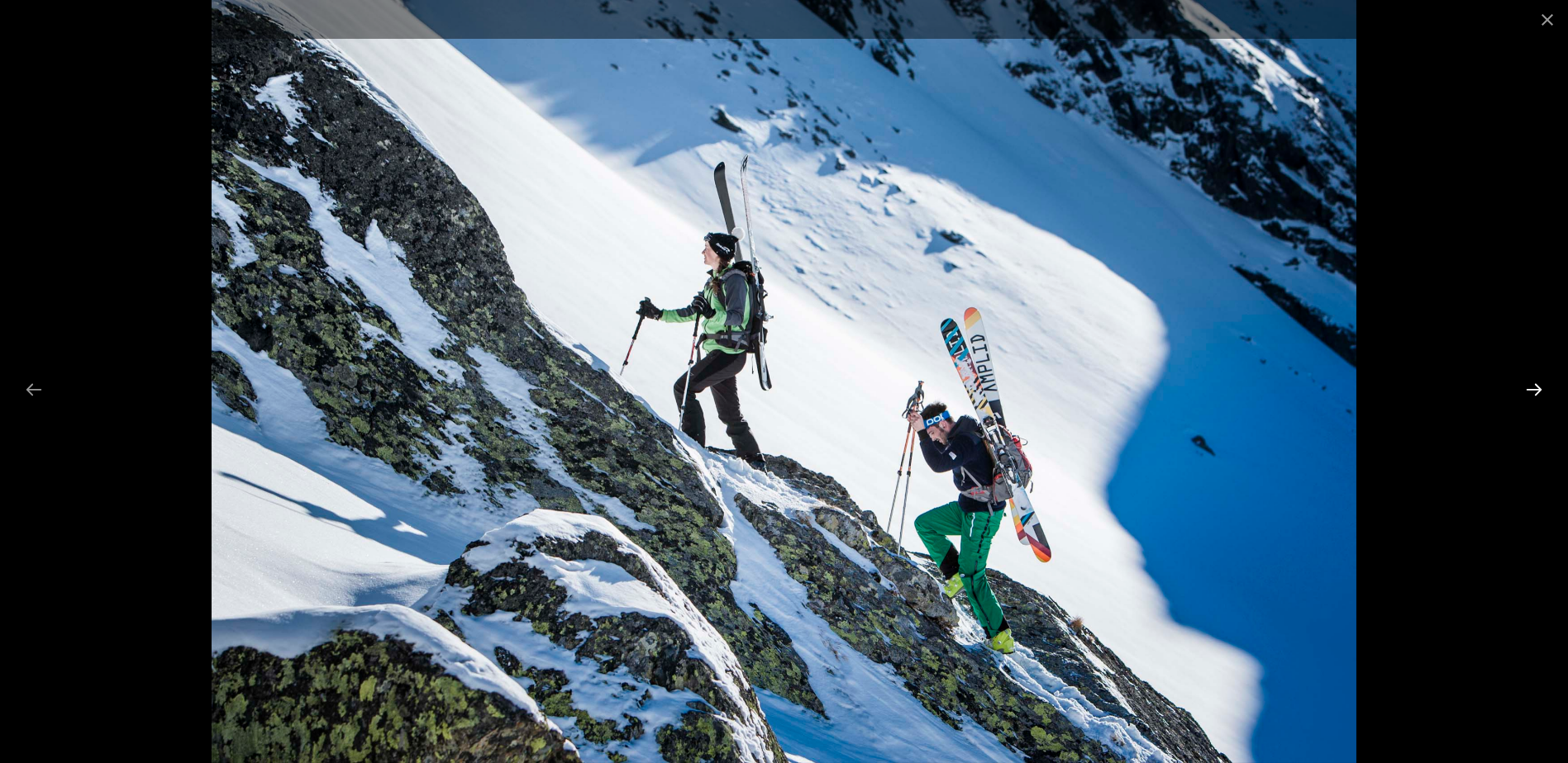
click at [1529, 392] on button "Next slide" at bounding box center [1533, 389] width 35 height 32
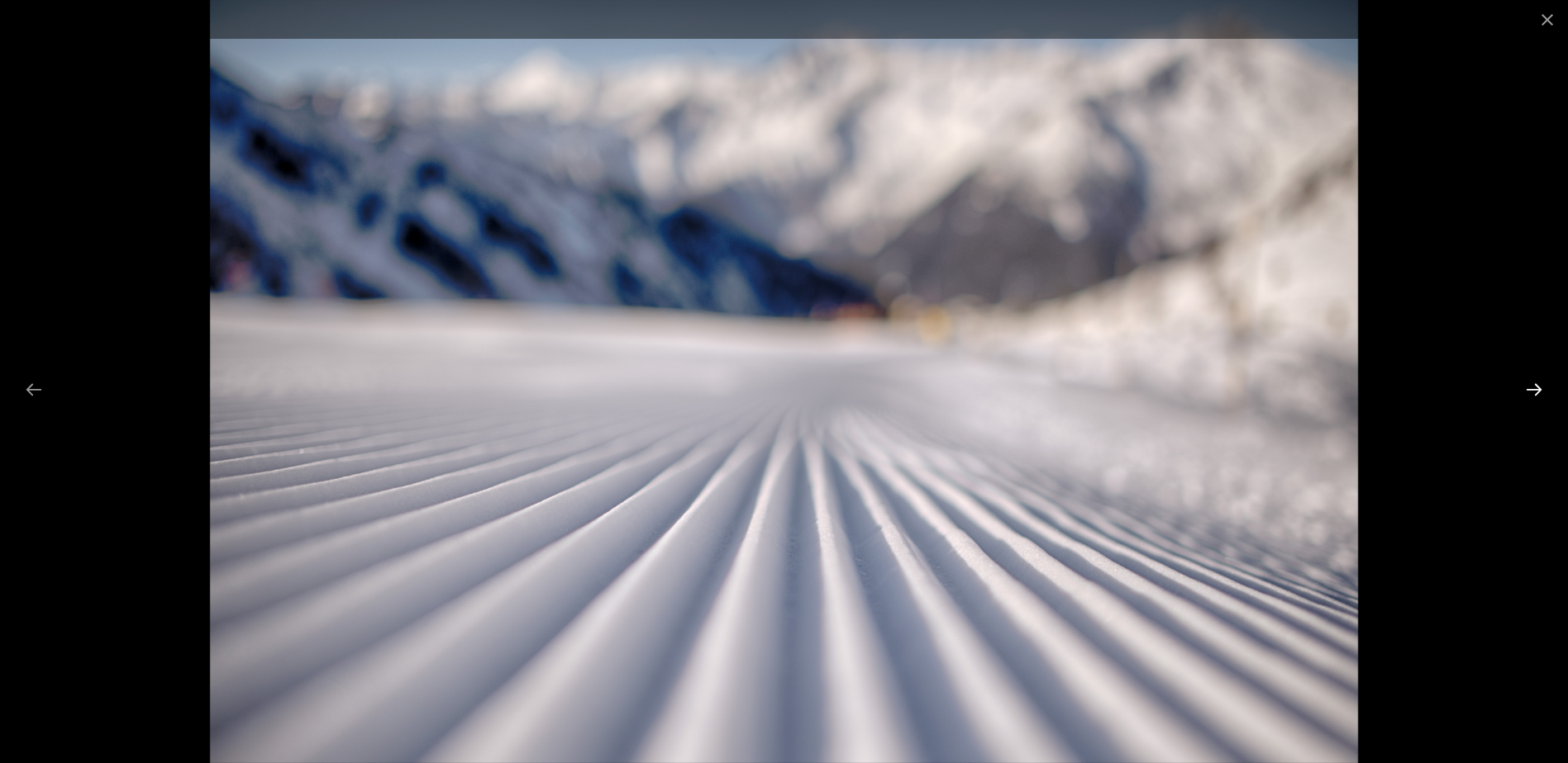
click at [1529, 392] on button "Next slide" at bounding box center [1533, 389] width 35 height 32
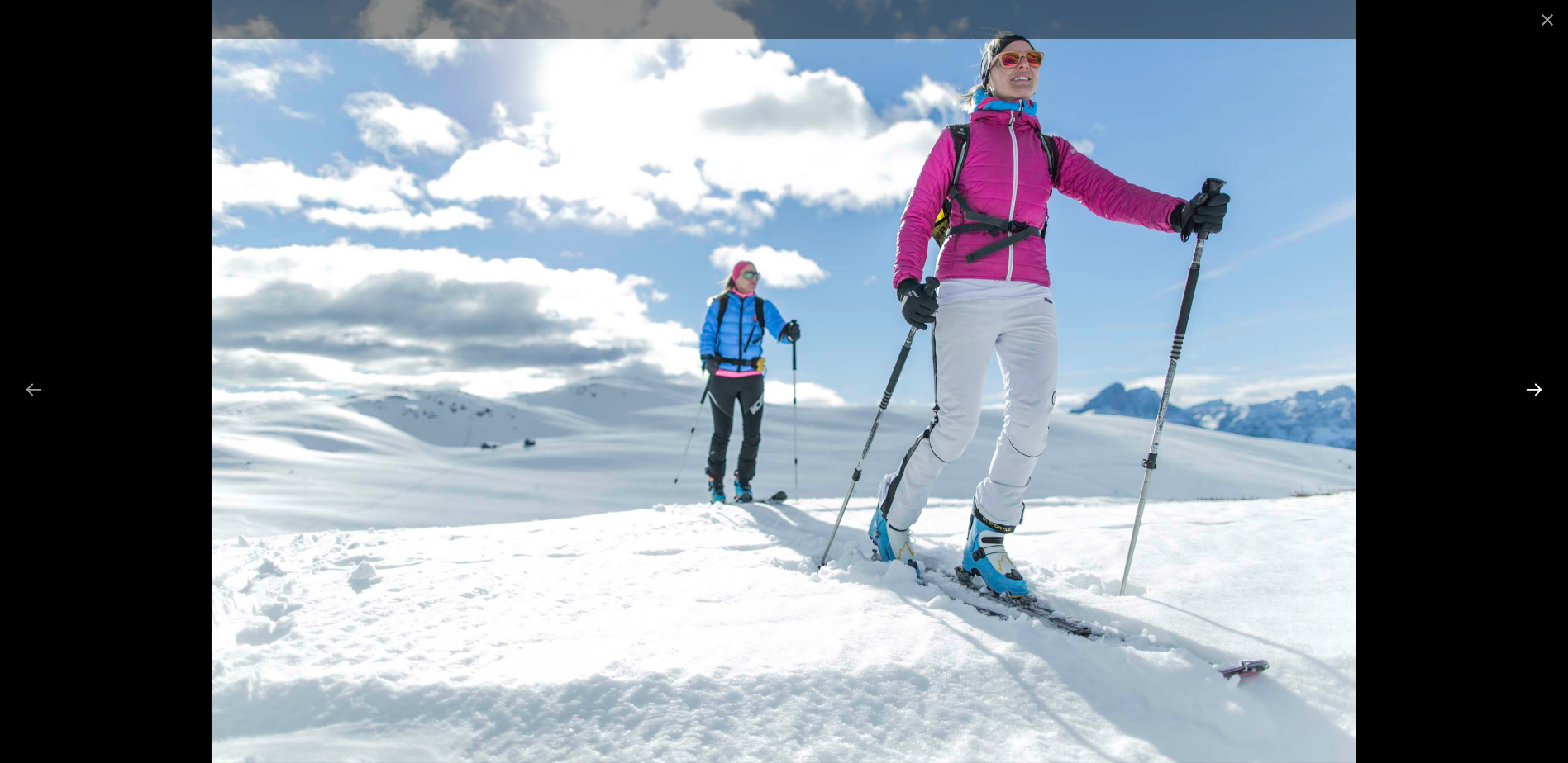
click at [1529, 393] on button "Next slide" at bounding box center [1533, 389] width 35 height 32
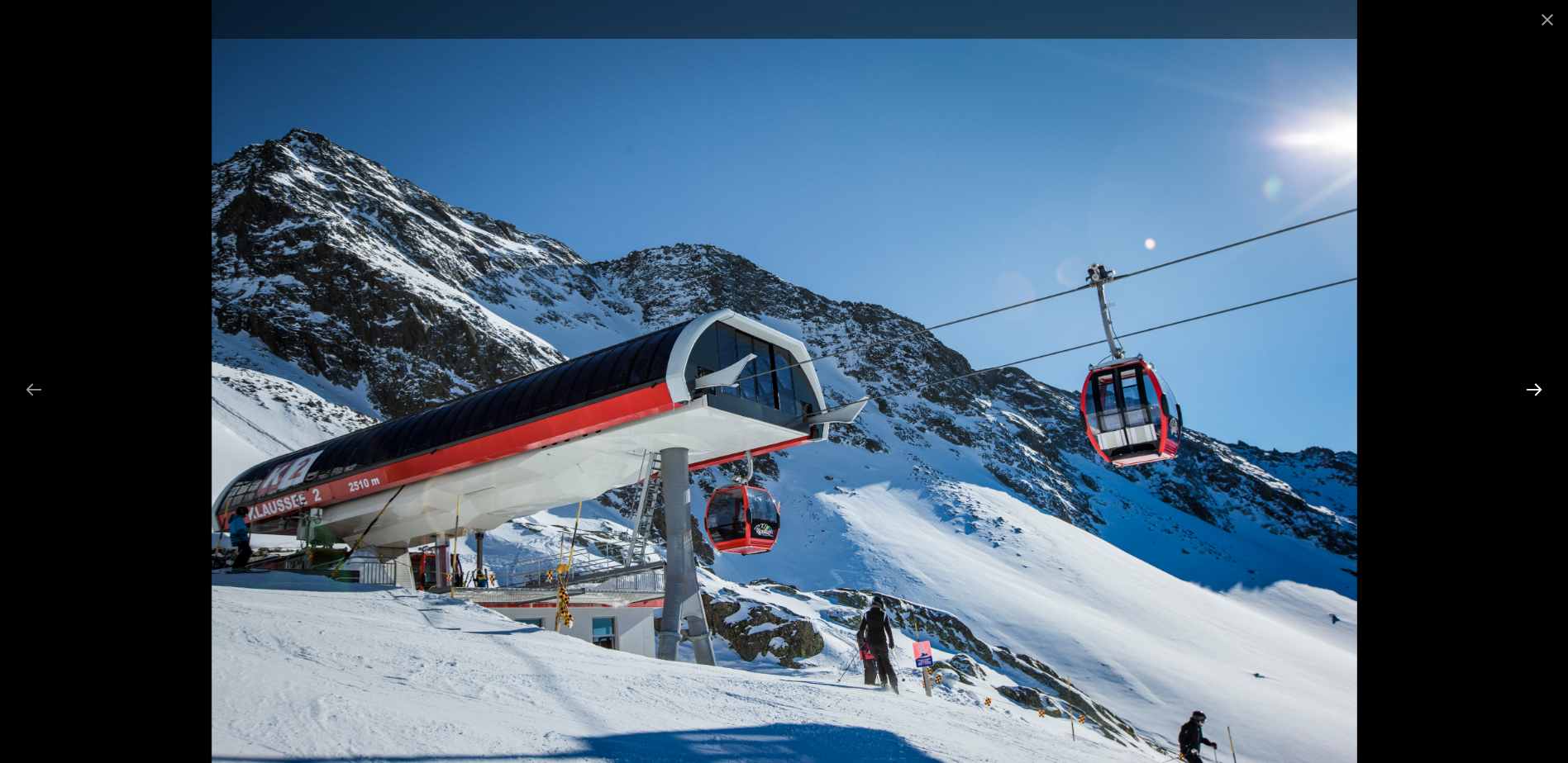
click at [1529, 393] on button "Next slide" at bounding box center [1533, 389] width 35 height 32
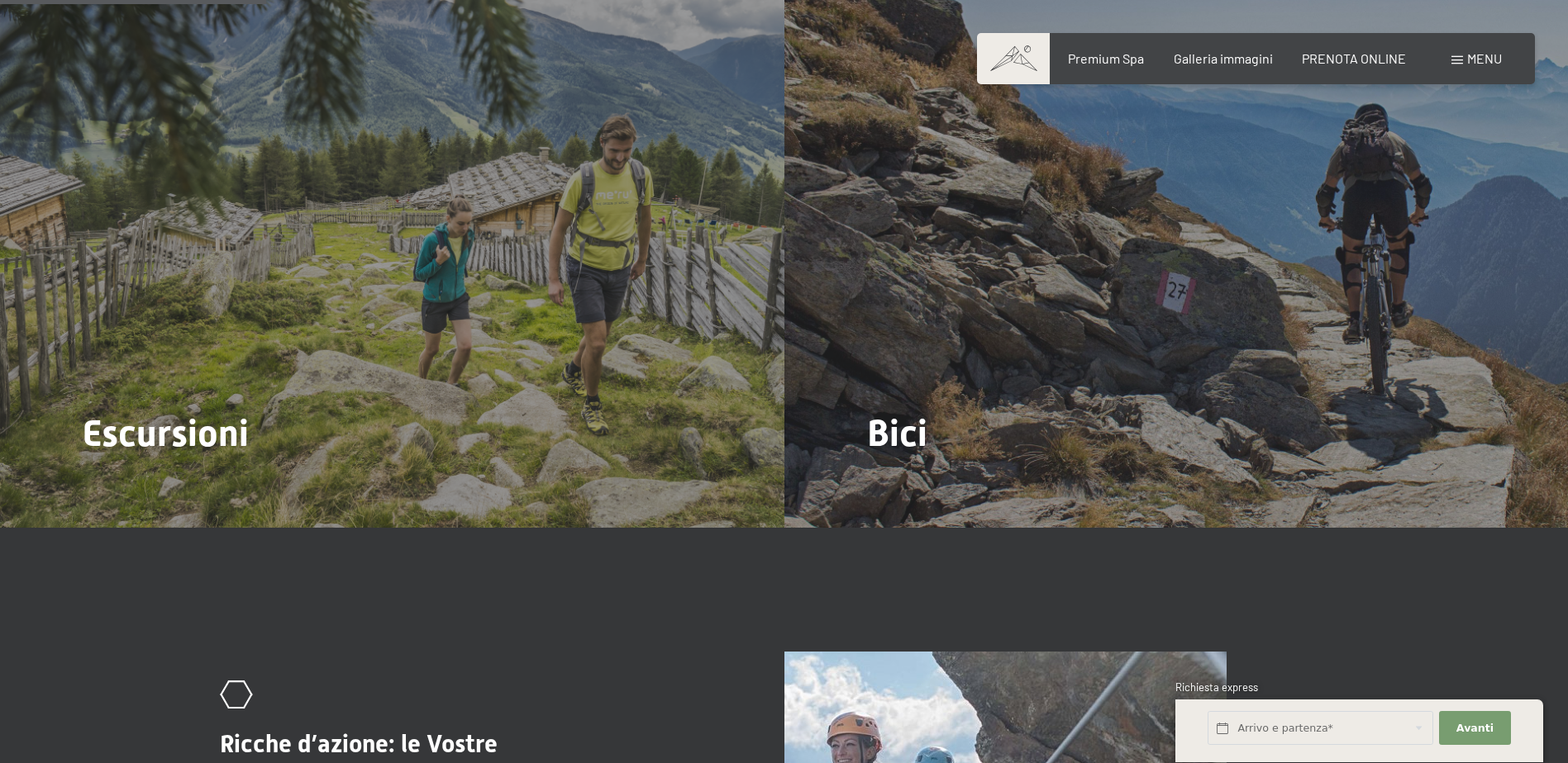
scroll to position [1983, 0]
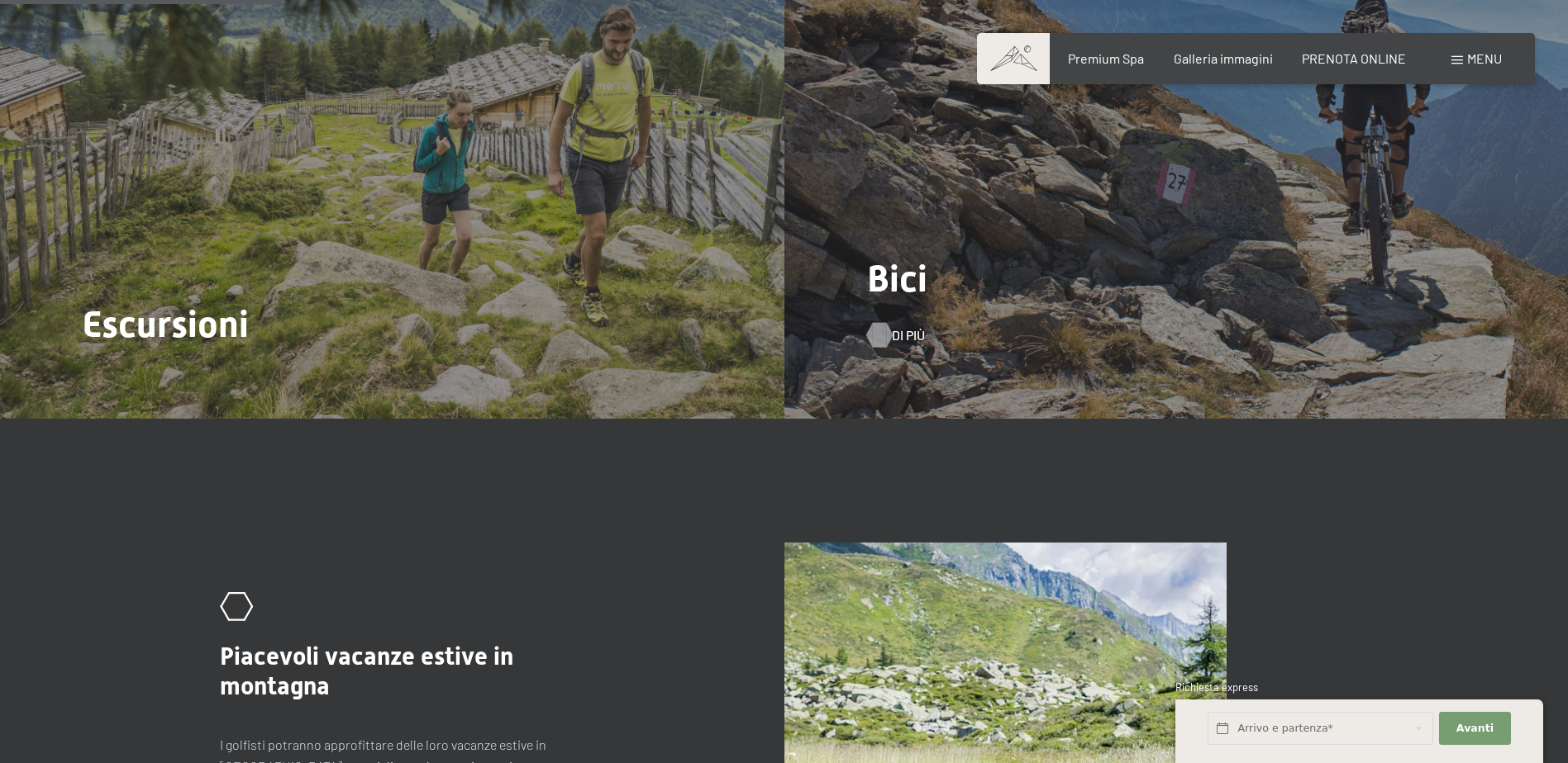
click at [893, 326] on span "Di più" at bounding box center [908, 335] width 33 height 18
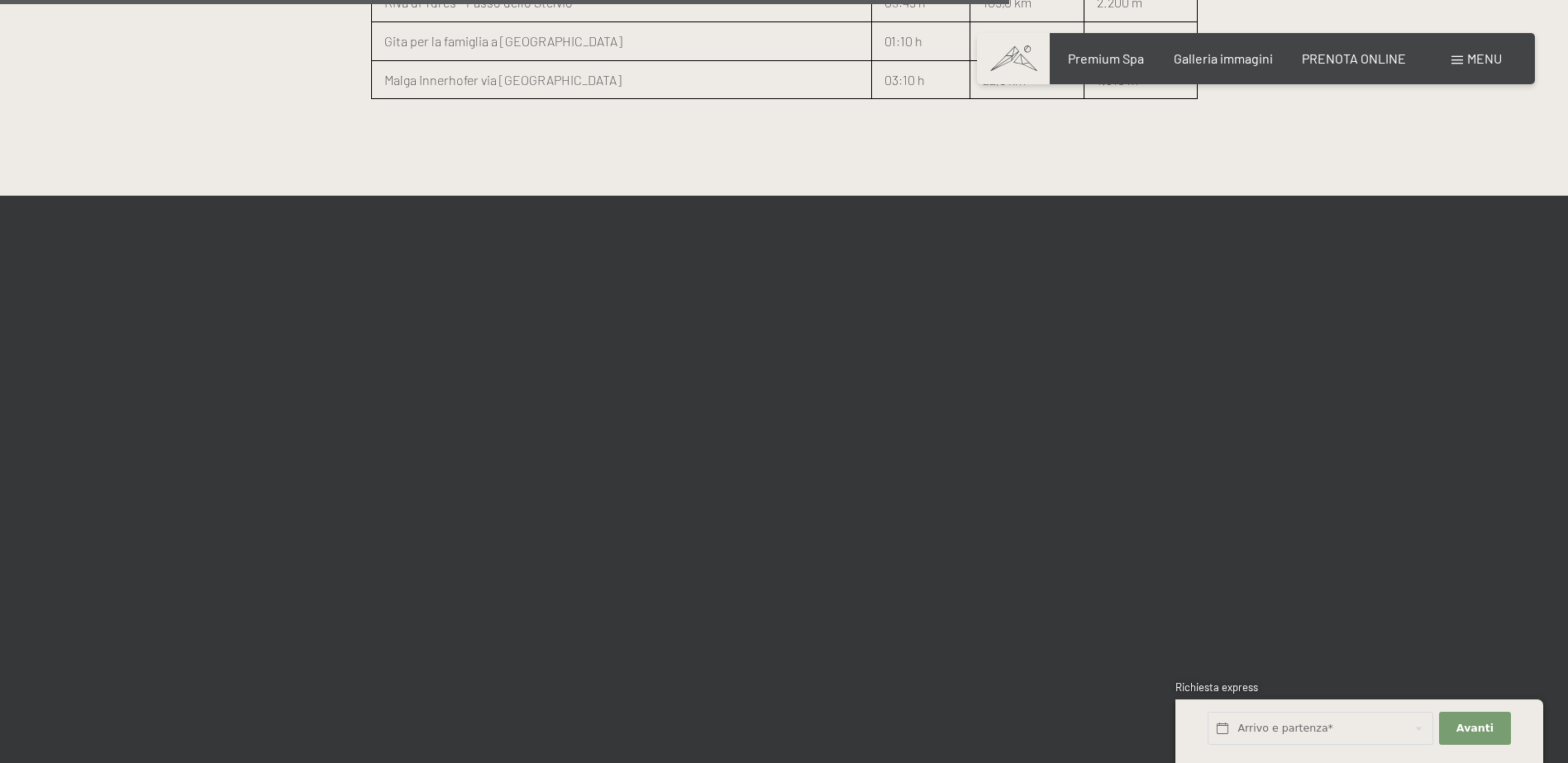
scroll to position [3304, 0]
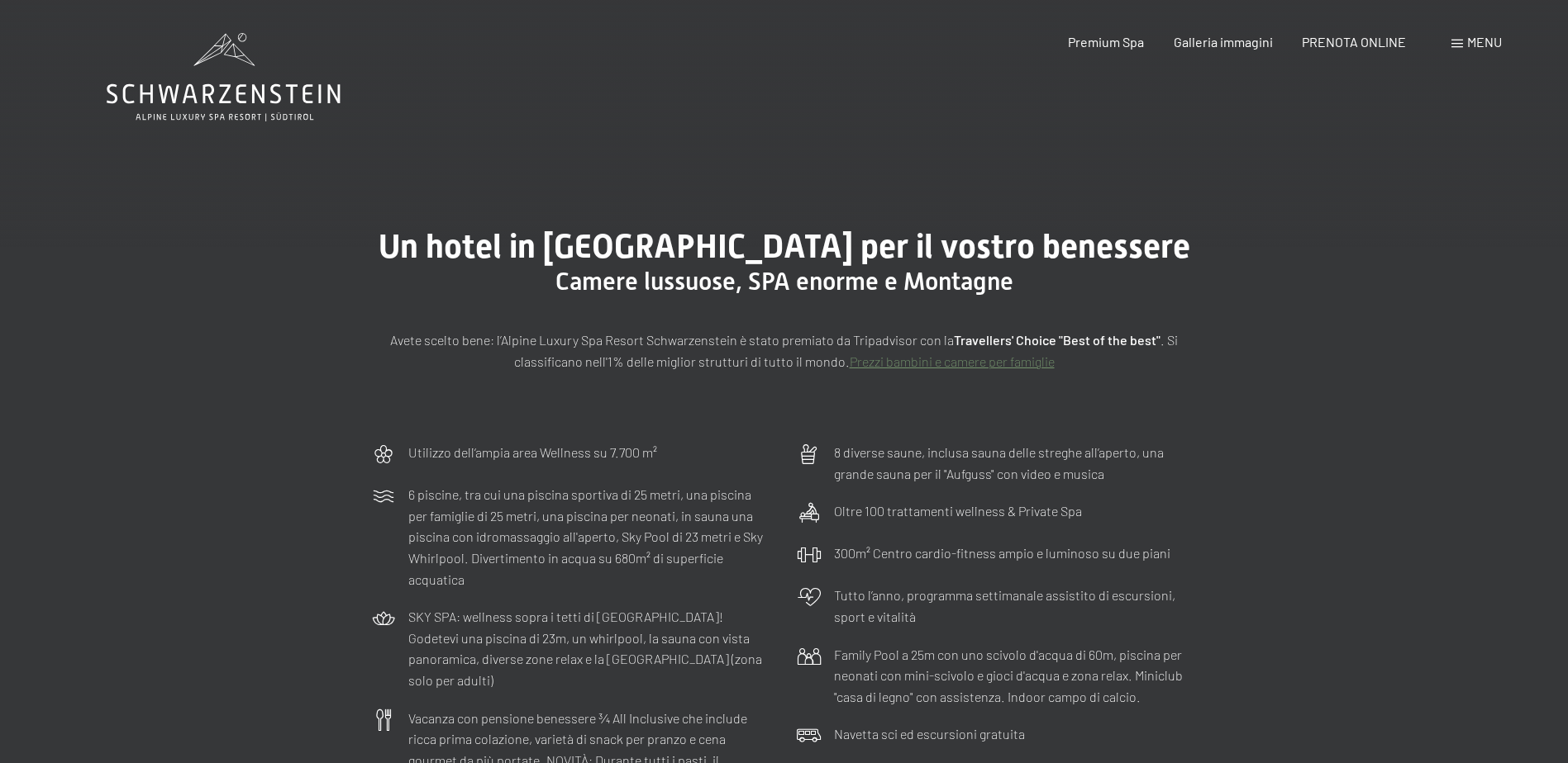
click at [1482, 40] on span "Menu" at bounding box center [1483, 41] width 35 height 16
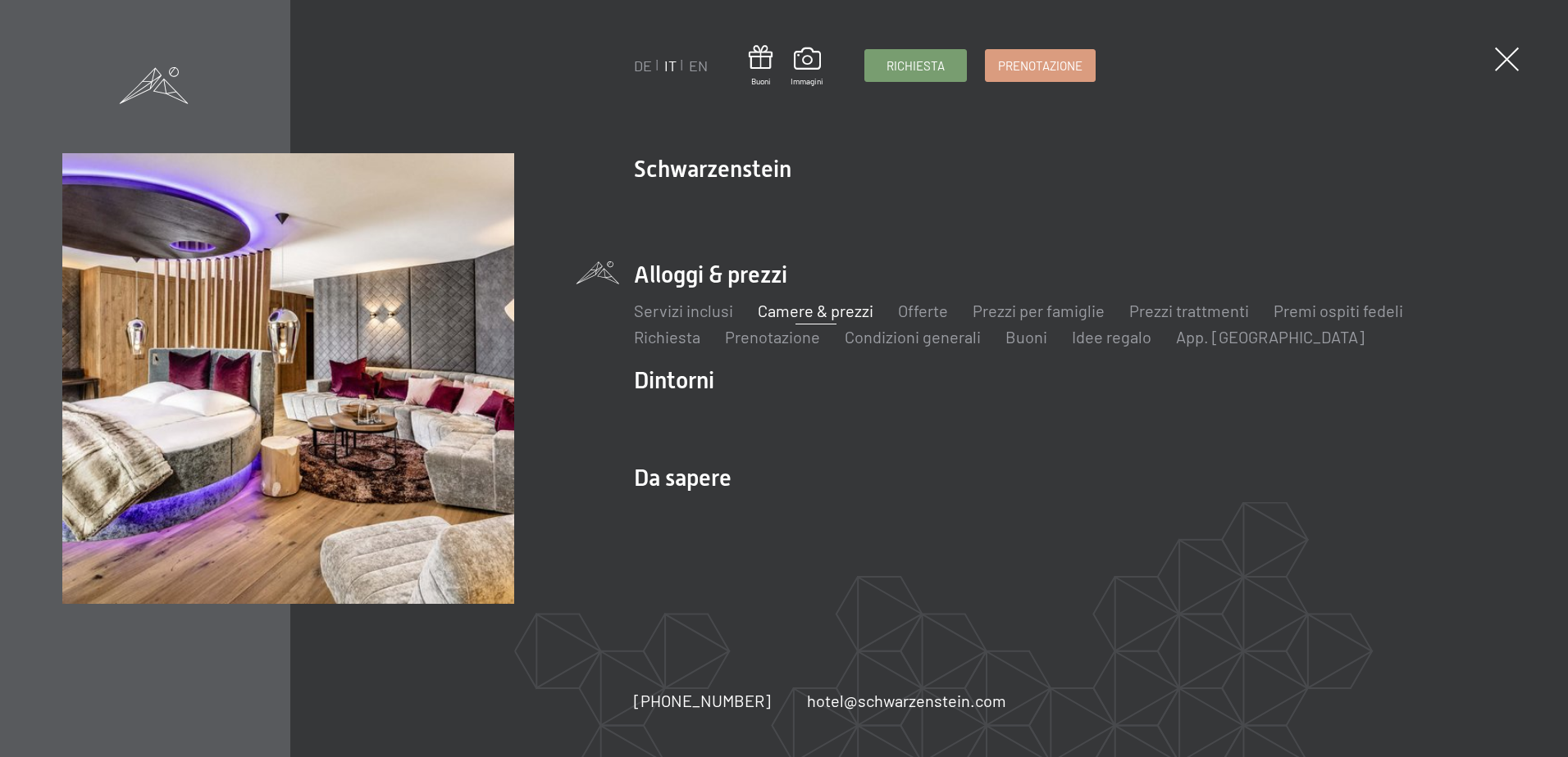
click at [812, 305] on link "Camere & prezzi" at bounding box center [815, 310] width 116 height 20
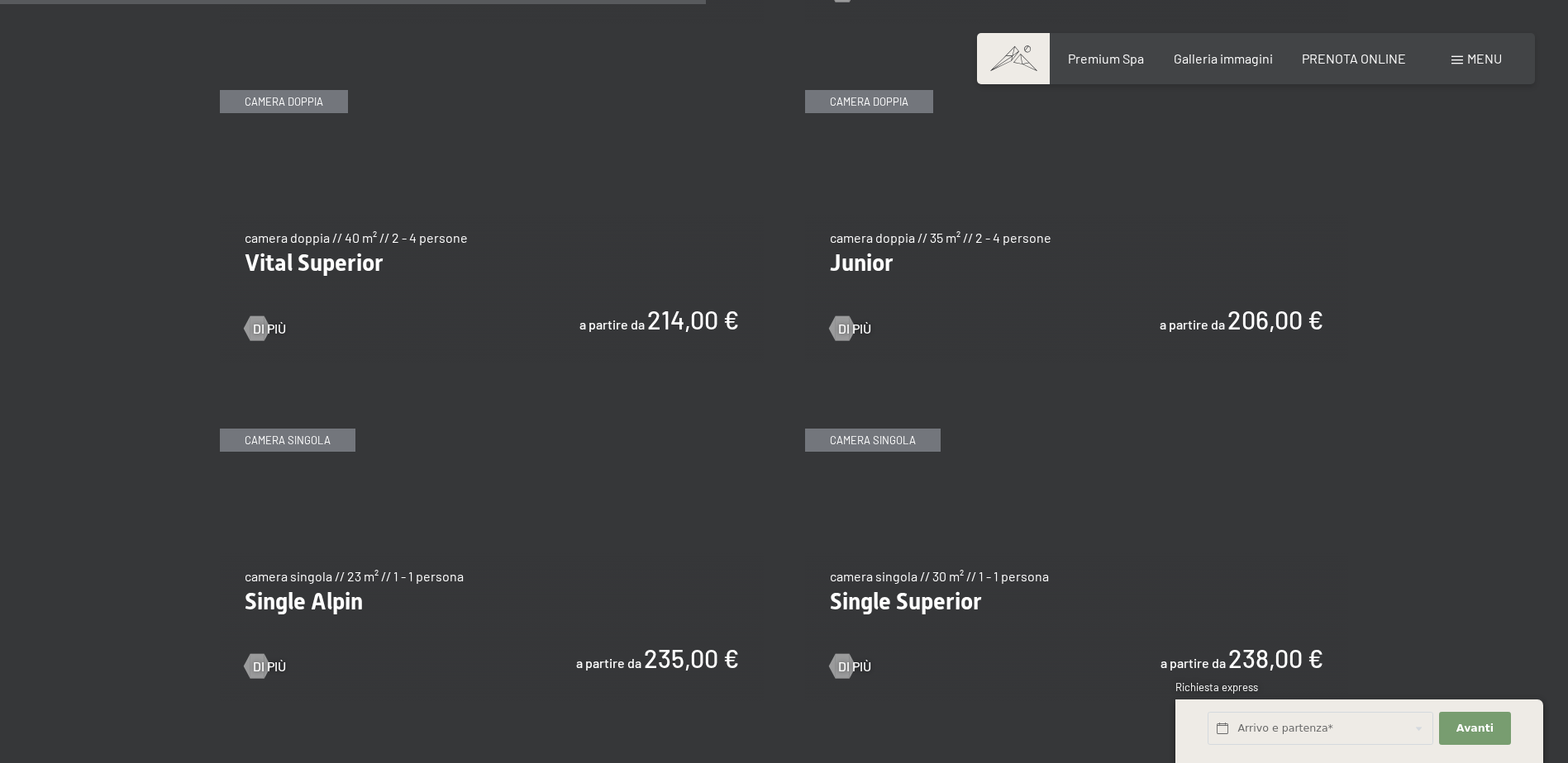
scroll to position [2148, 0]
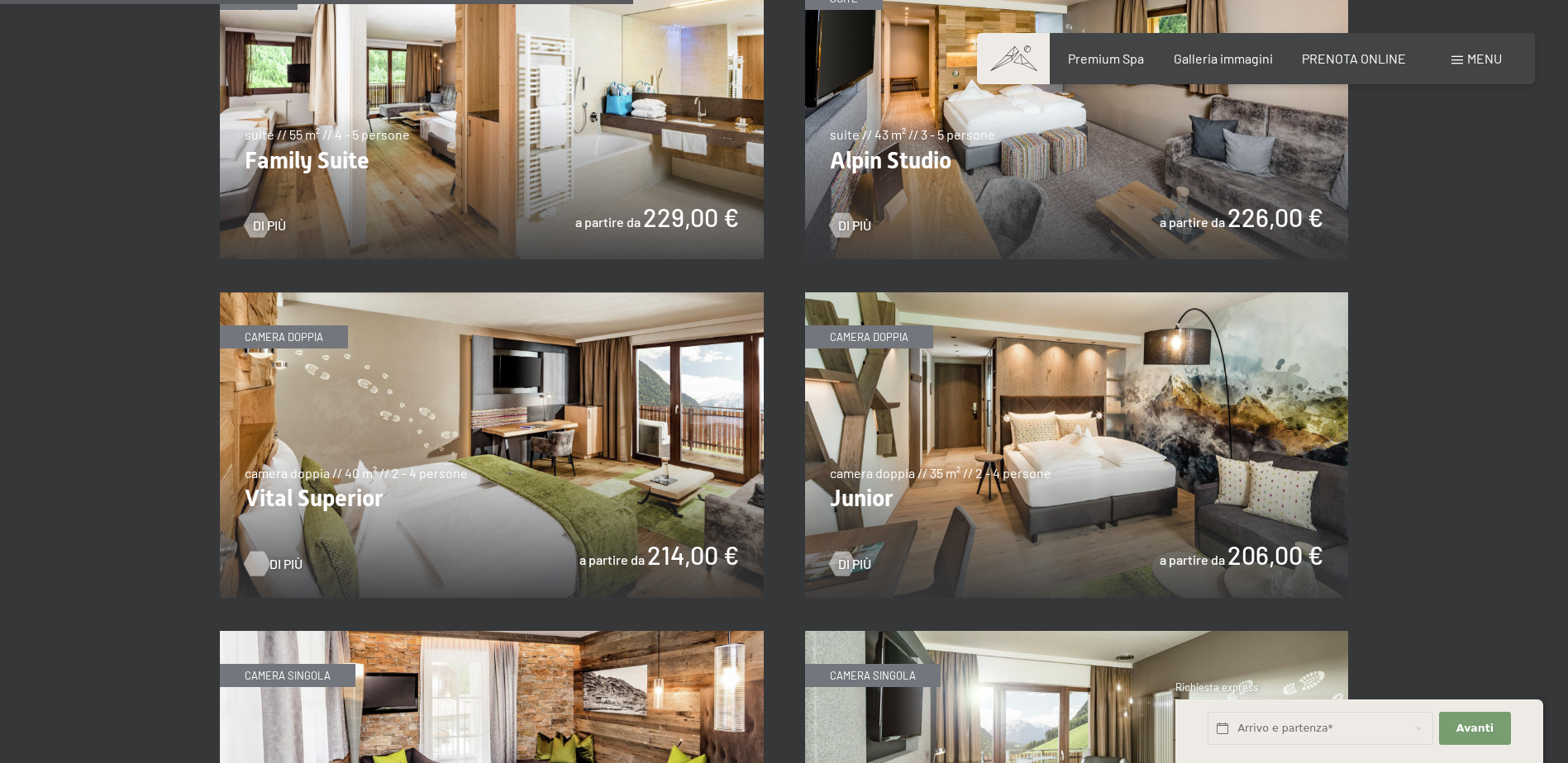
click at [278, 557] on span "Di più" at bounding box center [286, 564] width 33 height 18
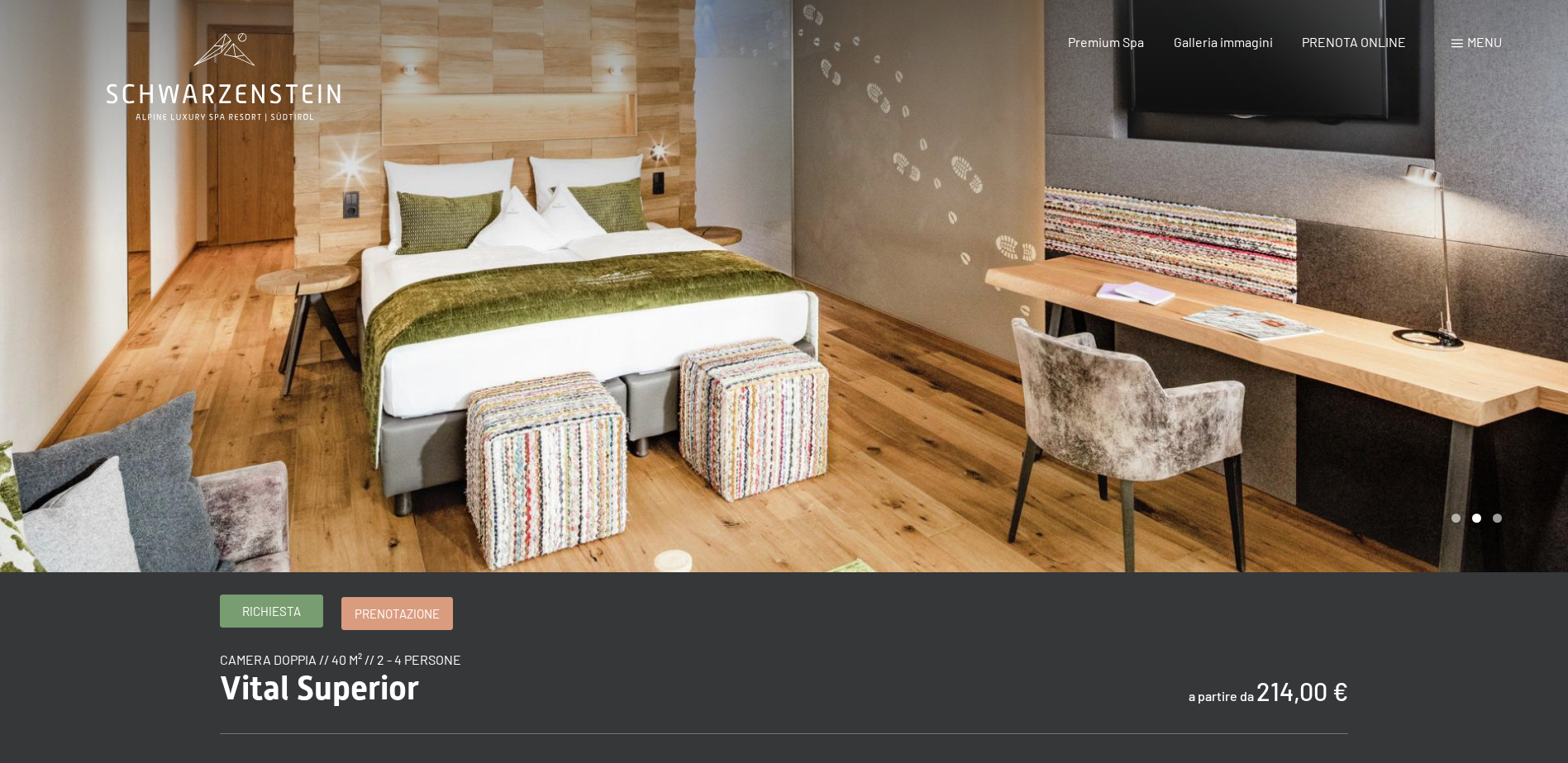
click at [282, 612] on span "Richiesta" at bounding box center [272, 612] width 58 height 17
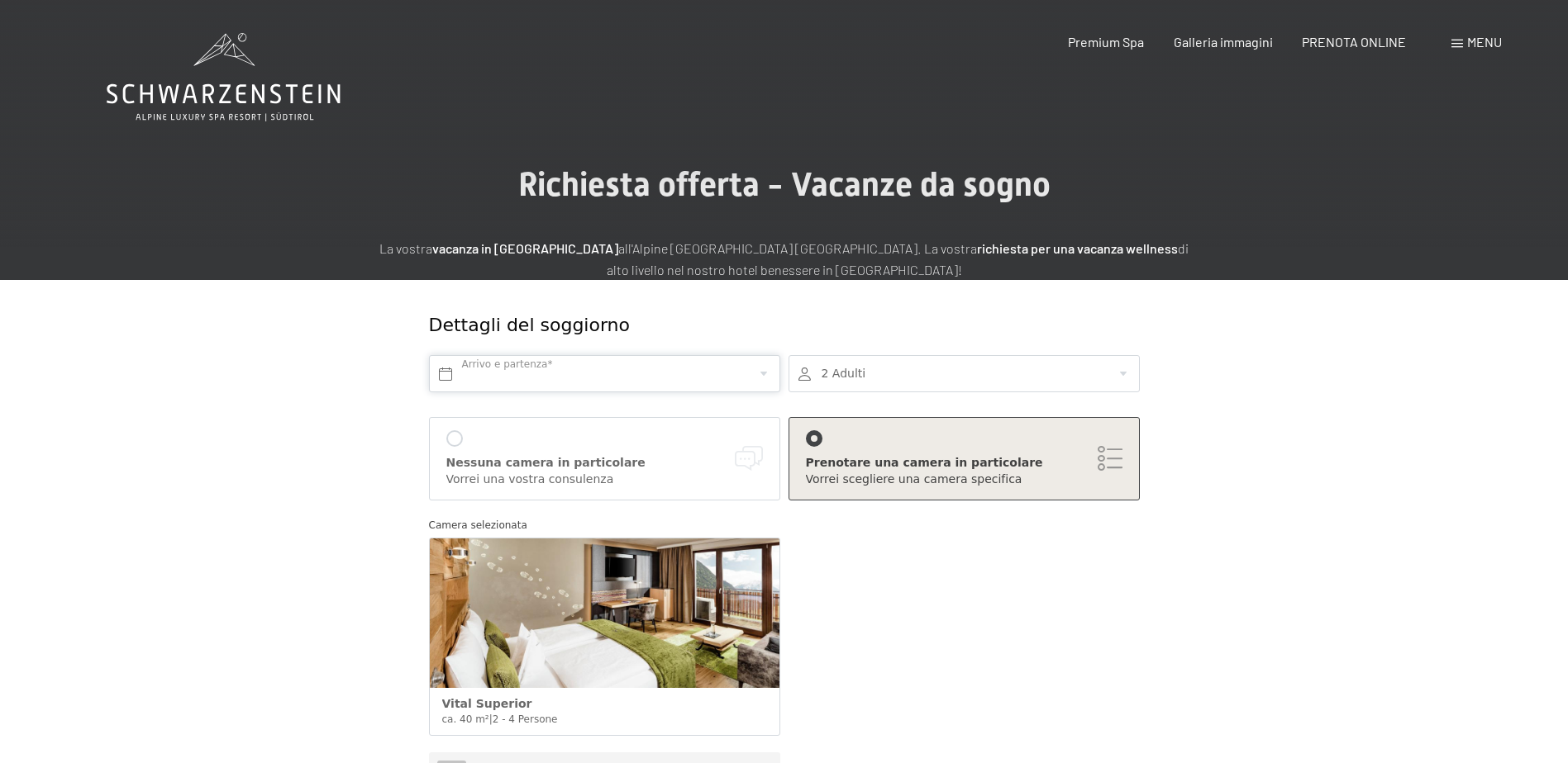
click at [445, 371] on input "text" at bounding box center [604, 374] width 352 height 38
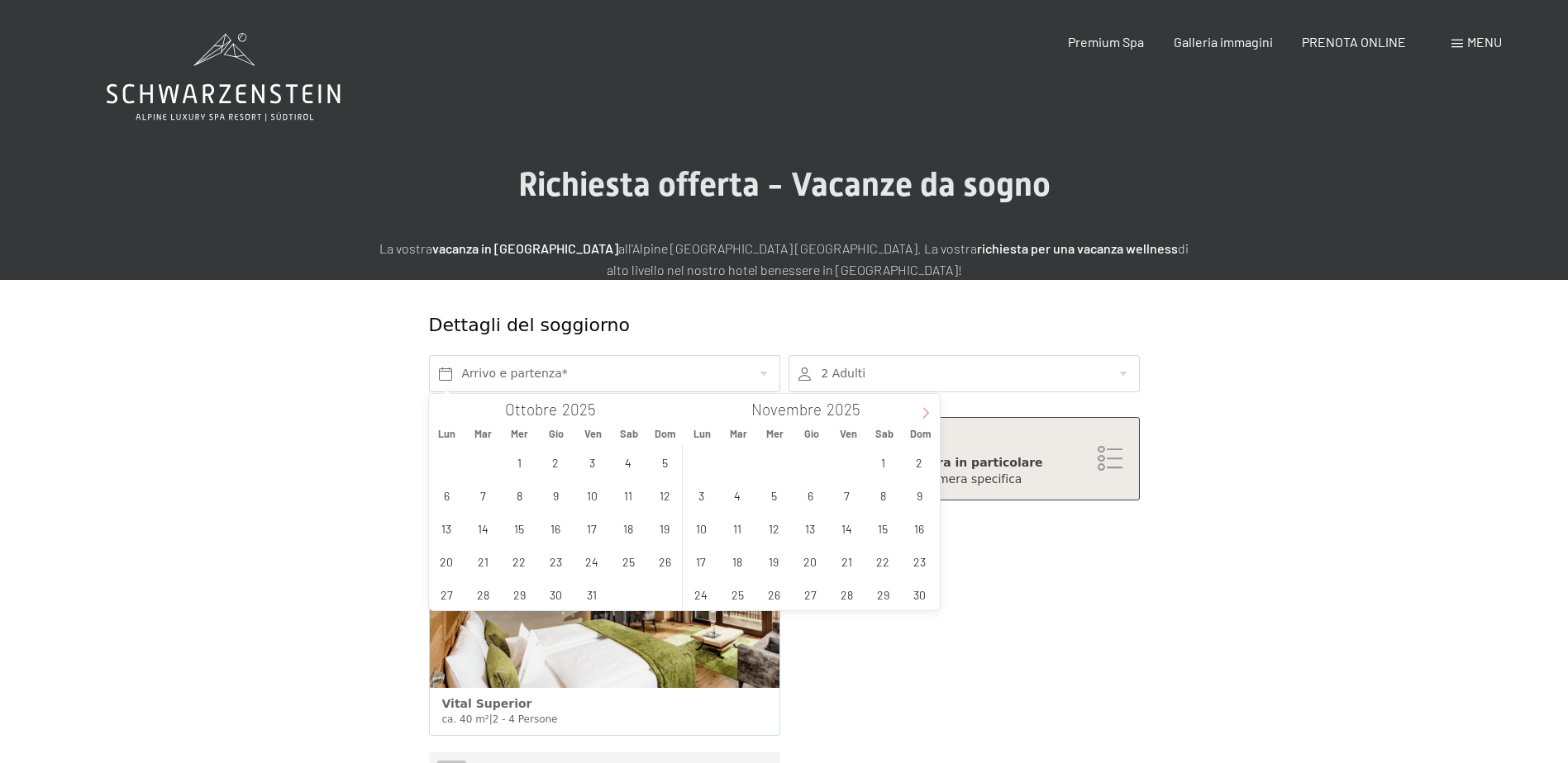
click at [924, 412] on icon at bounding box center [925, 413] width 11 height 11
type input "2026"
click at [924, 412] on icon at bounding box center [925, 413] width 11 height 11
type input "2026"
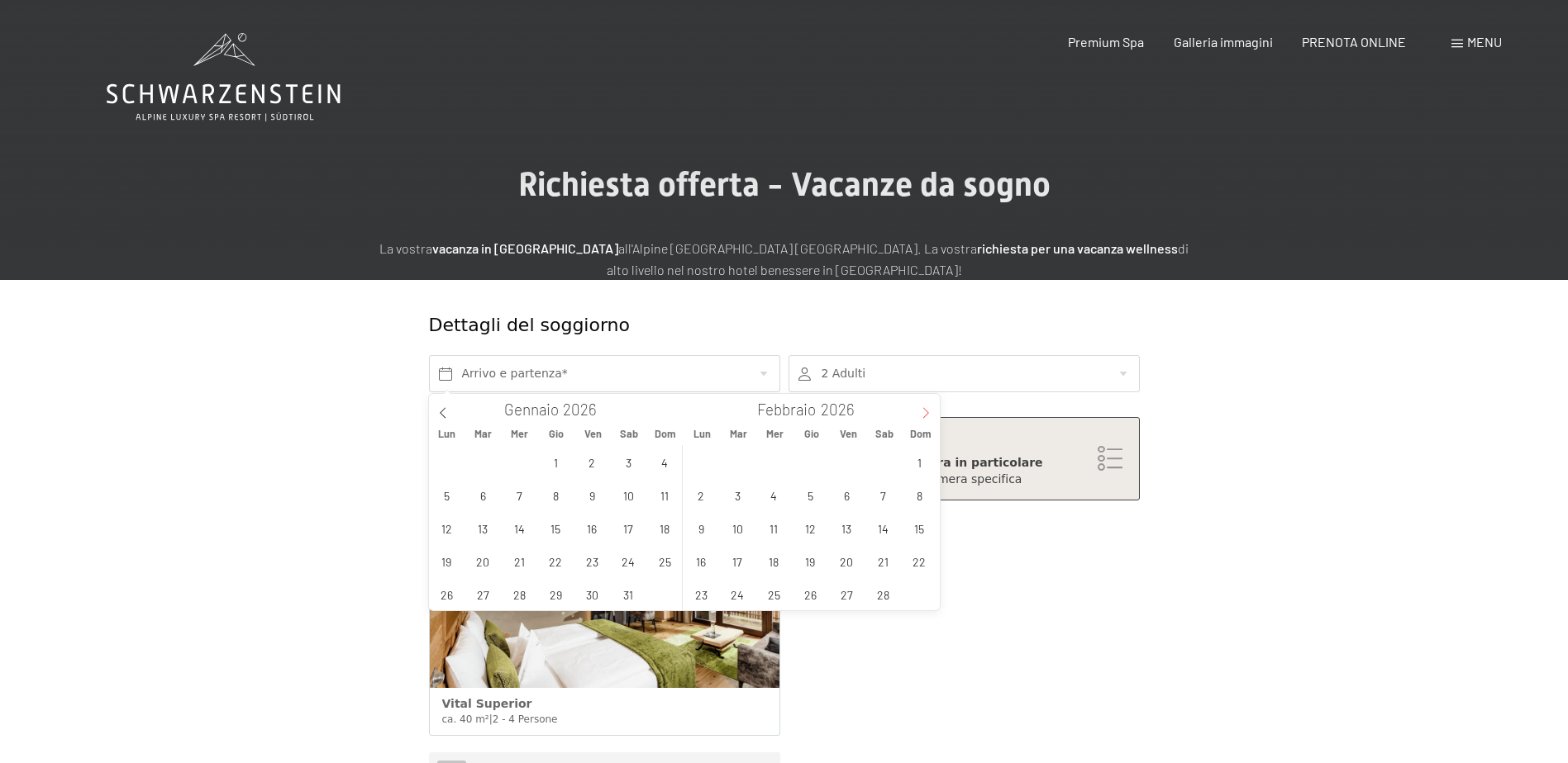
click at [924, 412] on icon at bounding box center [925, 413] width 11 height 11
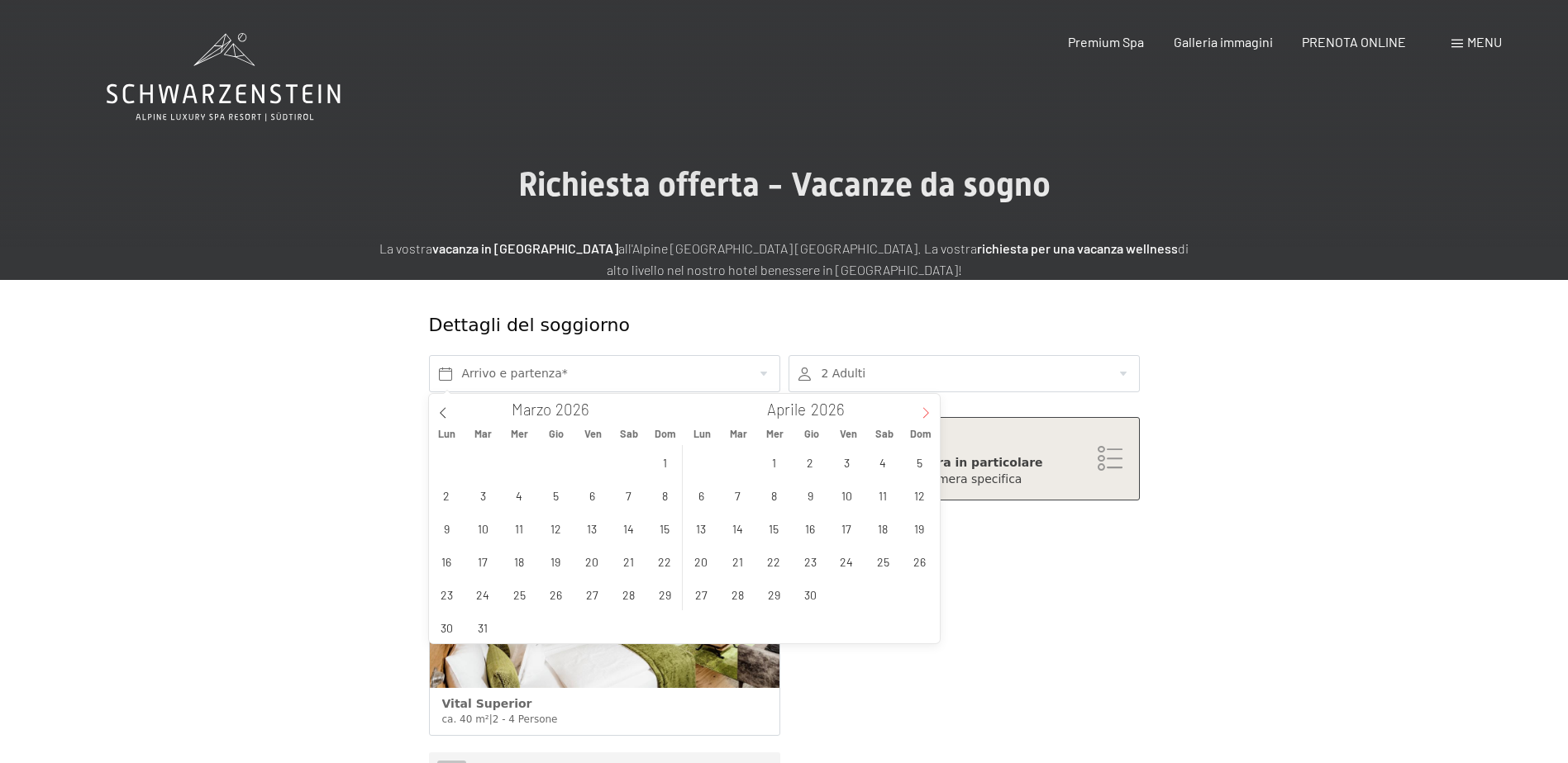
click at [924, 412] on icon at bounding box center [925, 413] width 11 height 11
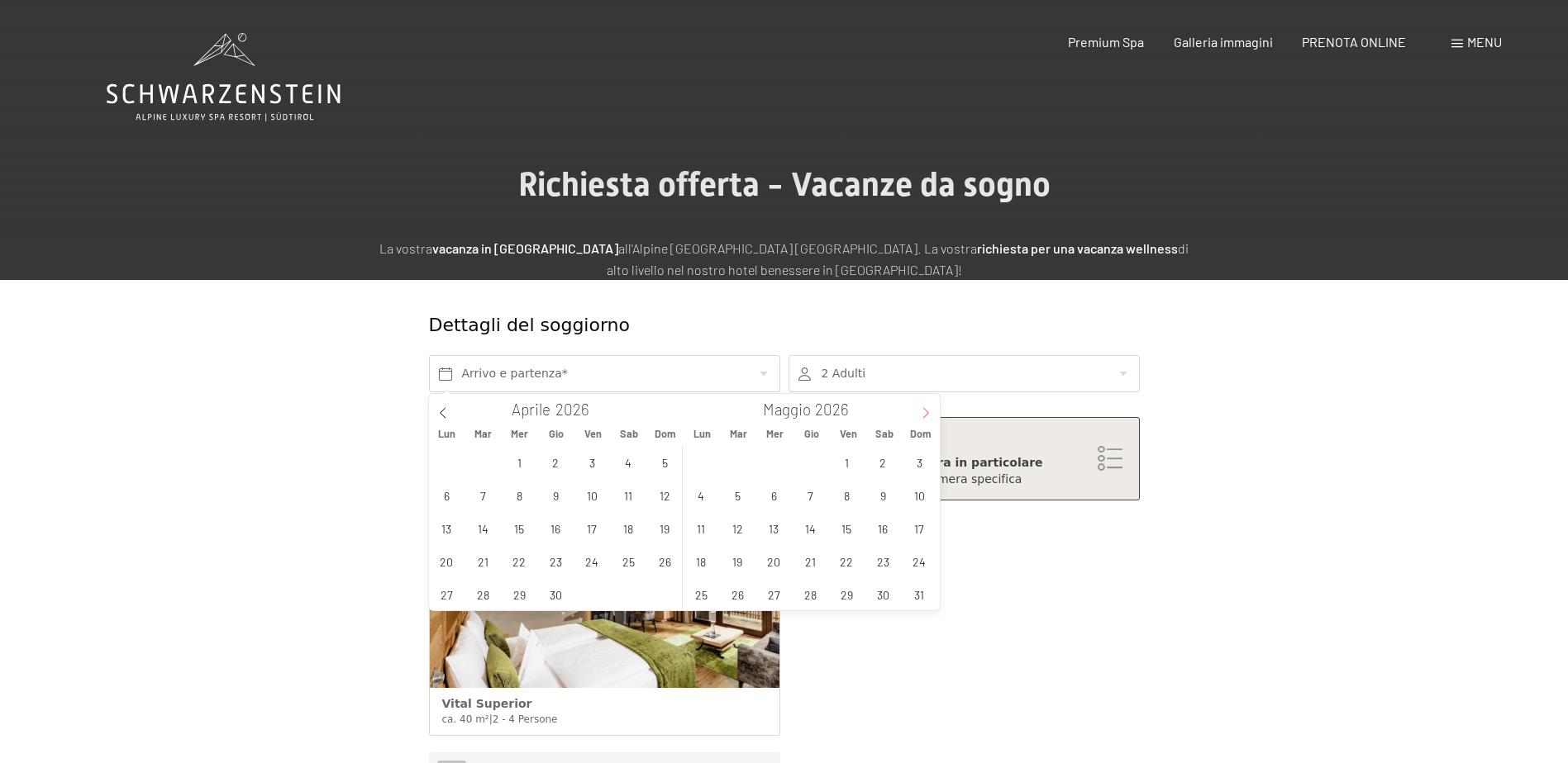
click at [924, 412] on icon at bounding box center [925, 413] width 11 height 11
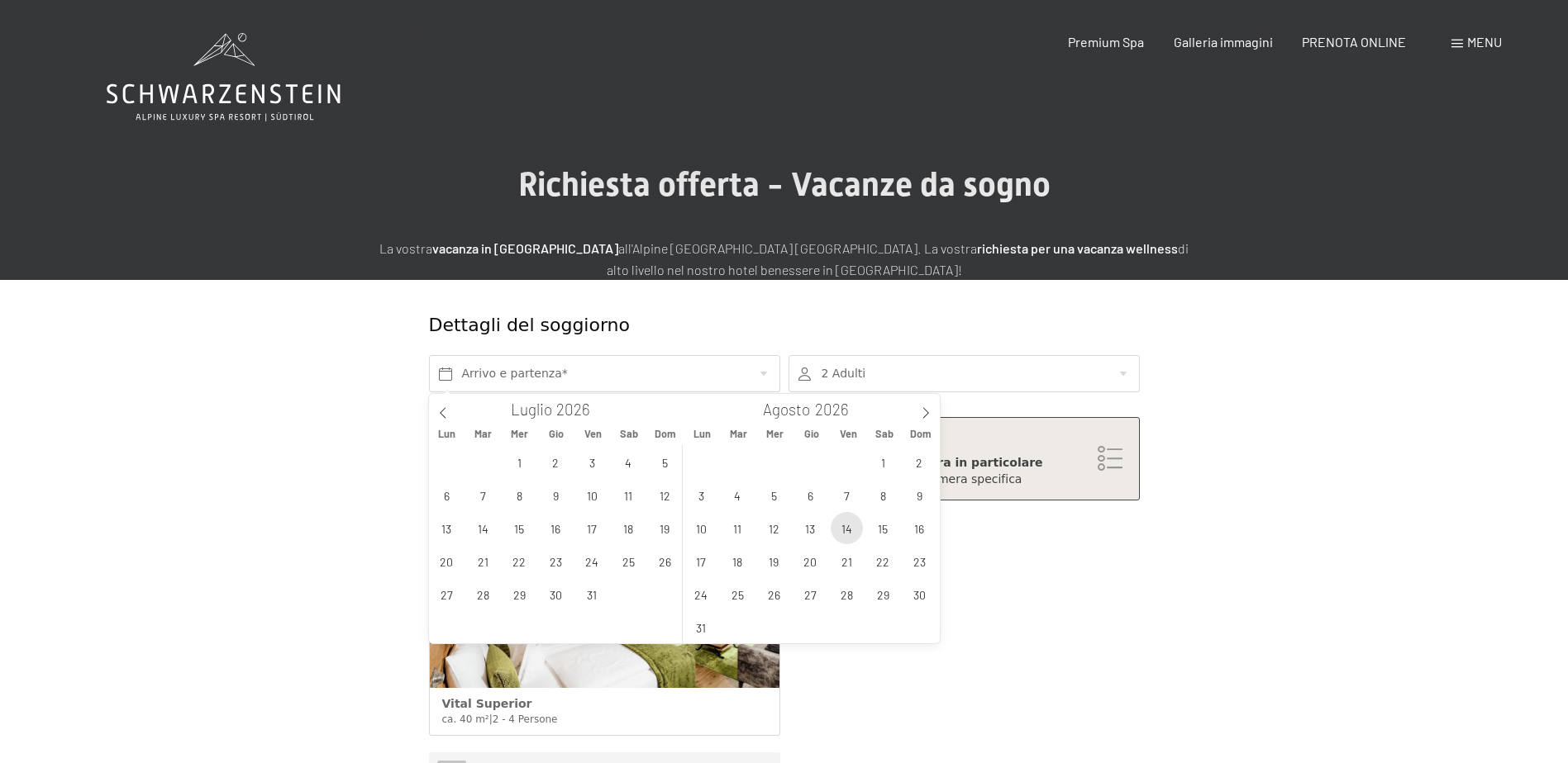
click at [846, 526] on span "14" at bounding box center [847, 528] width 32 height 32
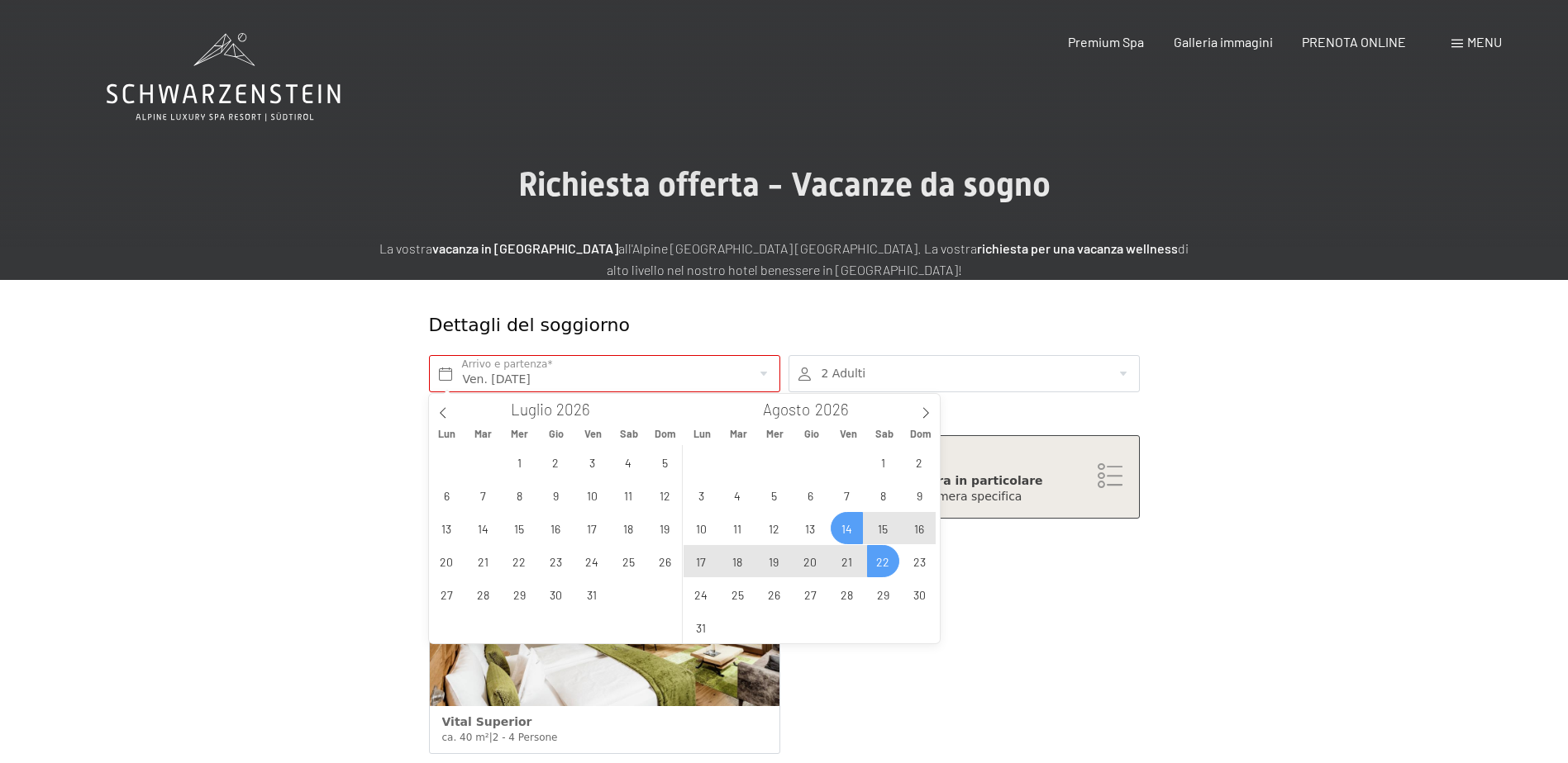
click at [887, 559] on span "22" at bounding box center [883, 561] width 32 height 32
type input "Ven. 14/08/2026 - Sab. 22/08/2026"
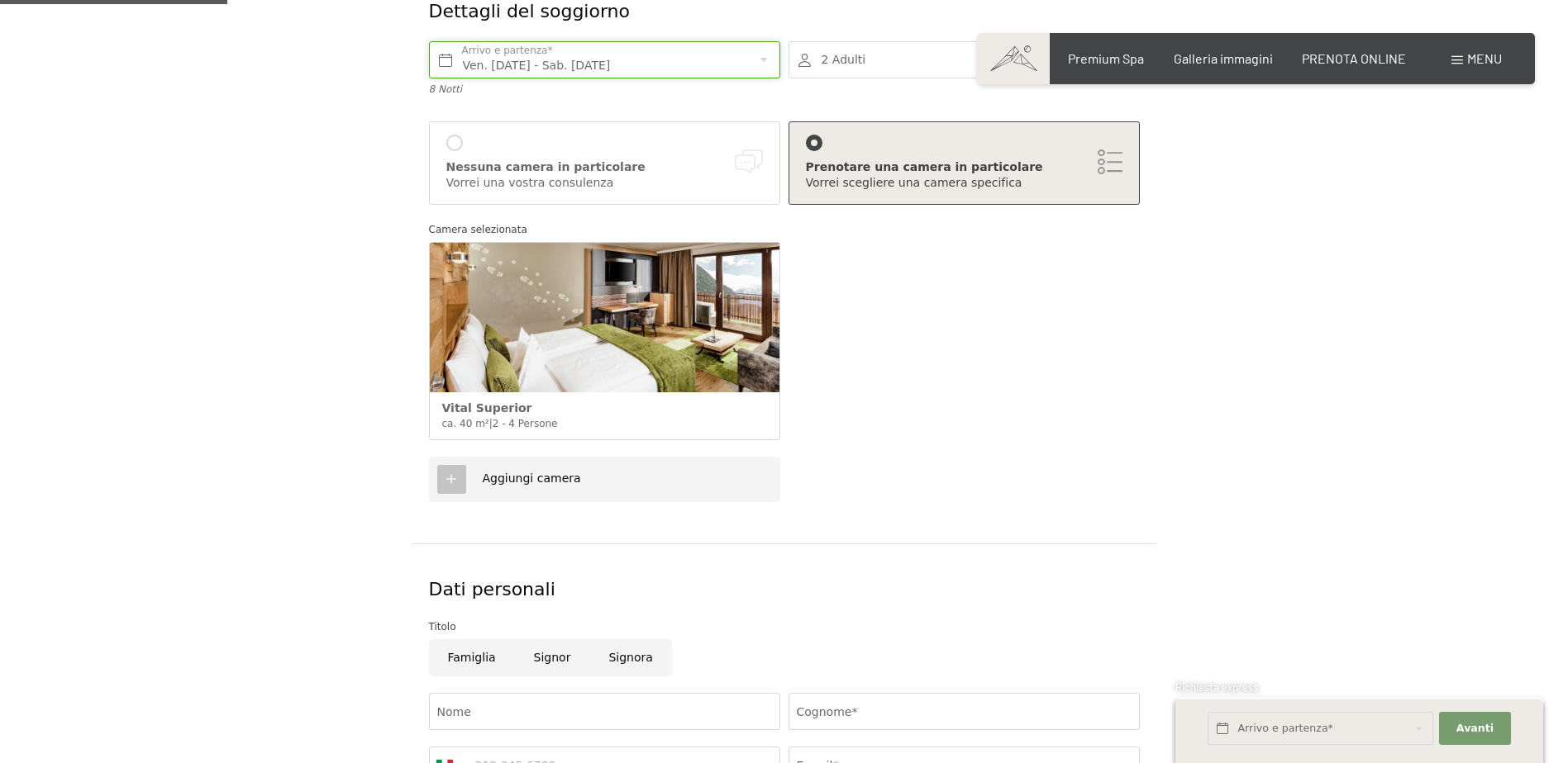
scroll to position [413, 0]
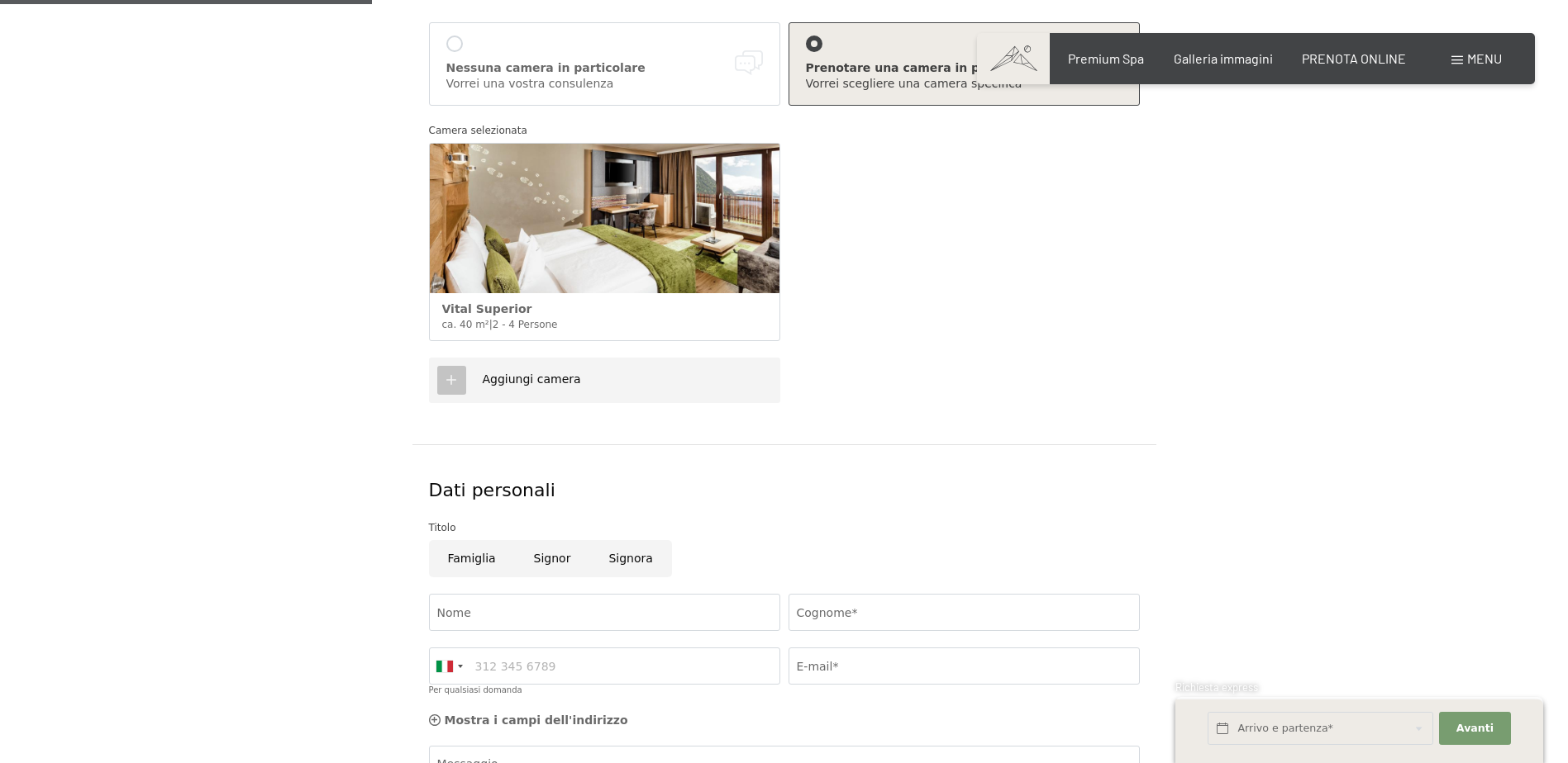
click at [545, 560] on input "Signor" at bounding box center [553, 559] width 75 height 38
radio input "true"
click at [498, 607] on input "Nome" at bounding box center [604, 613] width 352 height 38
type input "Mauro"
type input "Gritti"
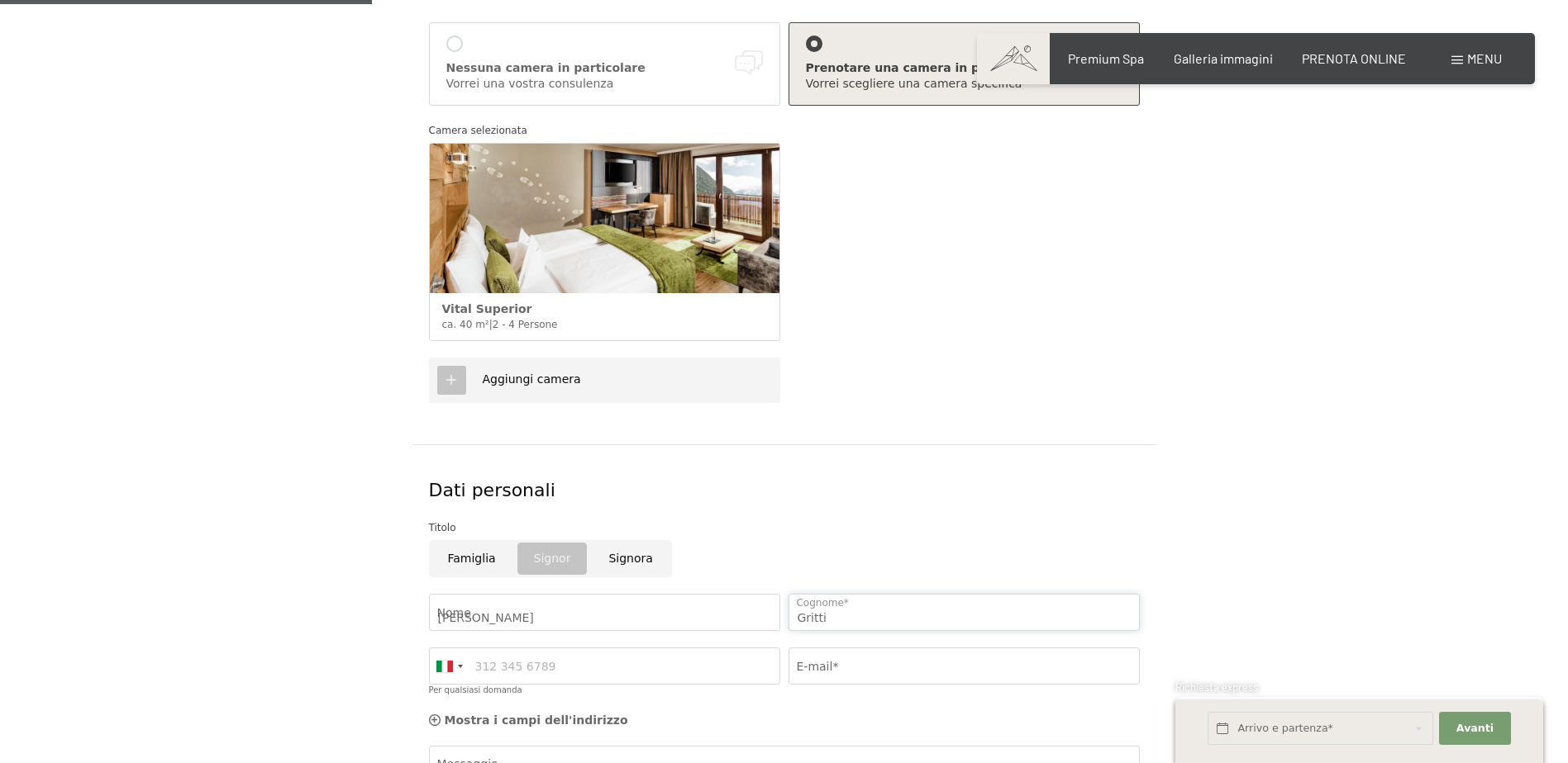
type input "3409305891"
type input "mauro.gritti@grittielettrotecnica.it"
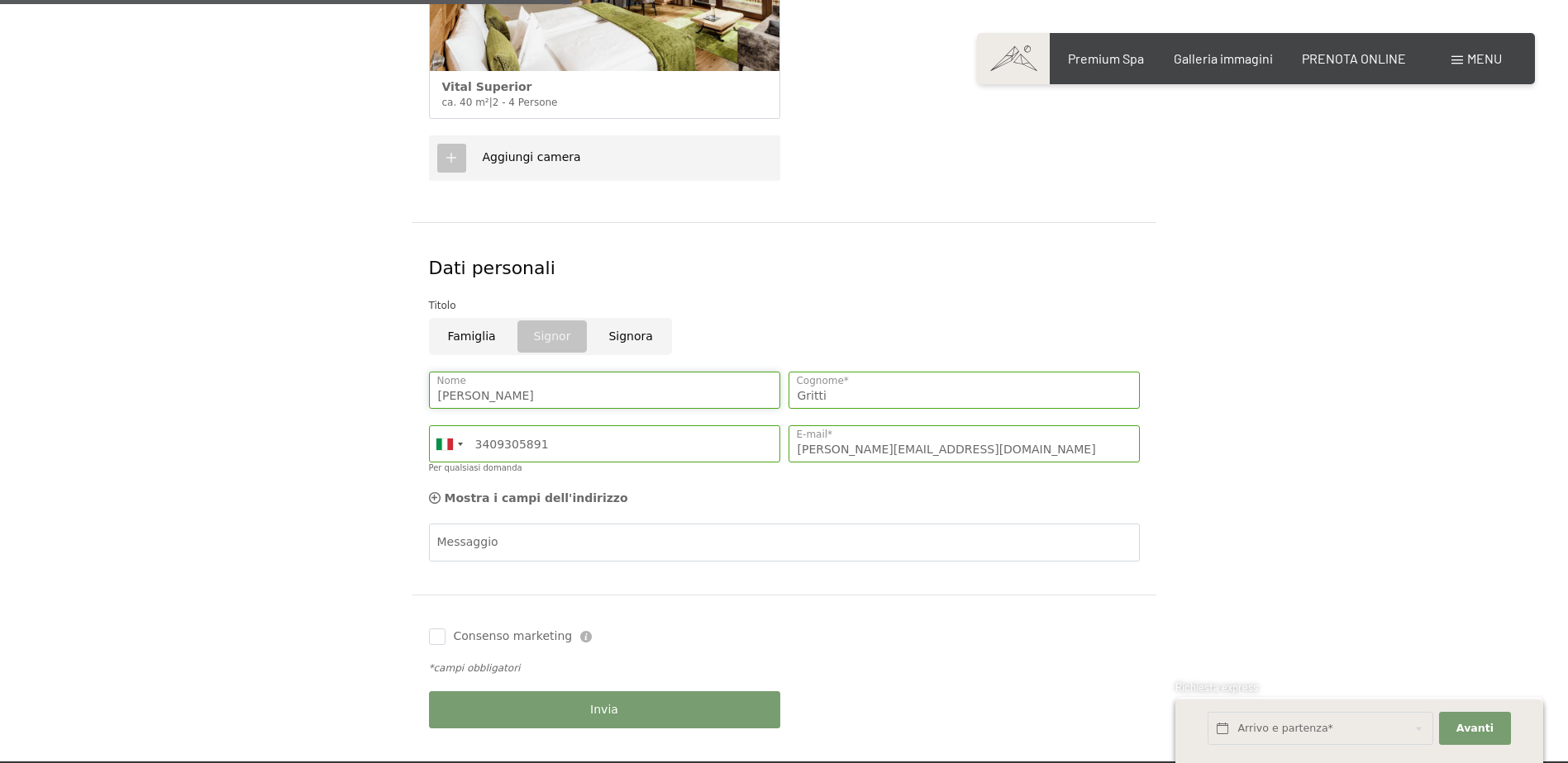
scroll to position [743, 0]
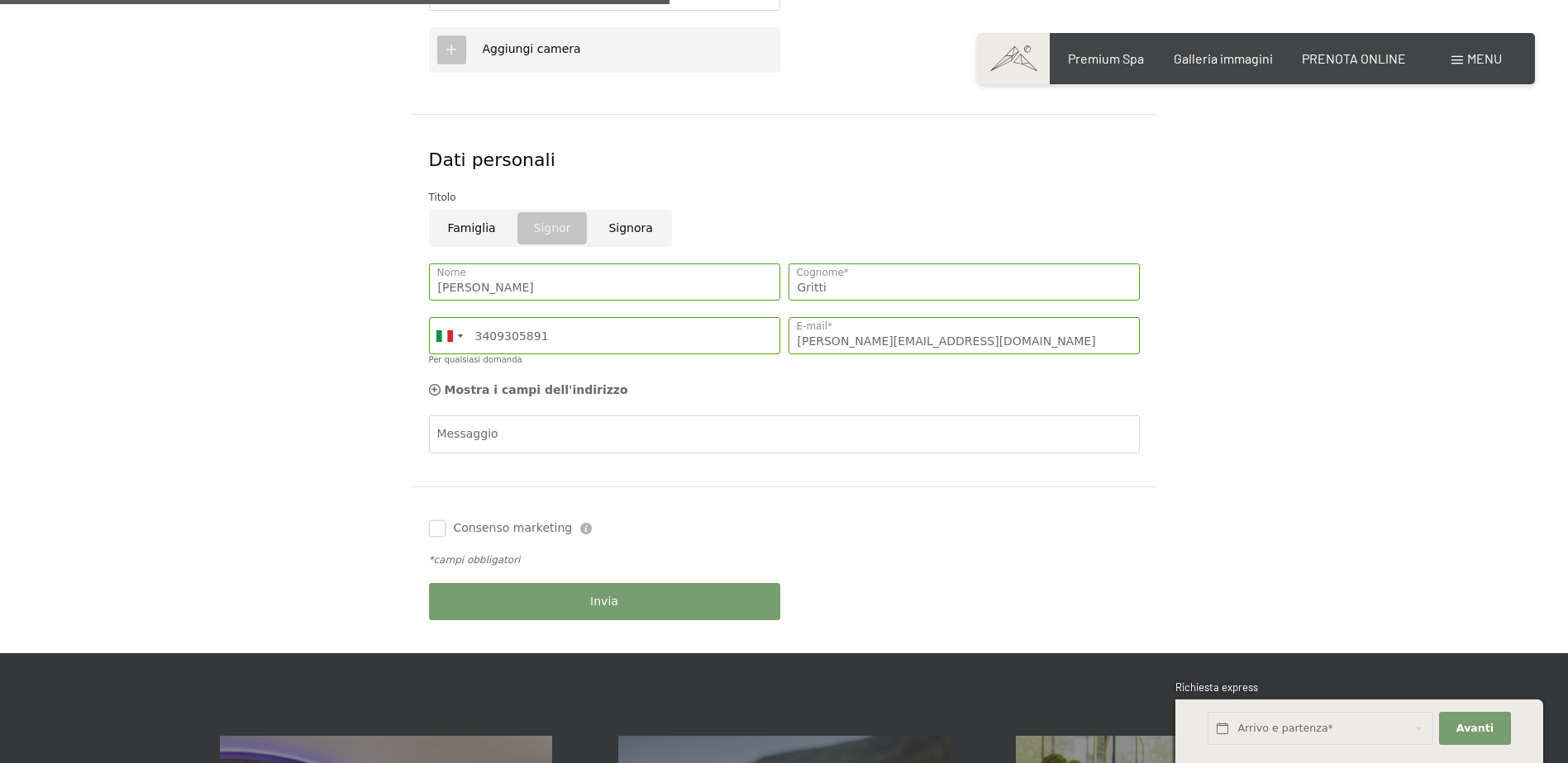
click at [439, 533] on input "Consenso marketing" at bounding box center [437, 529] width 17 height 17
checkbox input "true"
click at [619, 600] on button "Invia" at bounding box center [604, 602] width 352 height 38
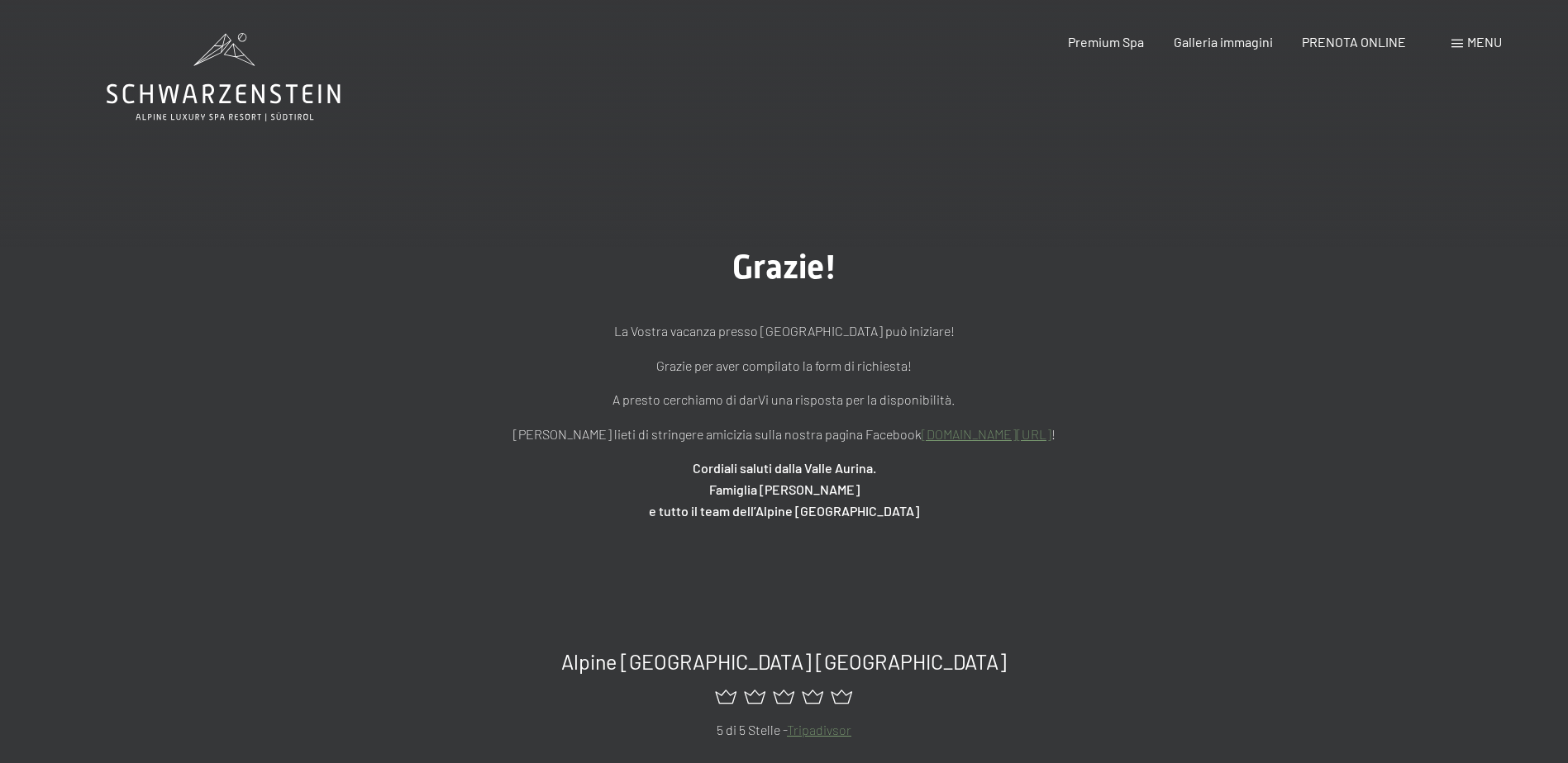
click at [1477, 39] on span "Menu" at bounding box center [1483, 41] width 35 height 16
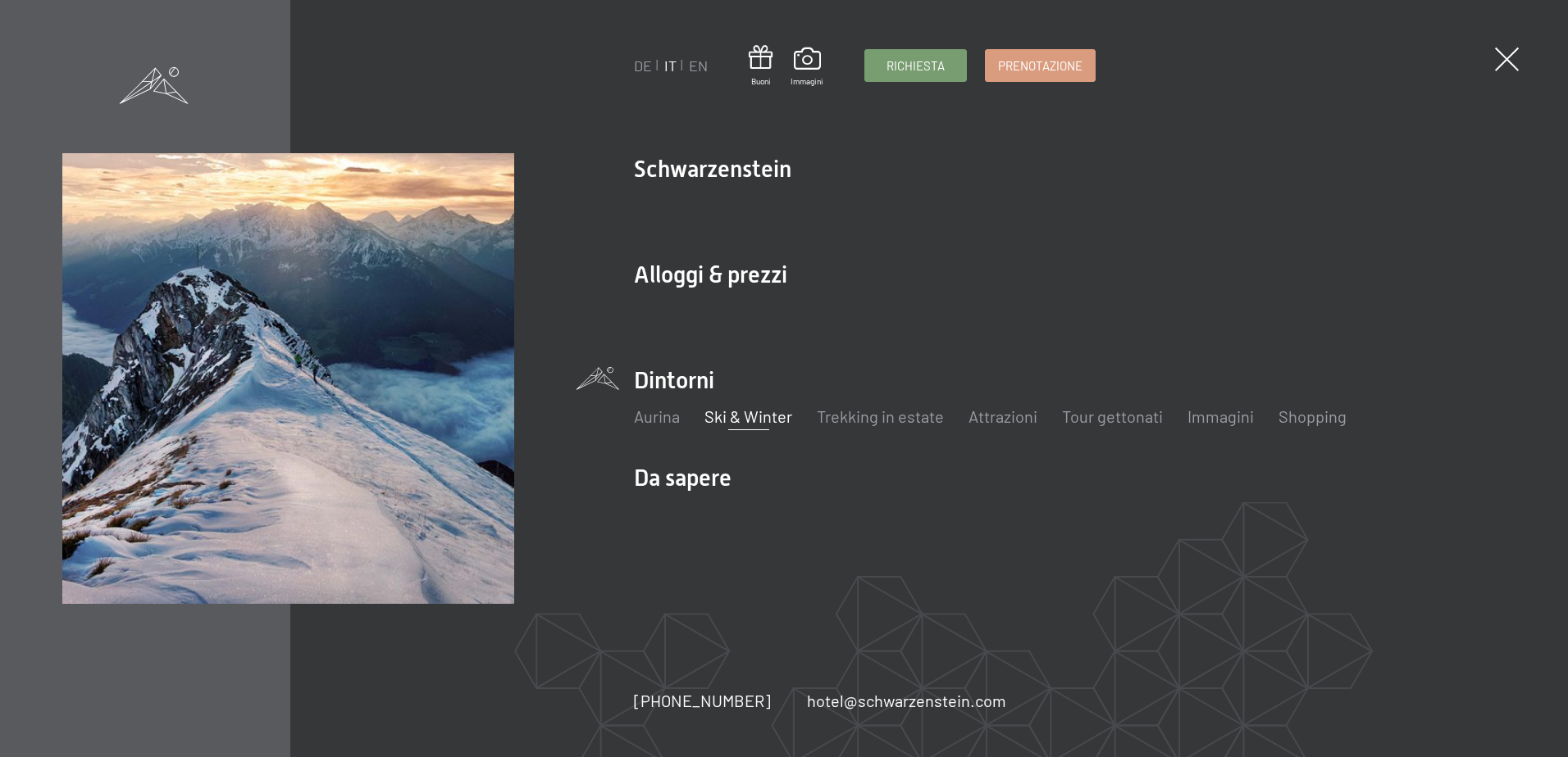
click at [763, 419] on link "Ski & Winter" at bounding box center [748, 416] width 88 height 20
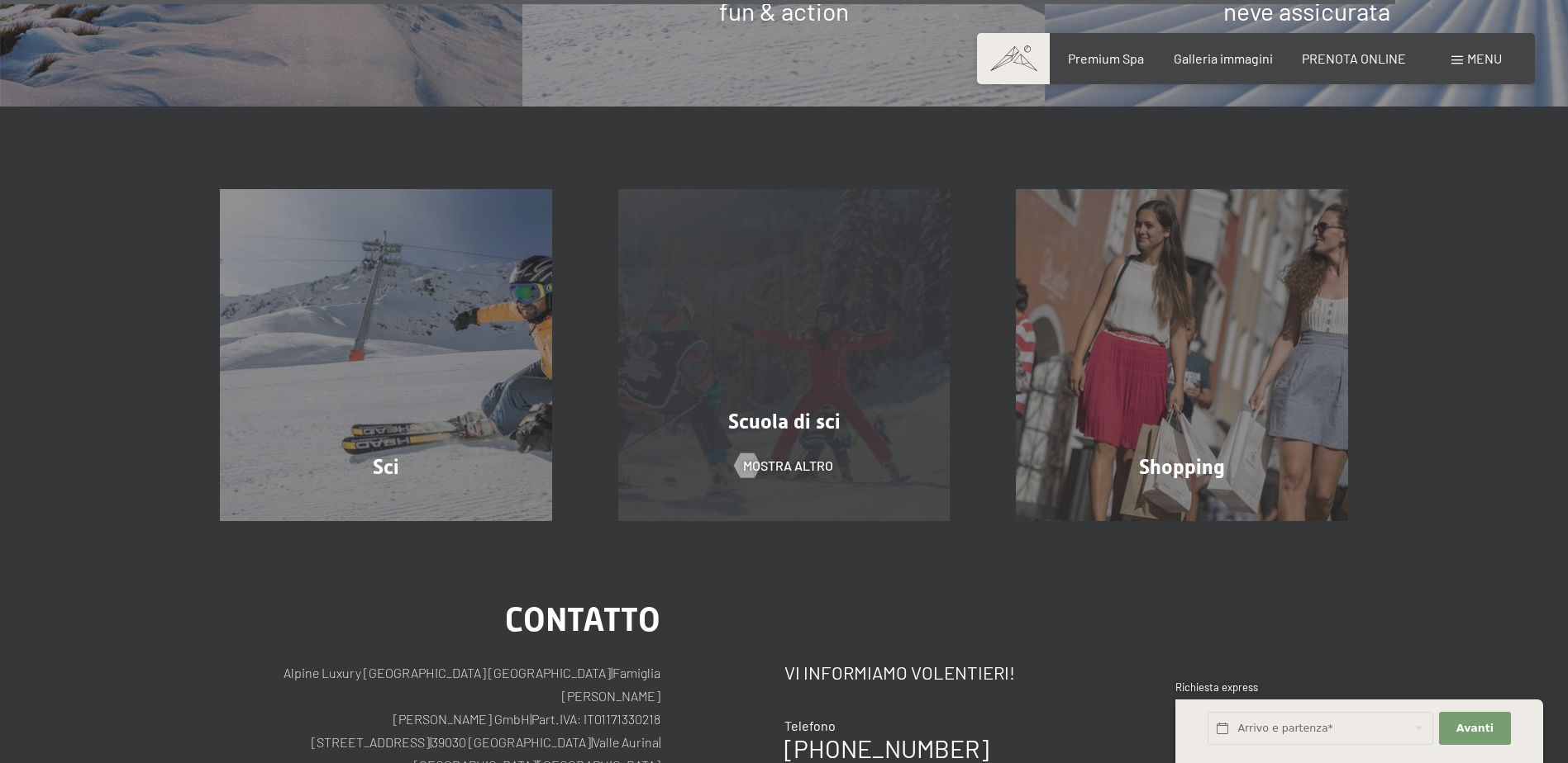
scroll to position [5700, 0]
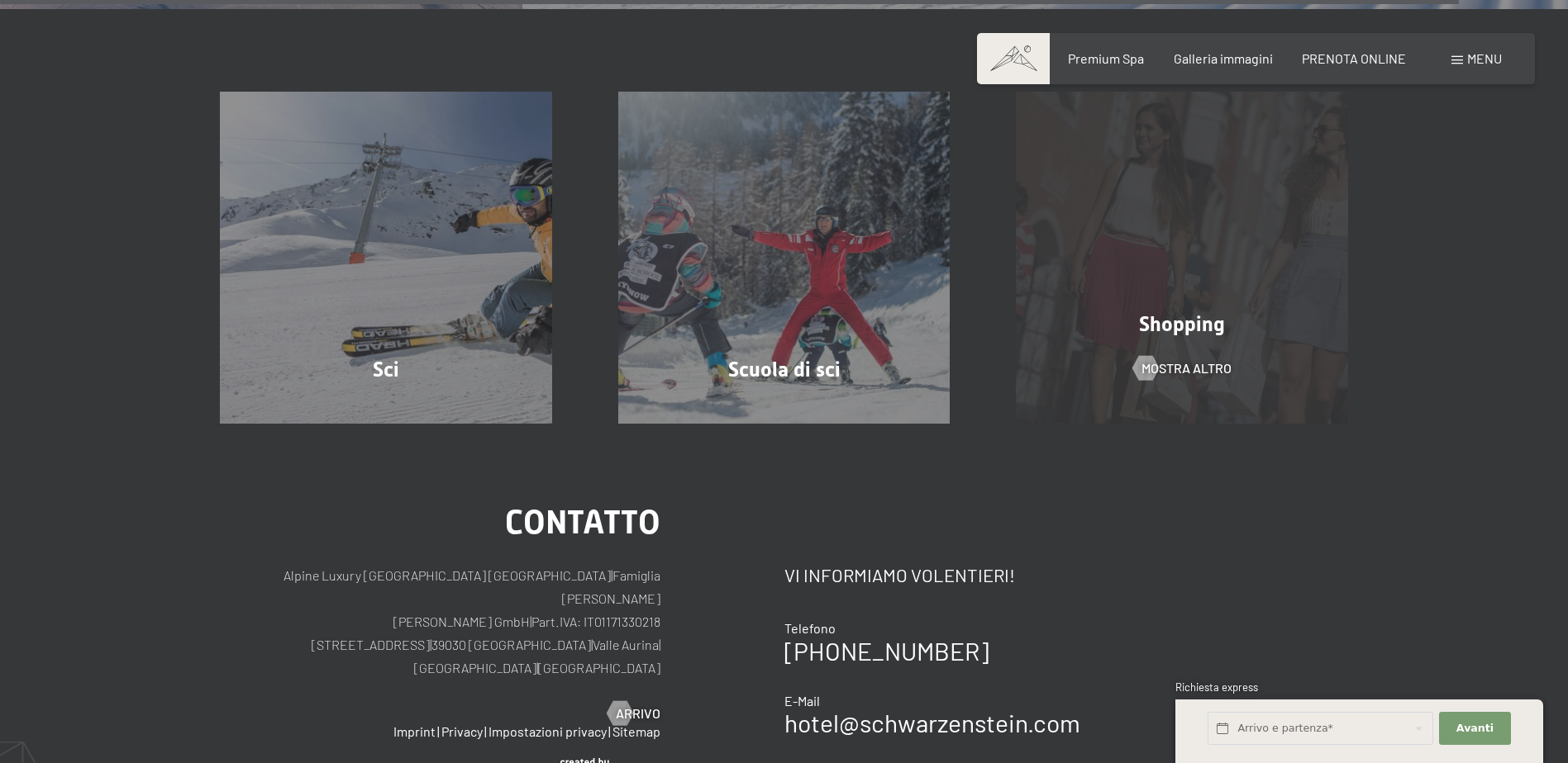
click at [1190, 324] on span "Shopping" at bounding box center [1181, 323] width 86 height 23
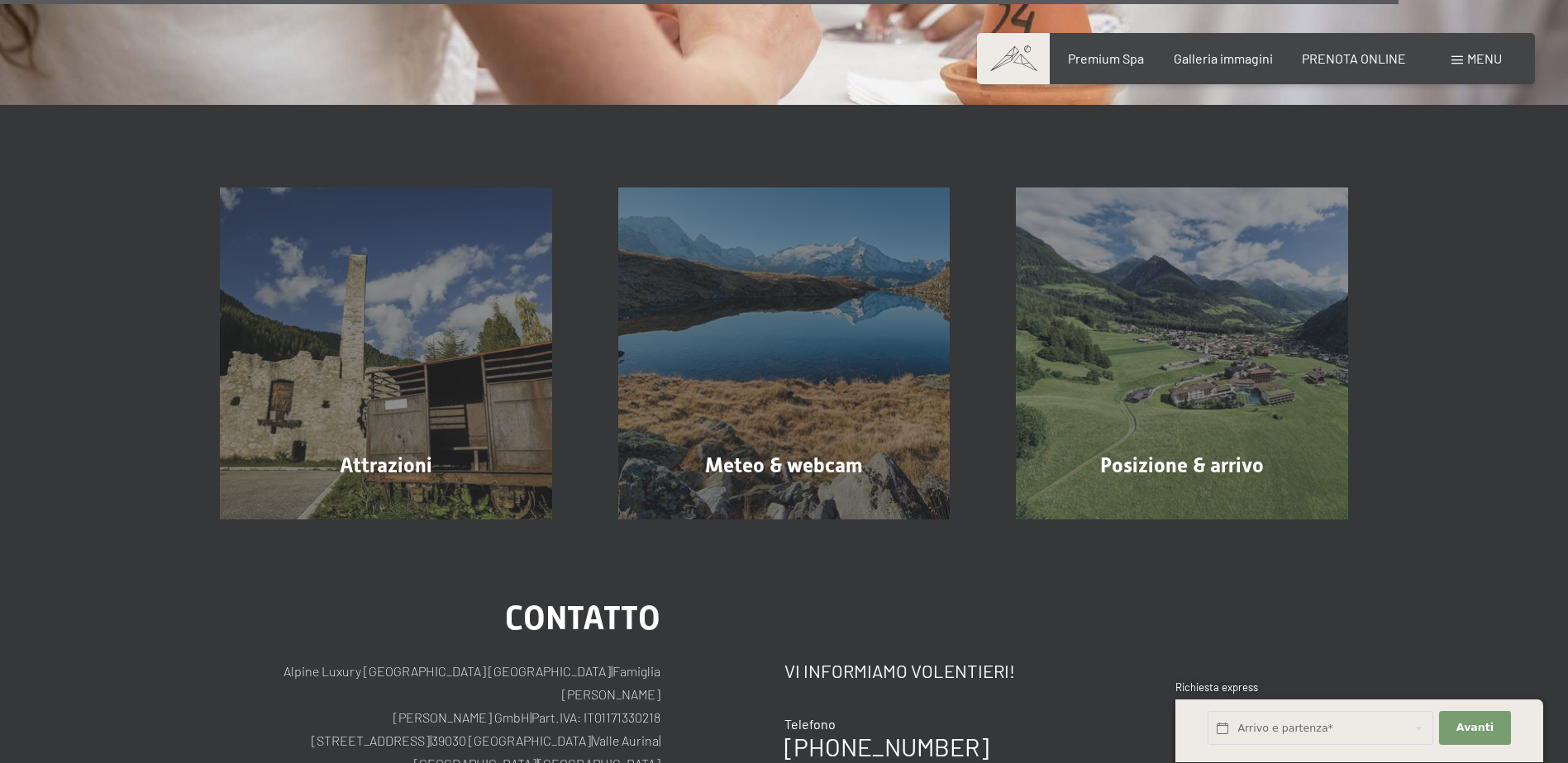
scroll to position [3139, 0]
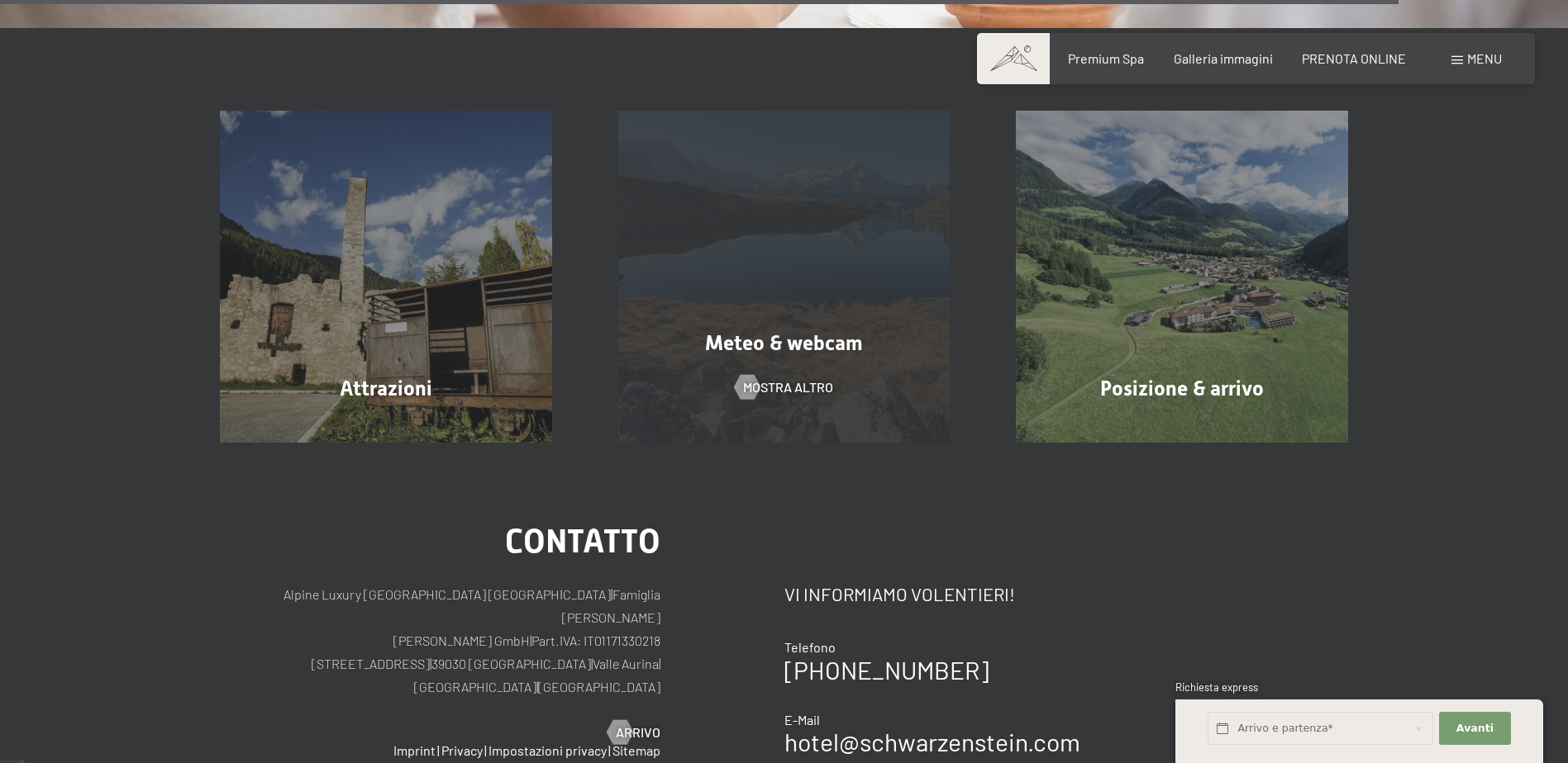
click at [788, 332] on span "Meteo & webcam" at bounding box center [784, 343] width 158 height 23
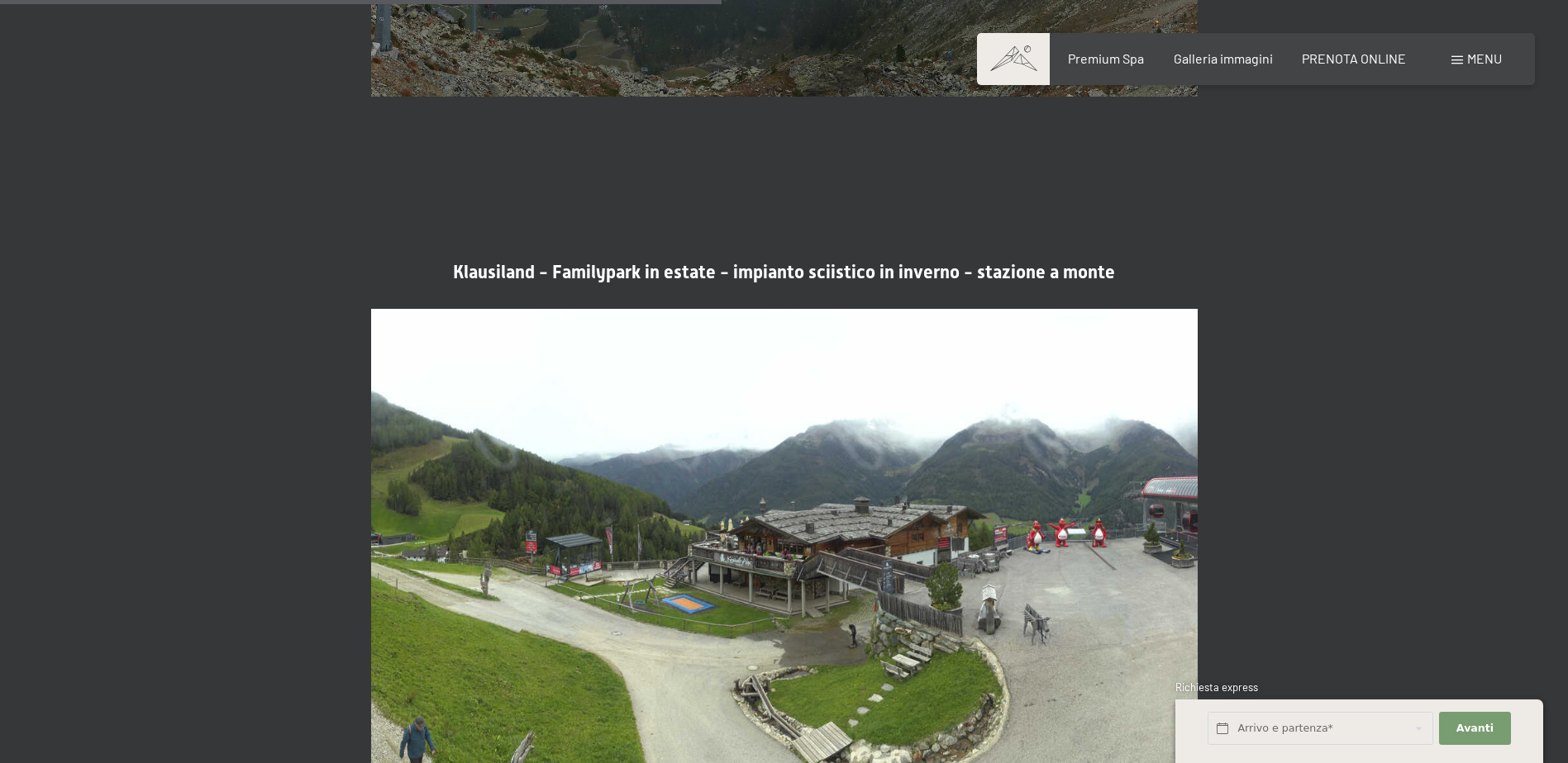
scroll to position [2726, 0]
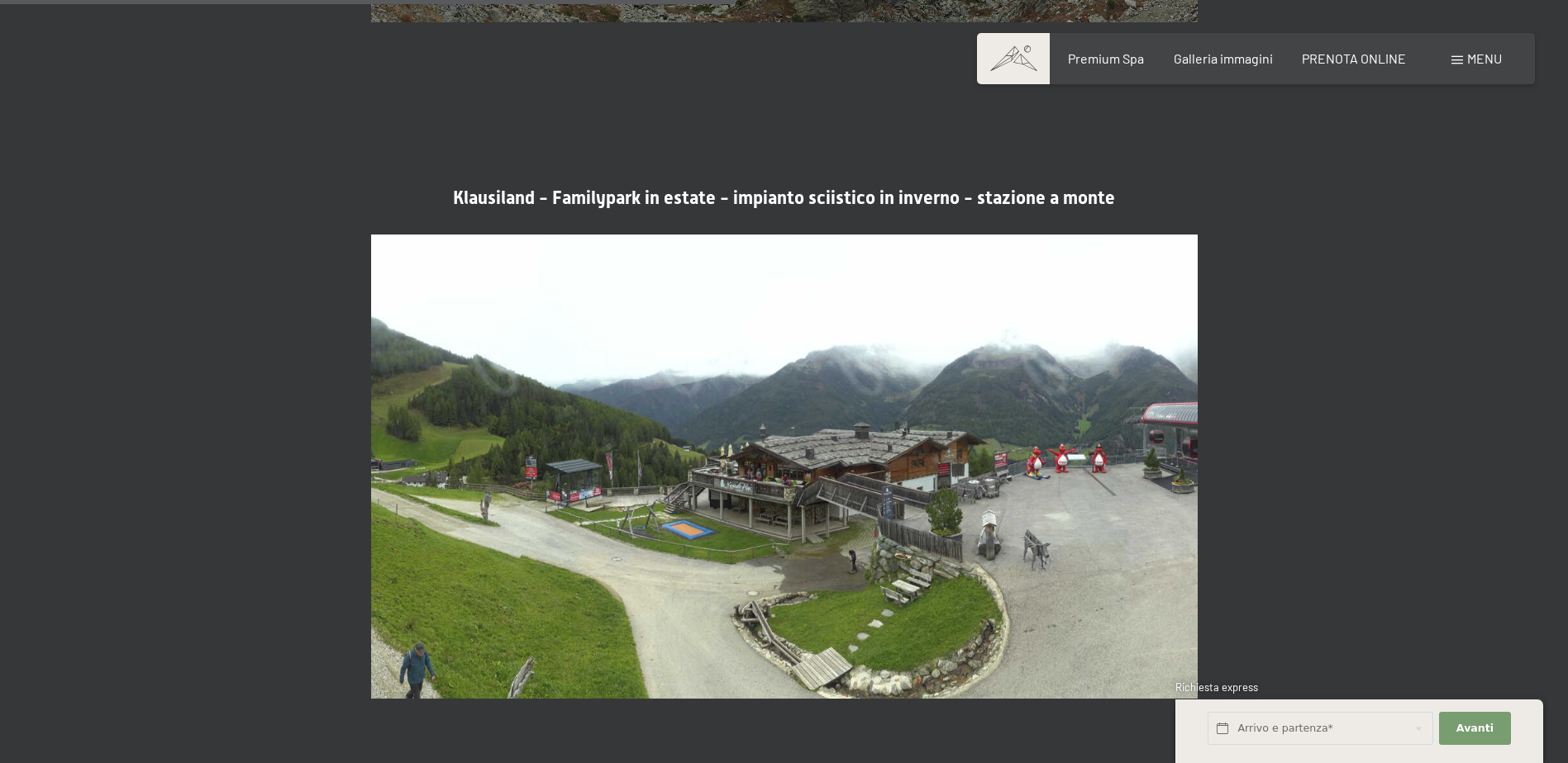
click at [1054, 398] on img at bounding box center [784, 467] width 826 height 465
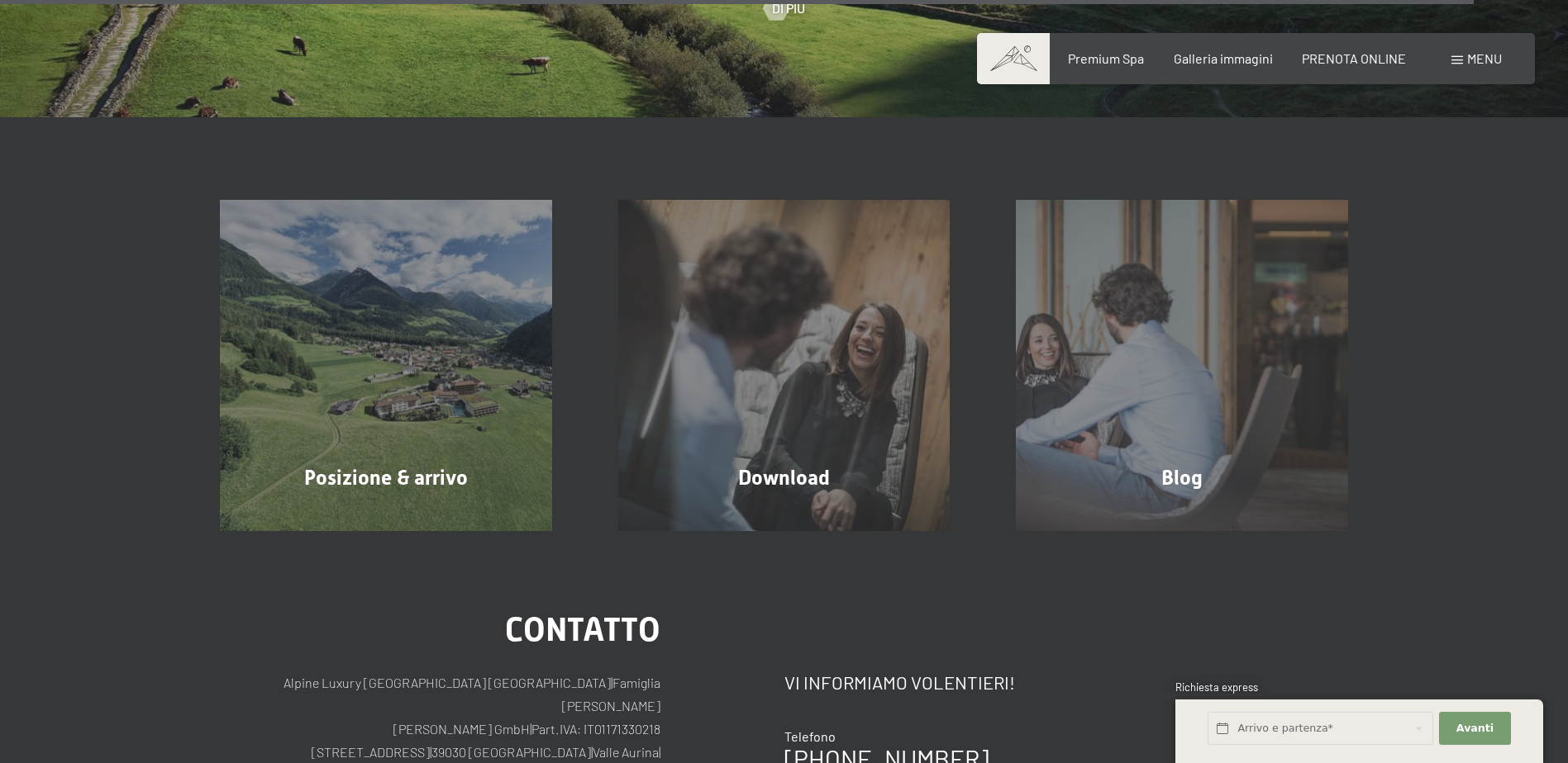
scroll to position [5535, 0]
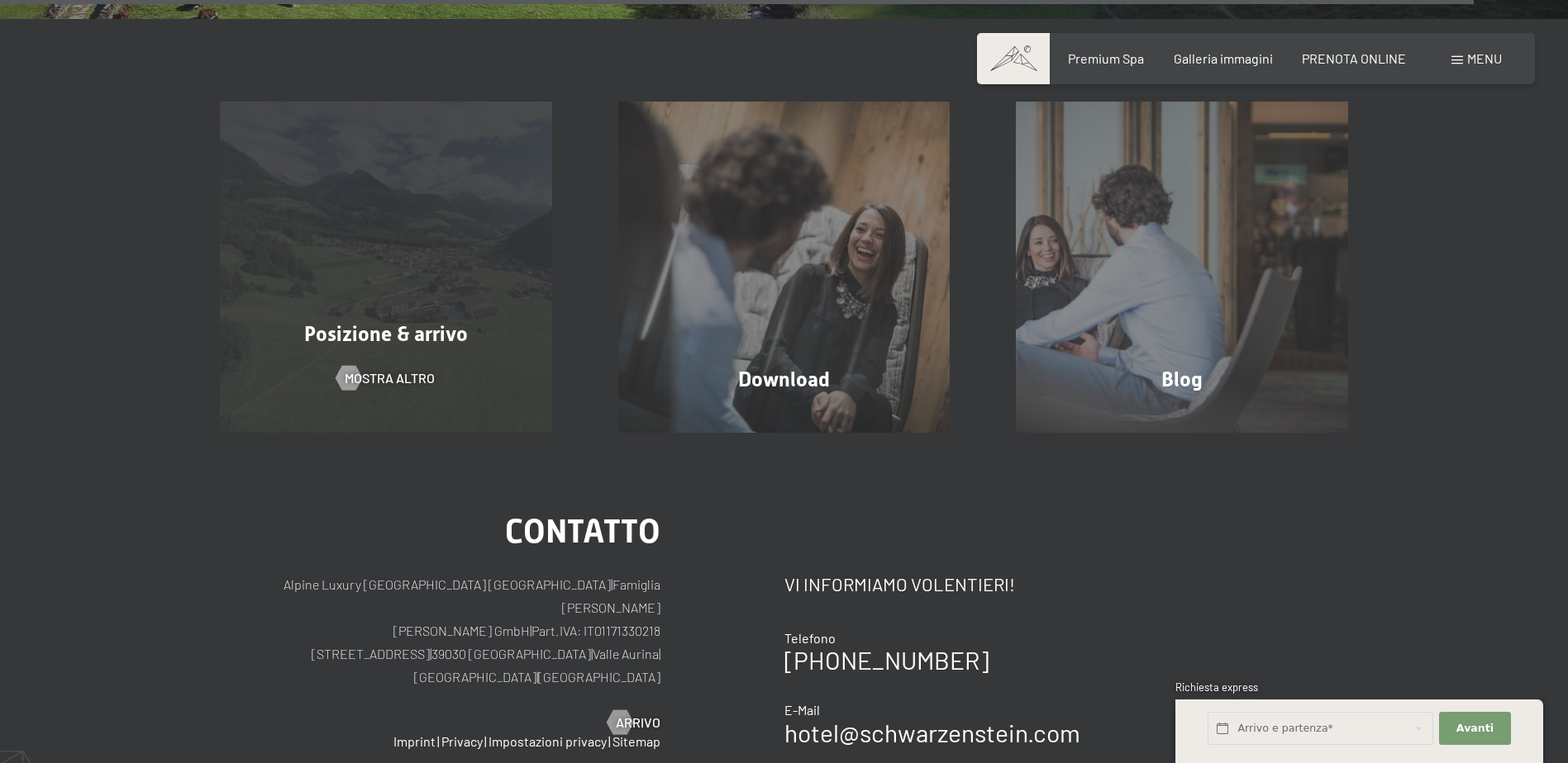
click at [386, 322] on span "Posizione & arrivo" at bounding box center [386, 334] width 164 height 23
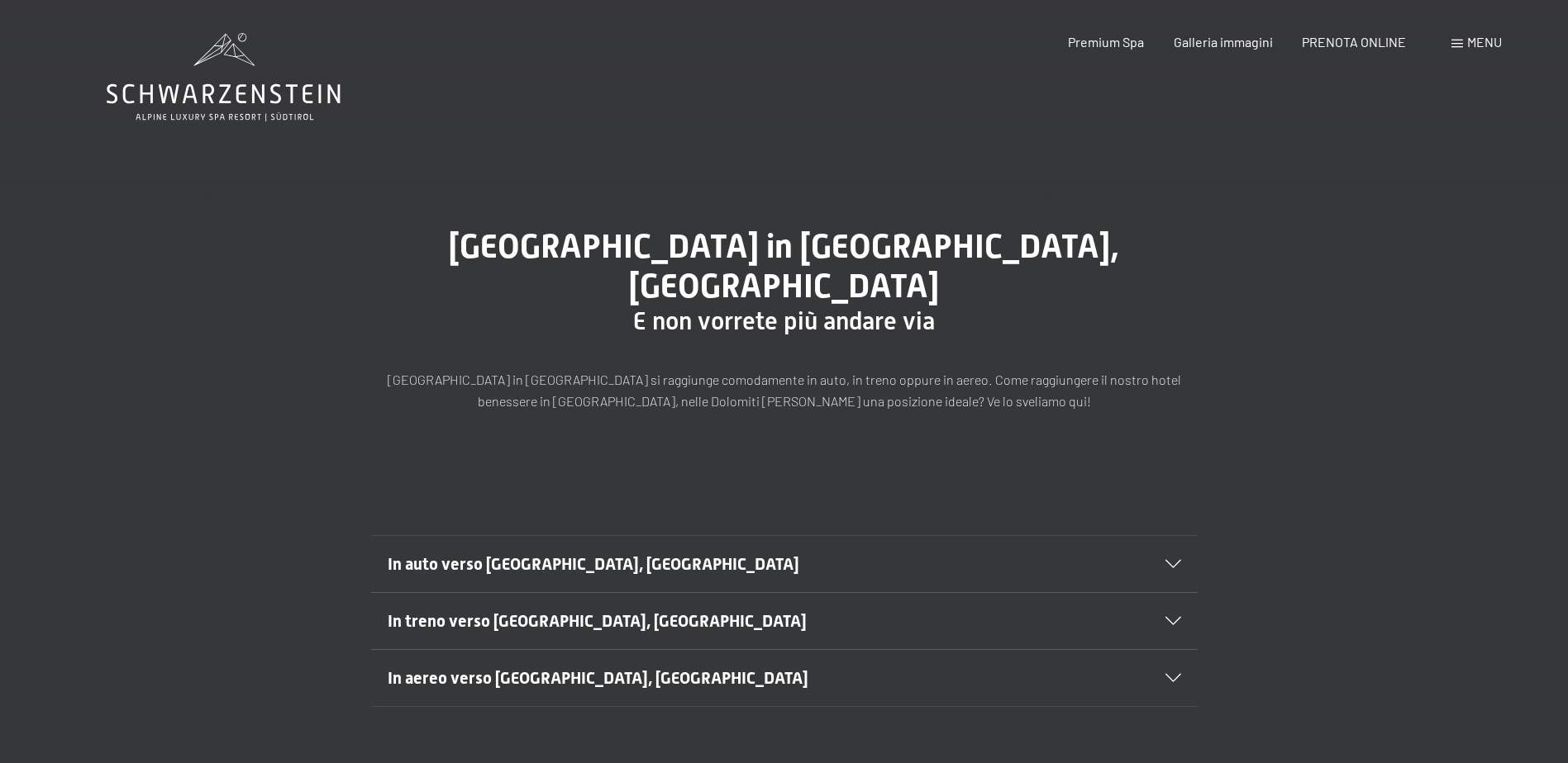
click at [1173, 560] on icon at bounding box center [1173, 564] width 16 height 8
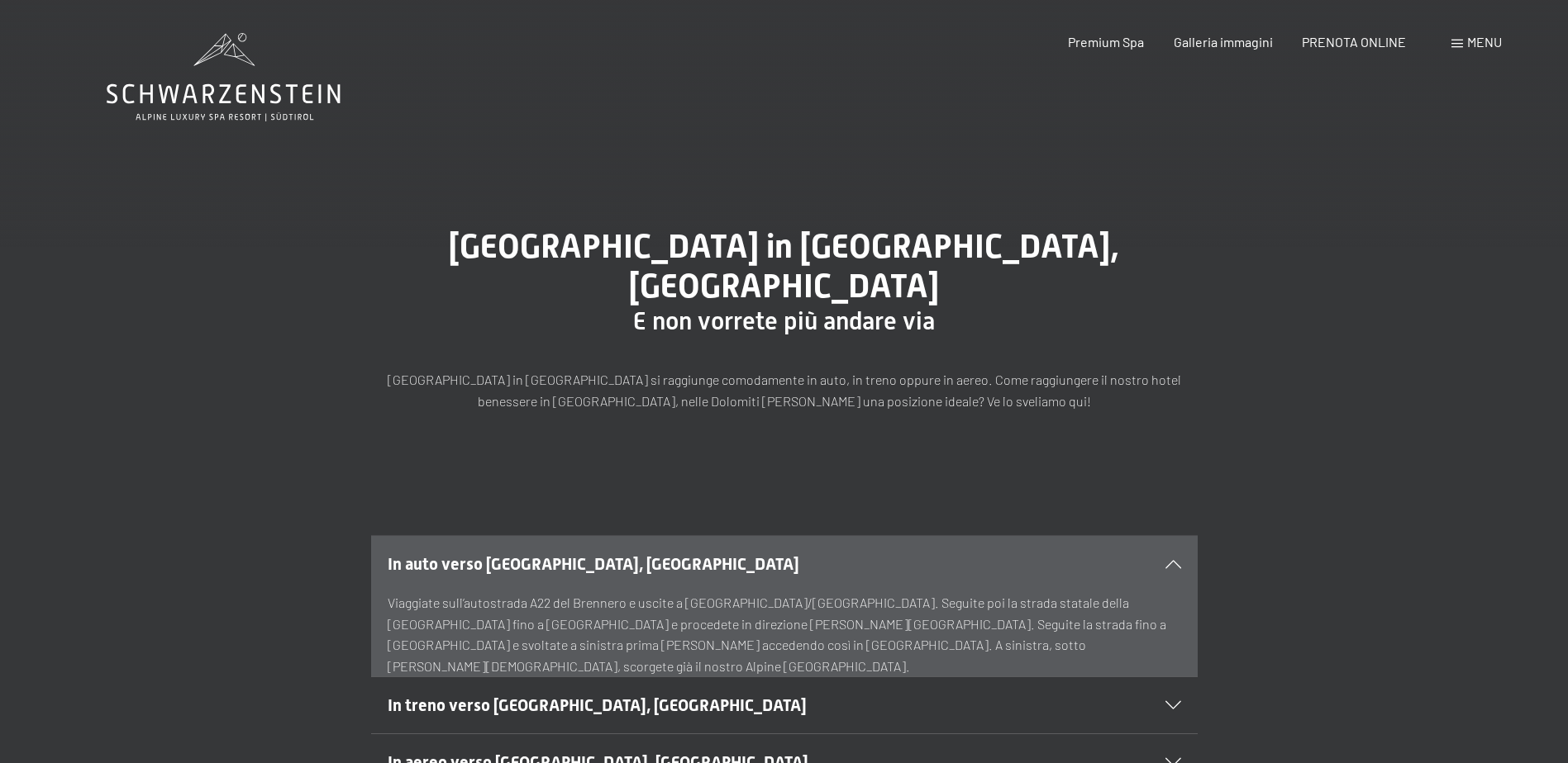
click at [1494, 39] on span "Menu" at bounding box center [1483, 41] width 35 height 16
